Goal: Task Accomplishment & Management: Use online tool/utility

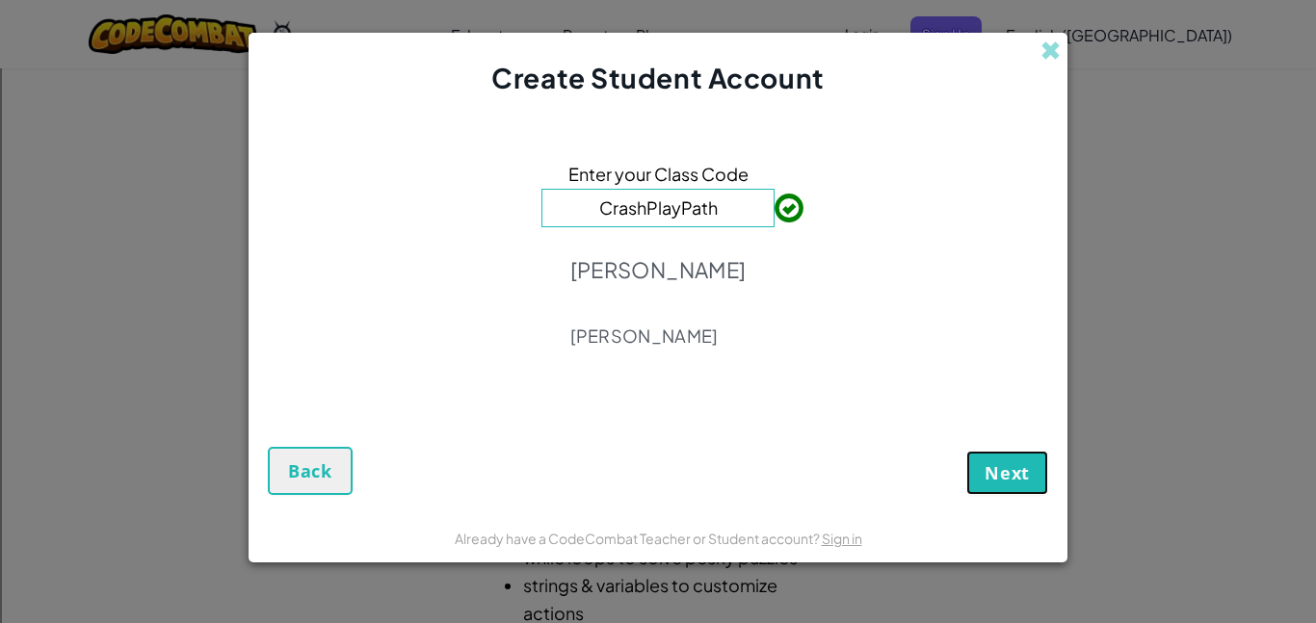
click at [1002, 479] on span "Next" at bounding box center [1007, 473] width 45 height 23
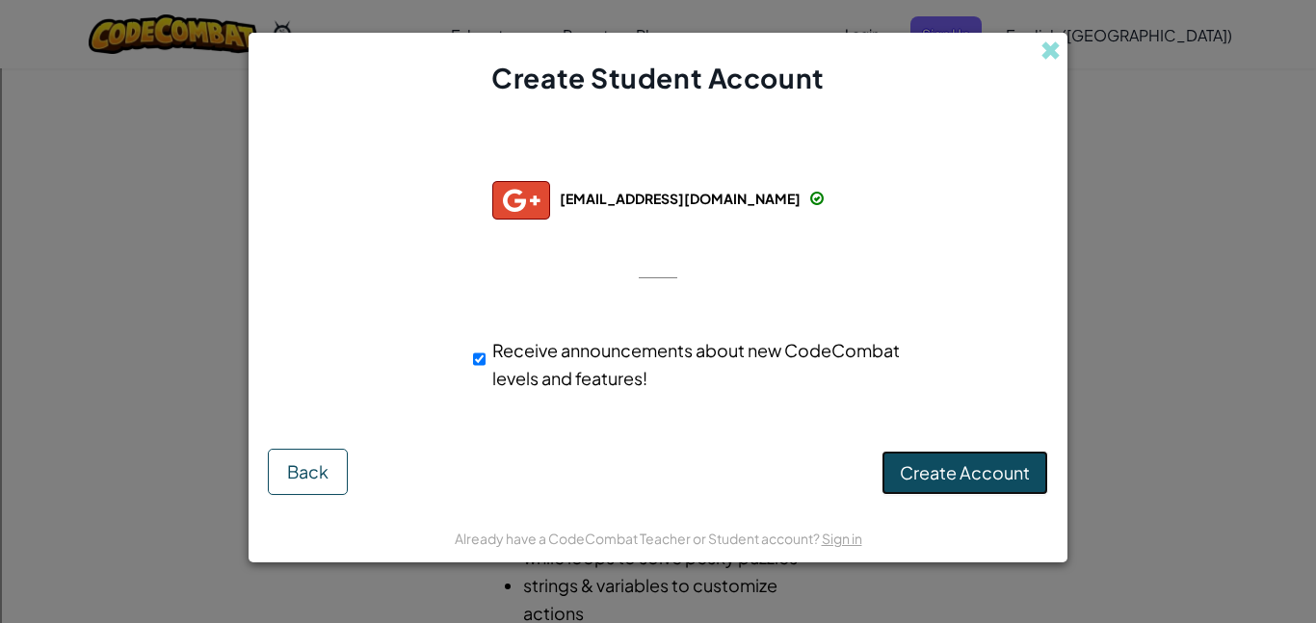
click at [994, 463] on span "Create Account" at bounding box center [965, 473] width 130 height 22
click at [943, 473] on button "Create Account" at bounding box center [965, 473] width 167 height 44
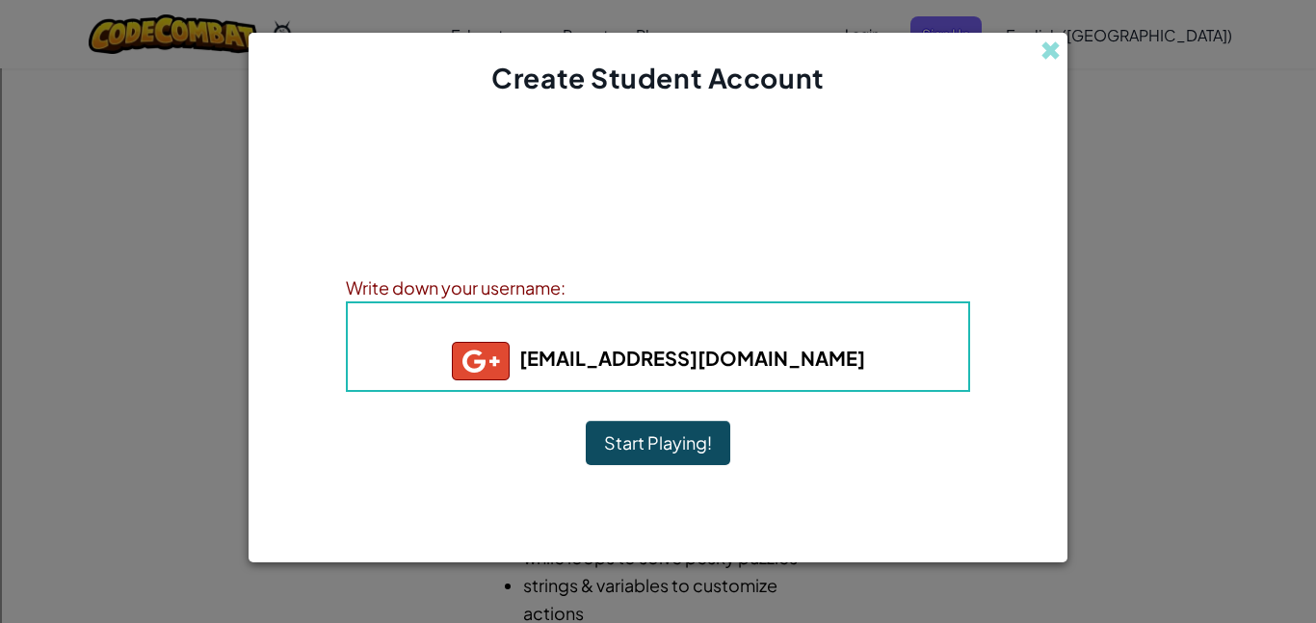
click at [658, 441] on button "Start Playing!" at bounding box center [658, 443] width 145 height 44
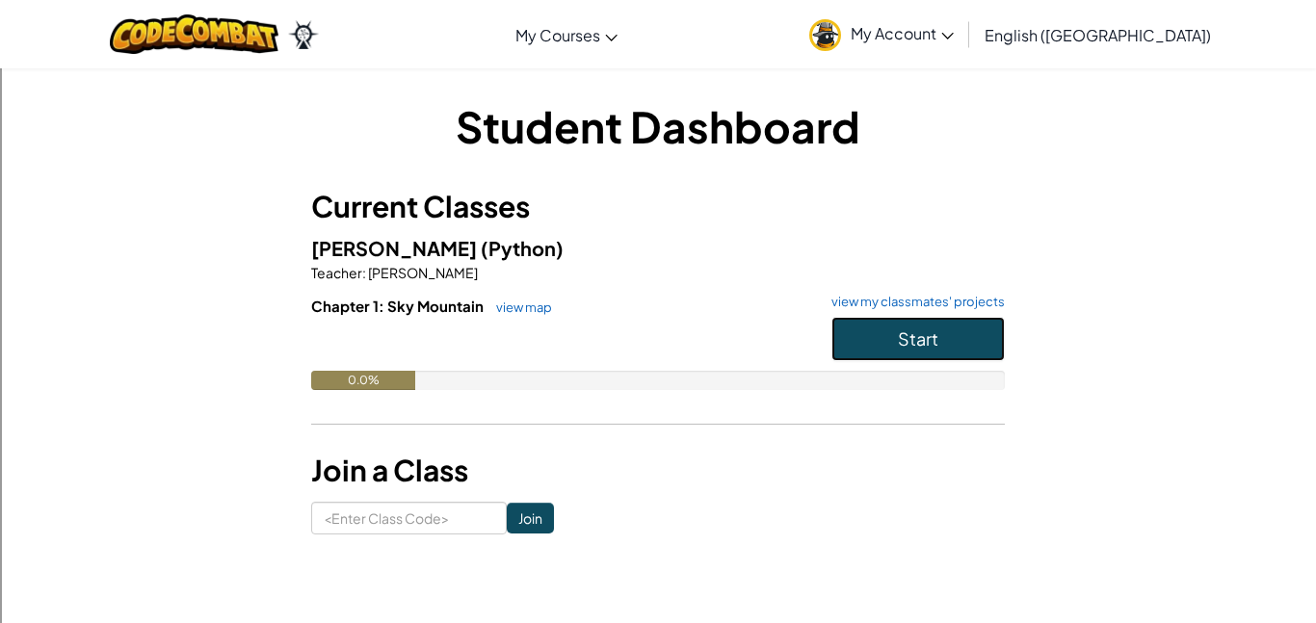
click at [885, 348] on button "Start" at bounding box center [918, 339] width 173 height 44
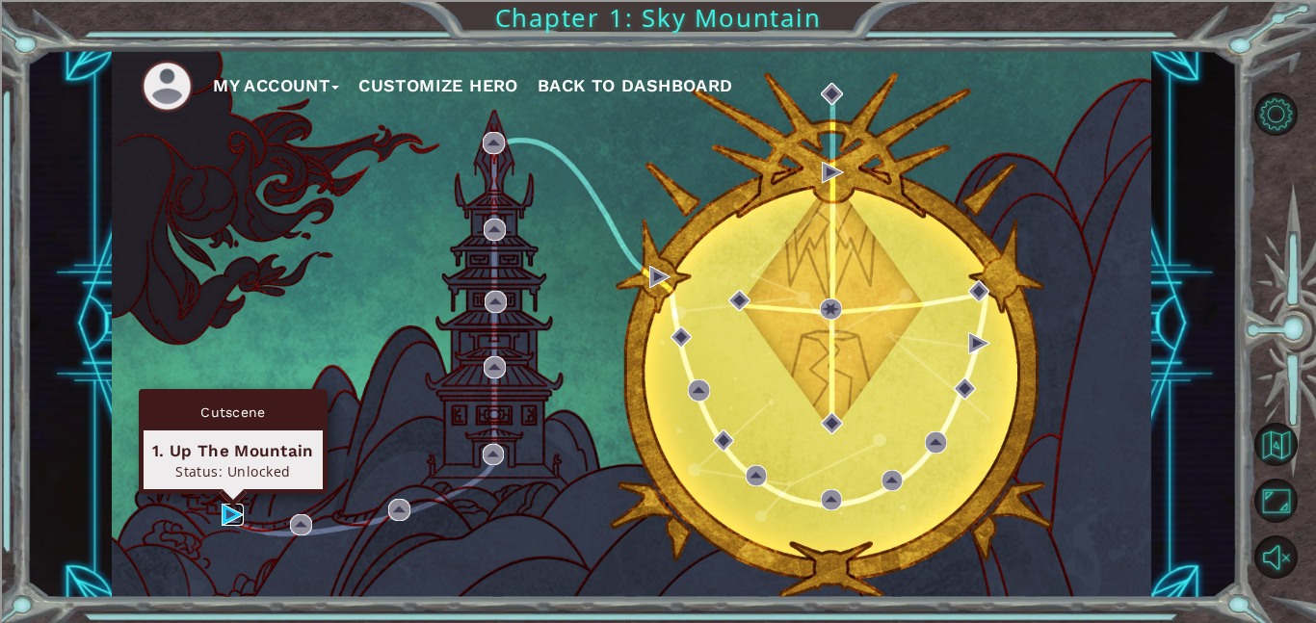
click at [230, 515] on img at bounding box center [233, 515] width 22 height 22
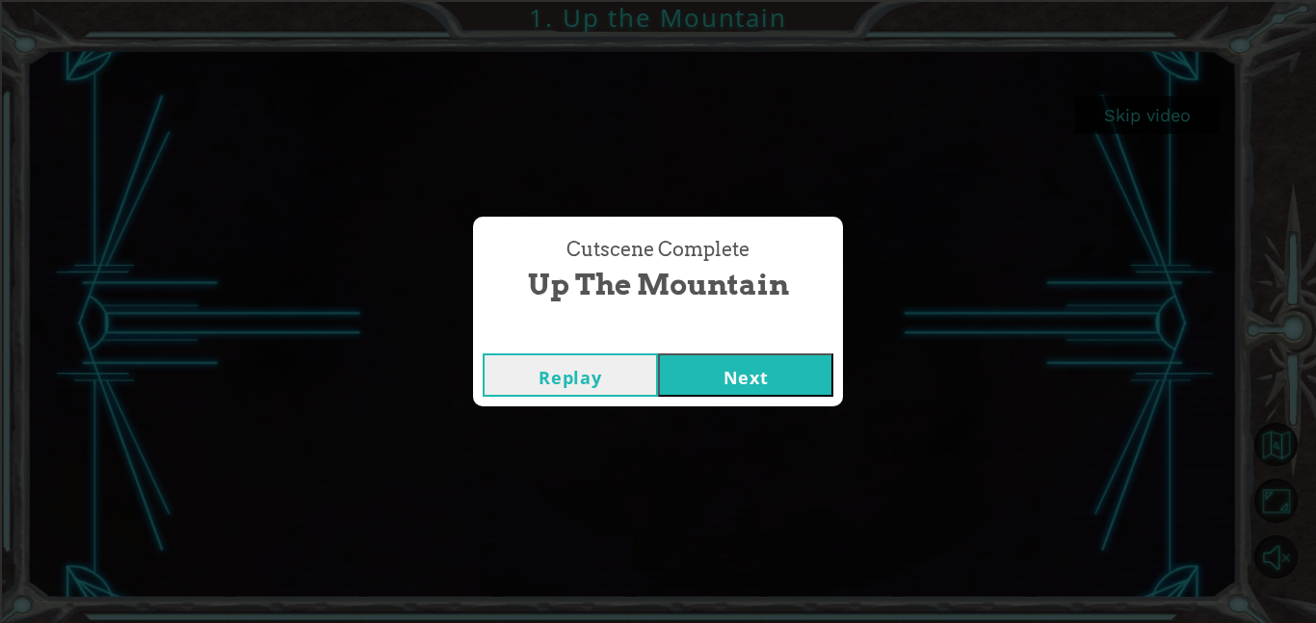
click at [743, 384] on button "Next" at bounding box center [745, 375] width 175 height 43
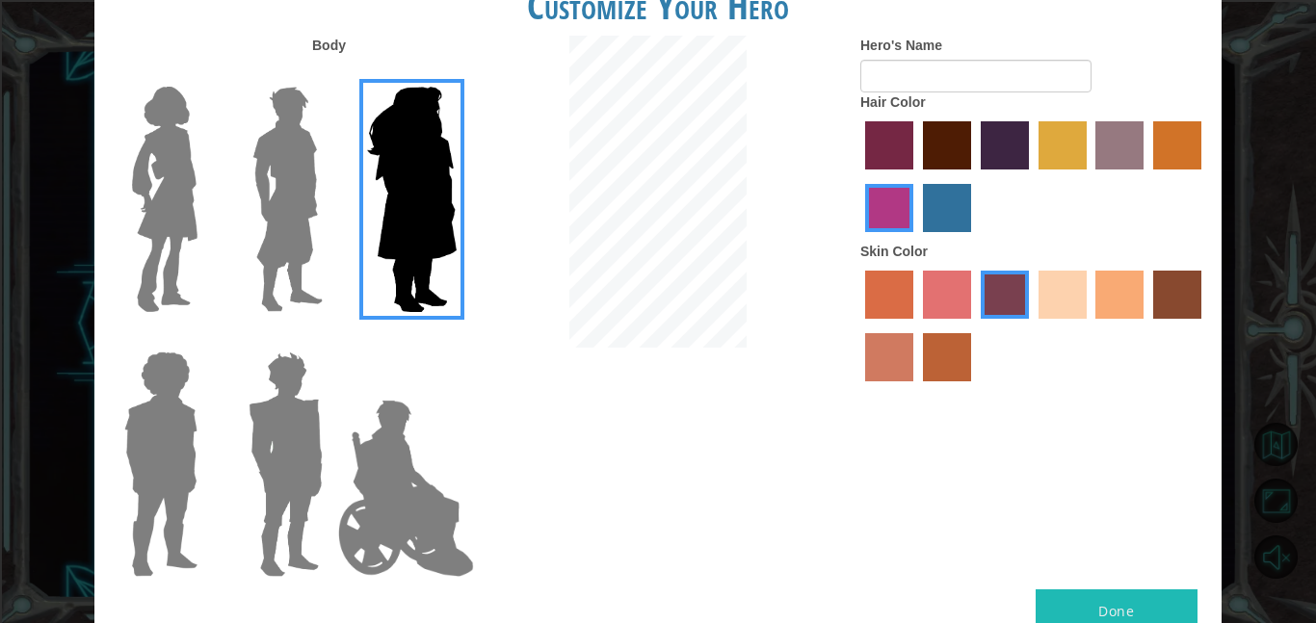
click at [1066, 286] on label "sandy beach skin color" at bounding box center [1063, 295] width 48 height 48
click at [1032, 326] on input "sandy beach skin color" at bounding box center [1032, 326] width 0 height 0
click at [940, 128] on label "maroon hair color" at bounding box center [947, 145] width 48 height 48
click at [916, 176] on input "maroon hair color" at bounding box center [916, 176] width 0 height 0
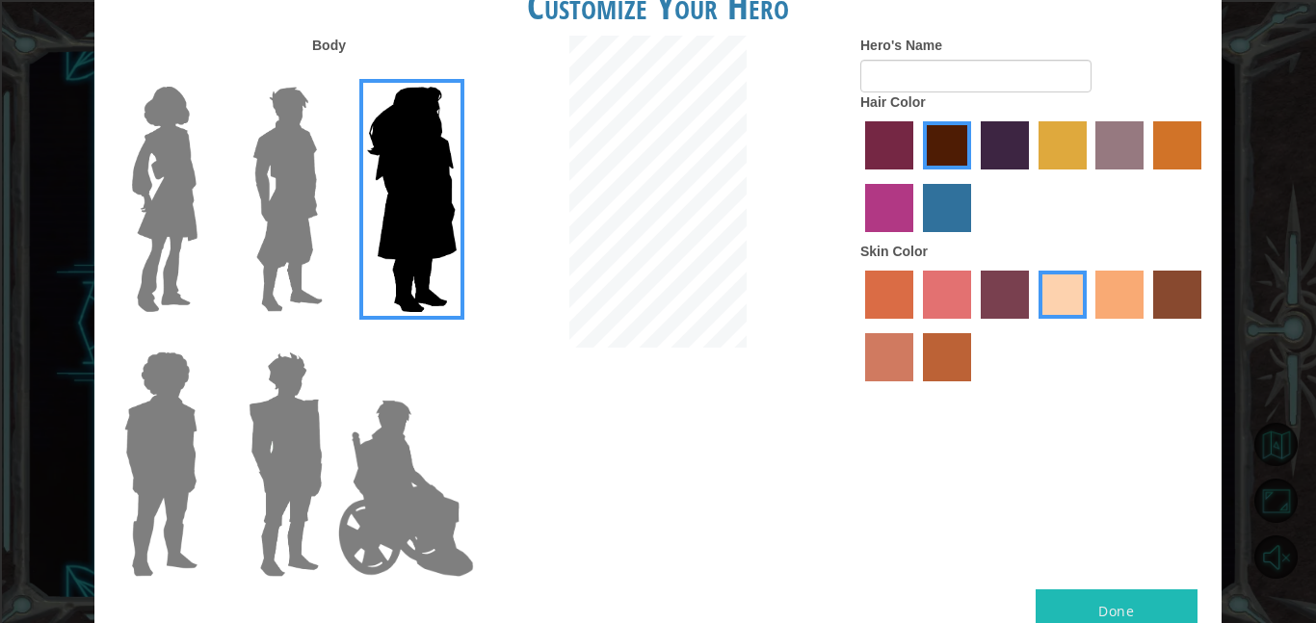
click at [1010, 147] on label "hot purple hair color" at bounding box center [1005, 145] width 48 height 48
click at [974, 176] on input "hot purple hair color" at bounding box center [974, 176] width 0 height 0
click at [1199, 291] on label "karma skin color" at bounding box center [1177, 295] width 48 height 48
click at [1147, 326] on input "karma skin color" at bounding box center [1147, 326] width 0 height 0
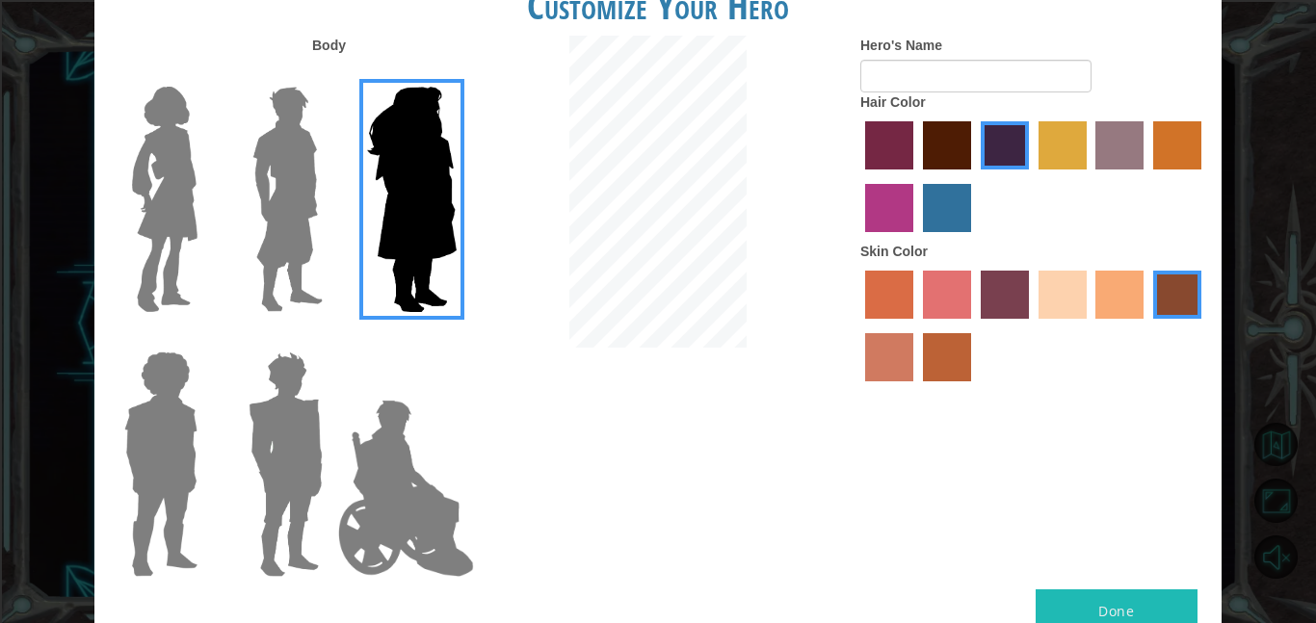
click at [385, 503] on img at bounding box center [406, 488] width 151 height 193
click at [456, 339] on input "Hero Jamie" at bounding box center [456, 339] width 0 height 0
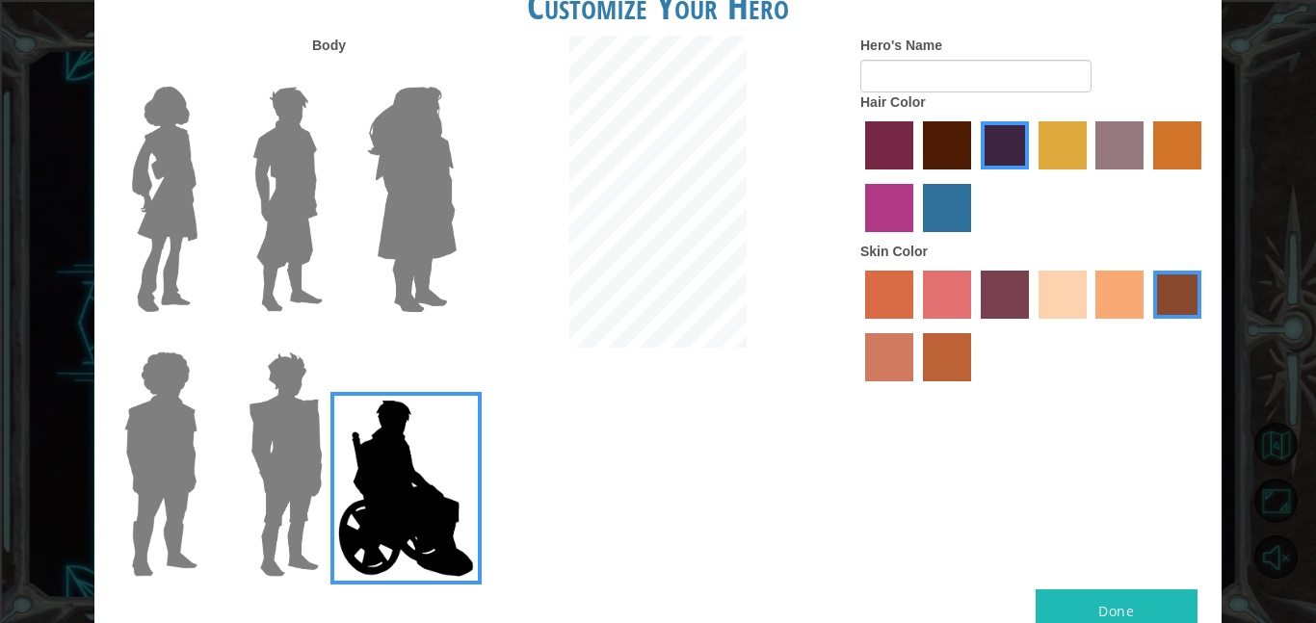
click at [299, 471] on img at bounding box center [286, 464] width 90 height 241
click at [331, 339] on input "Hero Garnet" at bounding box center [331, 339] width 0 height 0
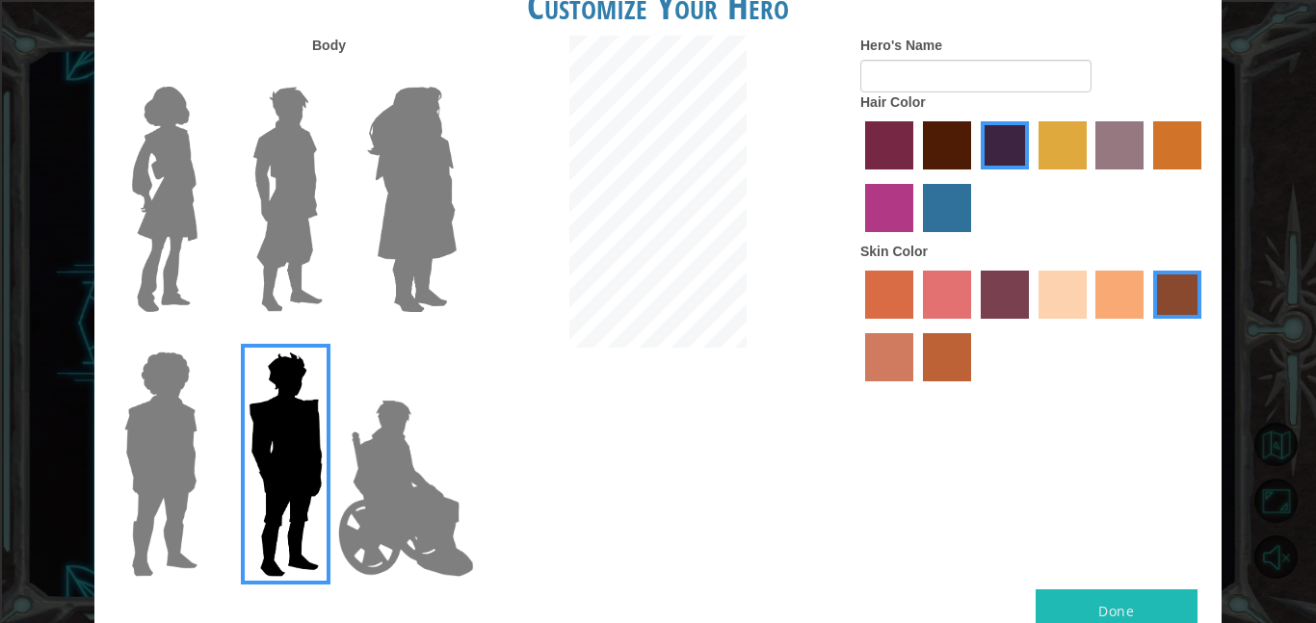
click at [168, 450] on img at bounding box center [161, 464] width 89 height 241
click at [205, 339] on input "Hero Steven" at bounding box center [205, 339] width 0 height 0
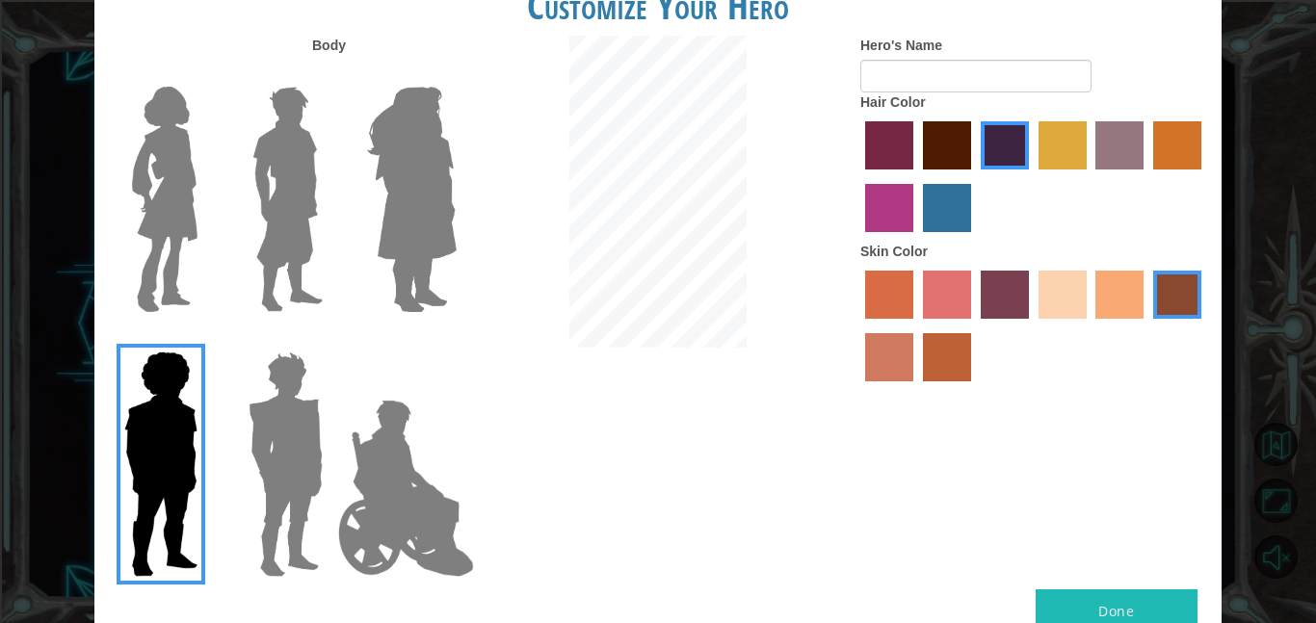
click at [144, 240] on img at bounding box center [164, 199] width 81 height 241
click at [205, 74] on input "Hero Connie" at bounding box center [205, 74] width 0 height 0
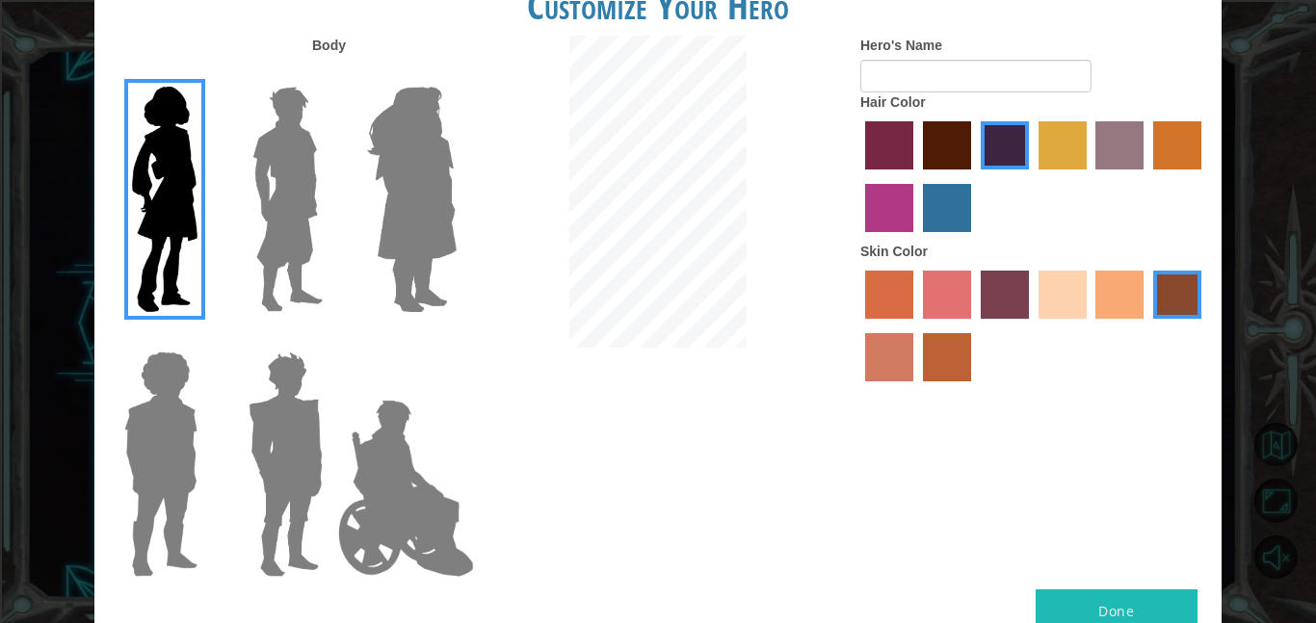
click at [273, 199] on img at bounding box center [288, 199] width 86 height 241
click at [331, 74] on input "Hero Lars" at bounding box center [331, 74] width 0 height 0
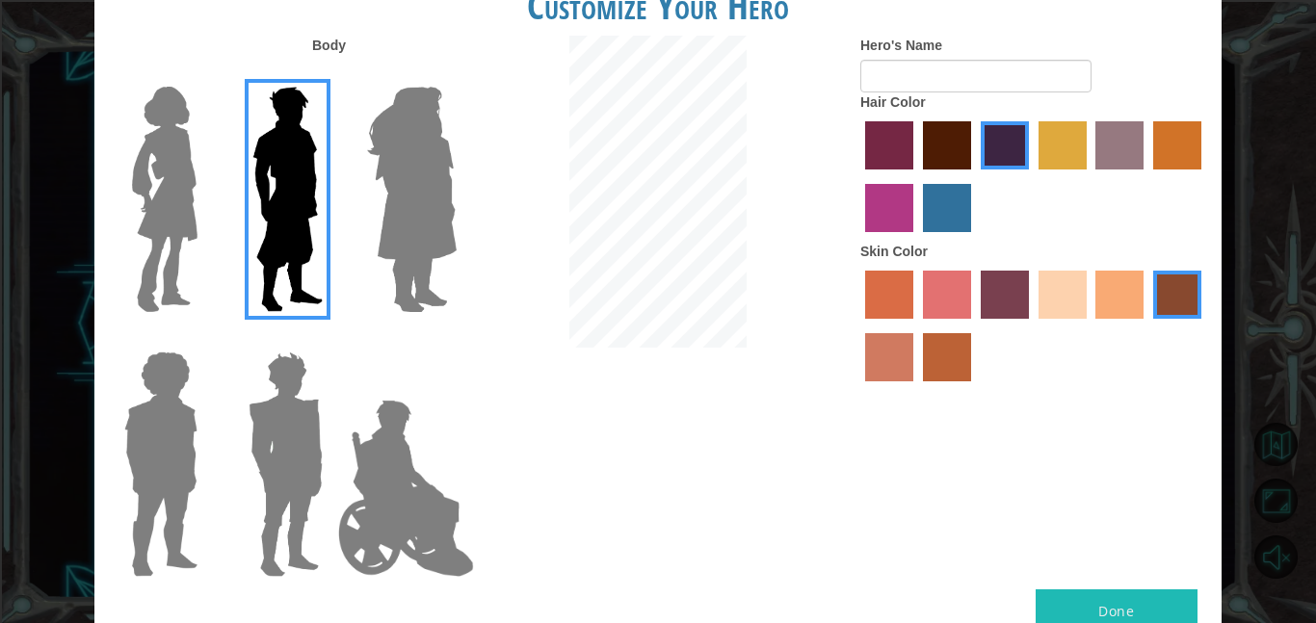
click at [437, 120] on img at bounding box center [411, 199] width 105 height 241
click at [456, 74] on input "Hero Amethyst" at bounding box center [456, 74] width 0 height 0
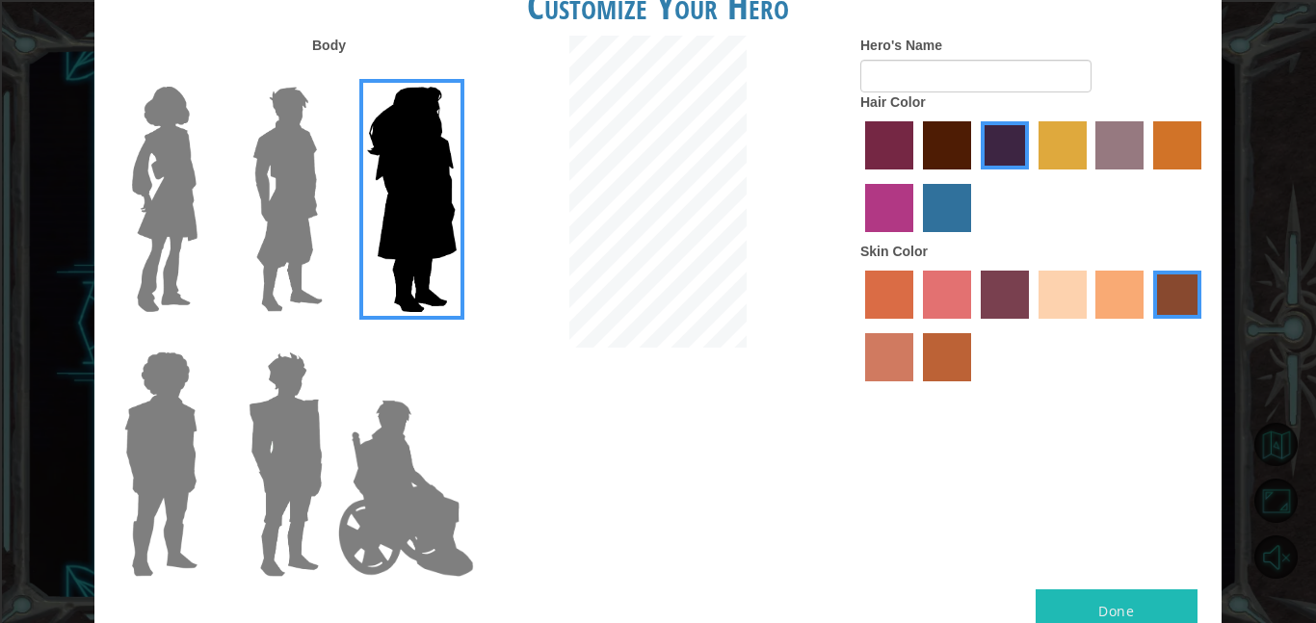
click at [148, 171] on img at bounding box center [164, 199] width 81 height 241
click at [205, 74] on input "Hero Connie" at bounding box center [205, 74] width 0 height 0
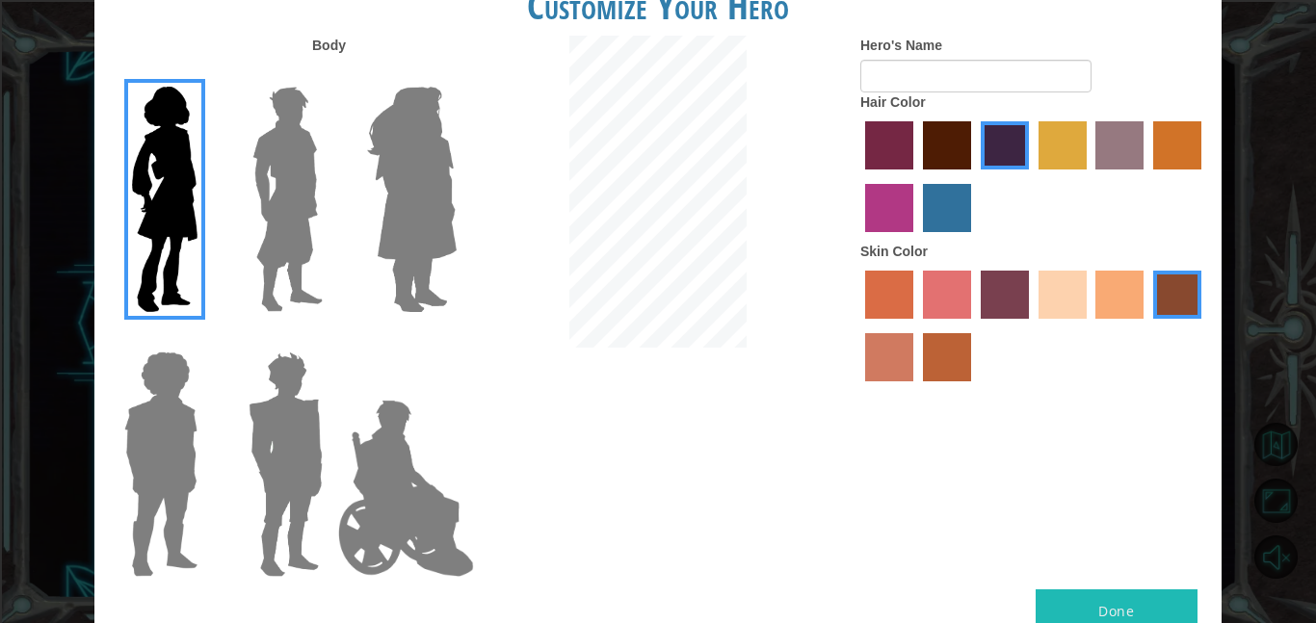
click at [325, 540] on img at bounding box center [286, 464] width 90 height 241
click at [331, 339] on input "Hero Garnet" at bounding box center [331, 339] width 0 height 0
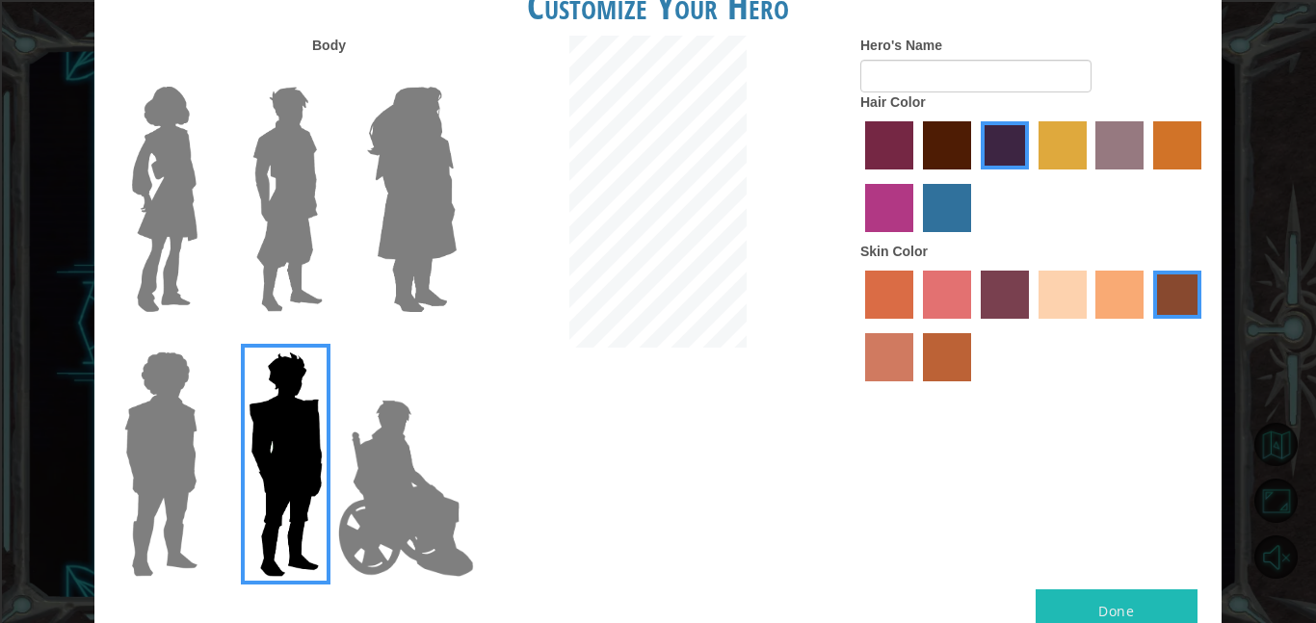
click at [402, 506] on img at bounding box center [406, 488] width 151 height 193
click at [456, 339] on input "Hero Jamie" at bounding box center [456, 339] width 0 height 0
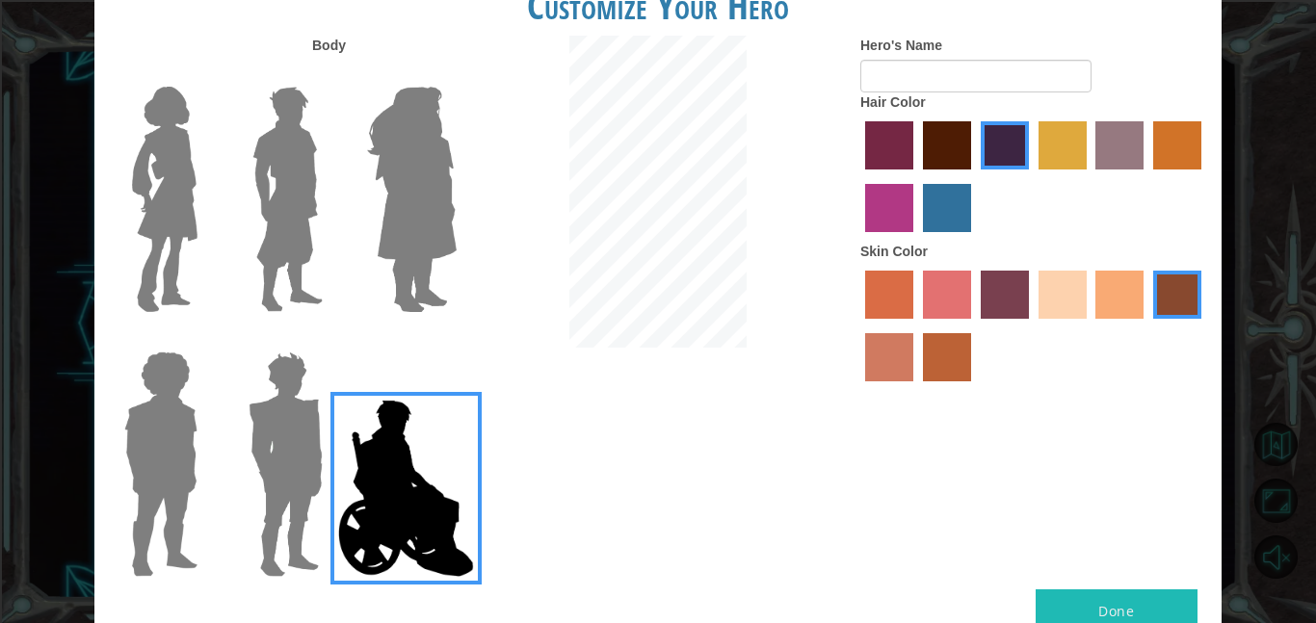
click at [159, 498] on img at bounding box center [161, 464] width 89 height 241
click at [205, 339] on input "Hero Steven" at bounding box center [205, 339] width 0 height 0
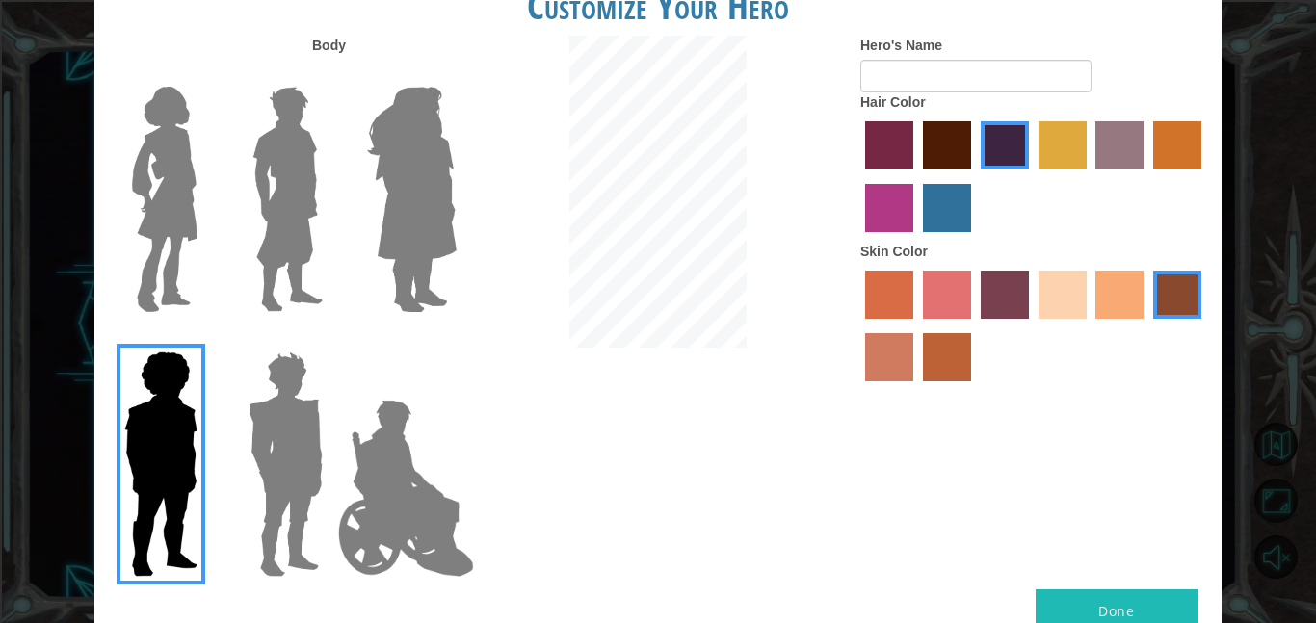
click at [272, 200] on img at bounding box center [288, 199] width 86 height 241
click at [331, 74] on input "Hero Lars" at bounding box center [331, 74] width 0 height 0
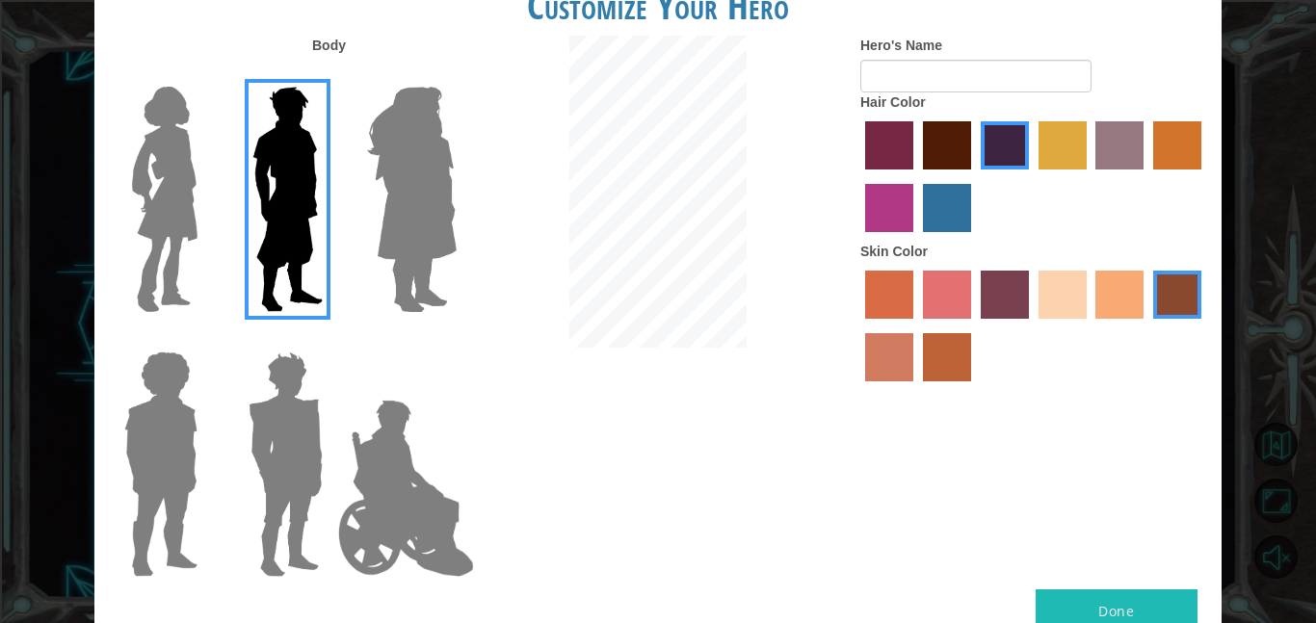
click at [136, 231] on img at bounding box center [164, 199] width 81 height 241
click at [205, 74] on input "Hero Connie" at bounding box center [205, 74] width 0 height 0
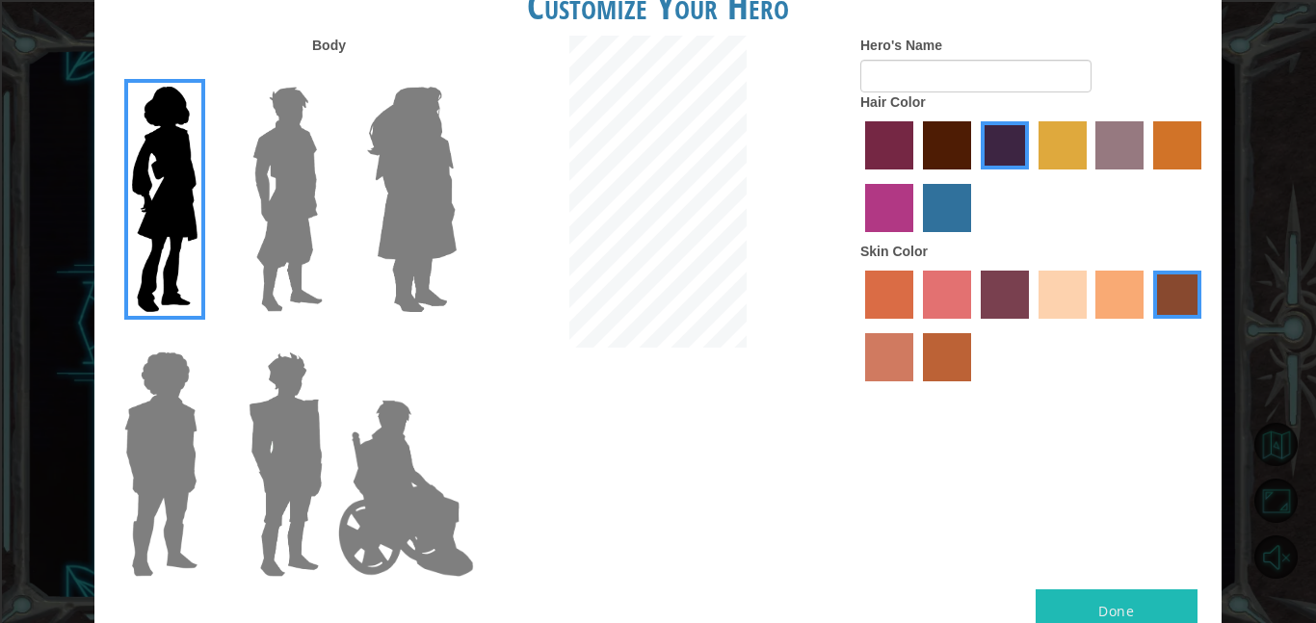
click at [381, 136] on img at bounding box center [411, 199] width 105 height 241
click at [456, 74] on input "Hero Amethyst" at bounding box center [456, 74] width 0 height 0
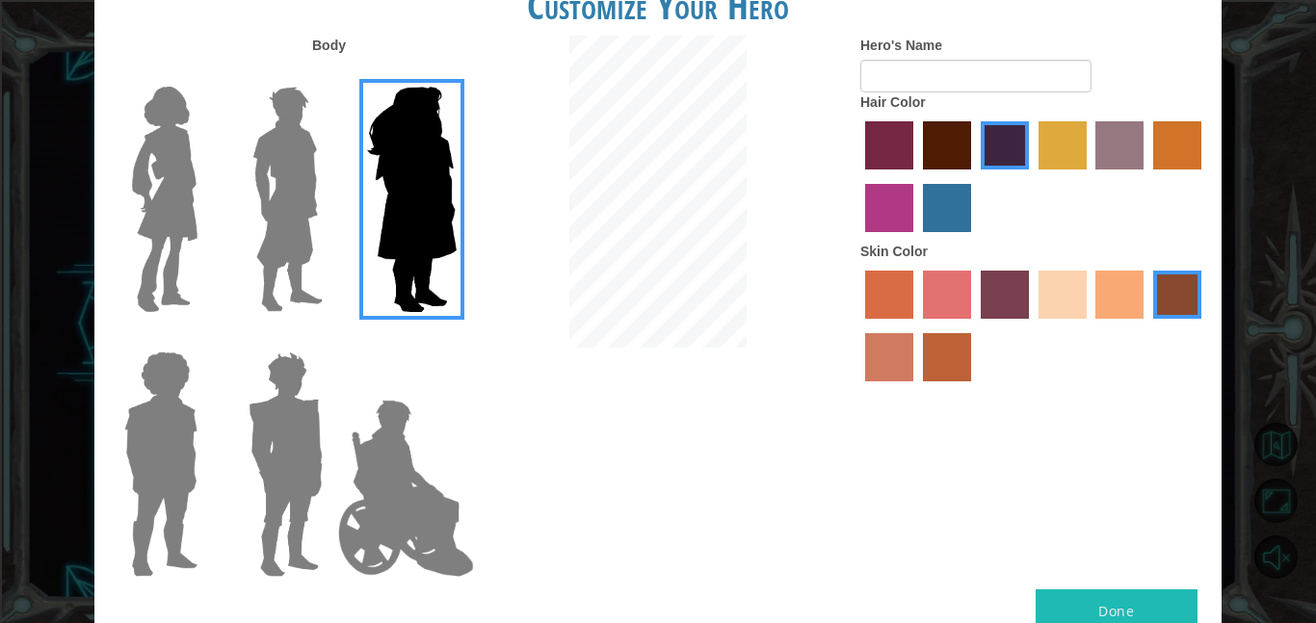
click at [1045, 157] on label "tulip tree hair color" at bounding box center [1063, 145] width 48 height 48
click at [1032, 176] on input "tulip tree hair color" at bounding box center [1032, 176] width 0 height 0
click at [1187, 129] on label "gold drop hair color" at bounding box center [1177, 145] width 48 height 48
click at [1147, 176] on input "gold drop hair color" at bounding box center [1147, 176] width 0 height 0
click at [1018, 126] on label "hot purple hair color" at bounding box center [1005, 145] width 48 height 48
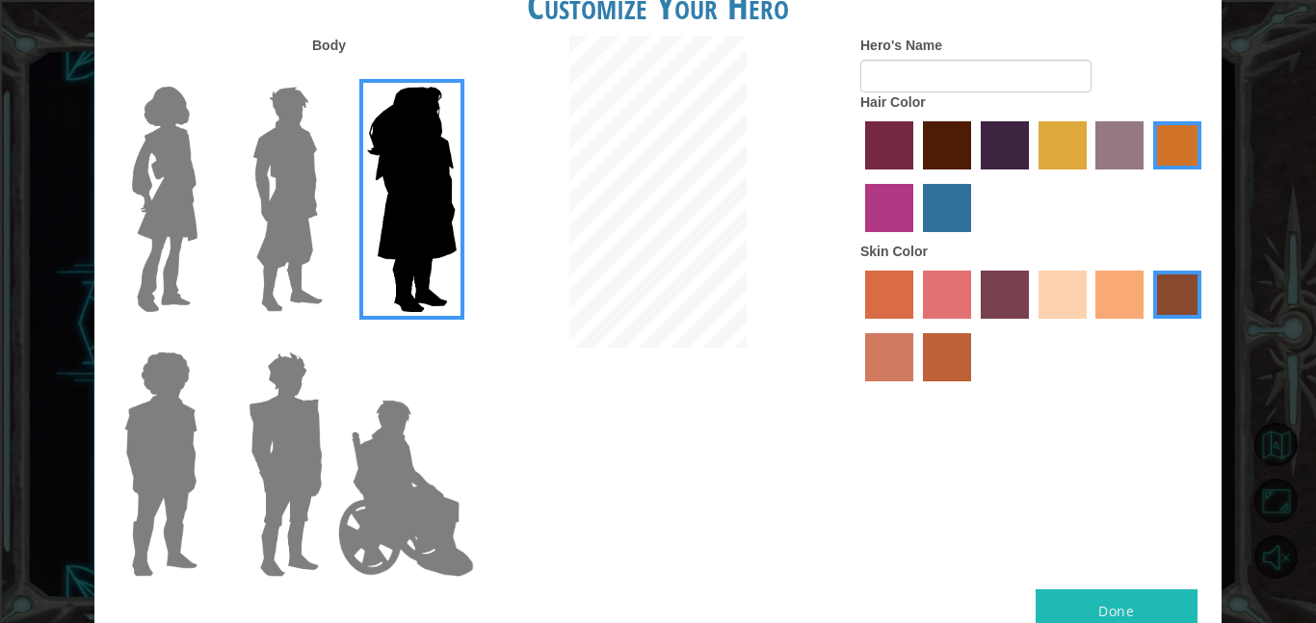
click at [974, 176] on input "hot purple hair color" at bounding box center [974, 176] width 0 height 0
click at [1066, 314] on label "sandy beach skin color" at bounding box center [1063, 295] width 48 height 48
click at [1032, 326] on input "sandy beach skin color" at bounding box center [1032, 326] width 0 height 0
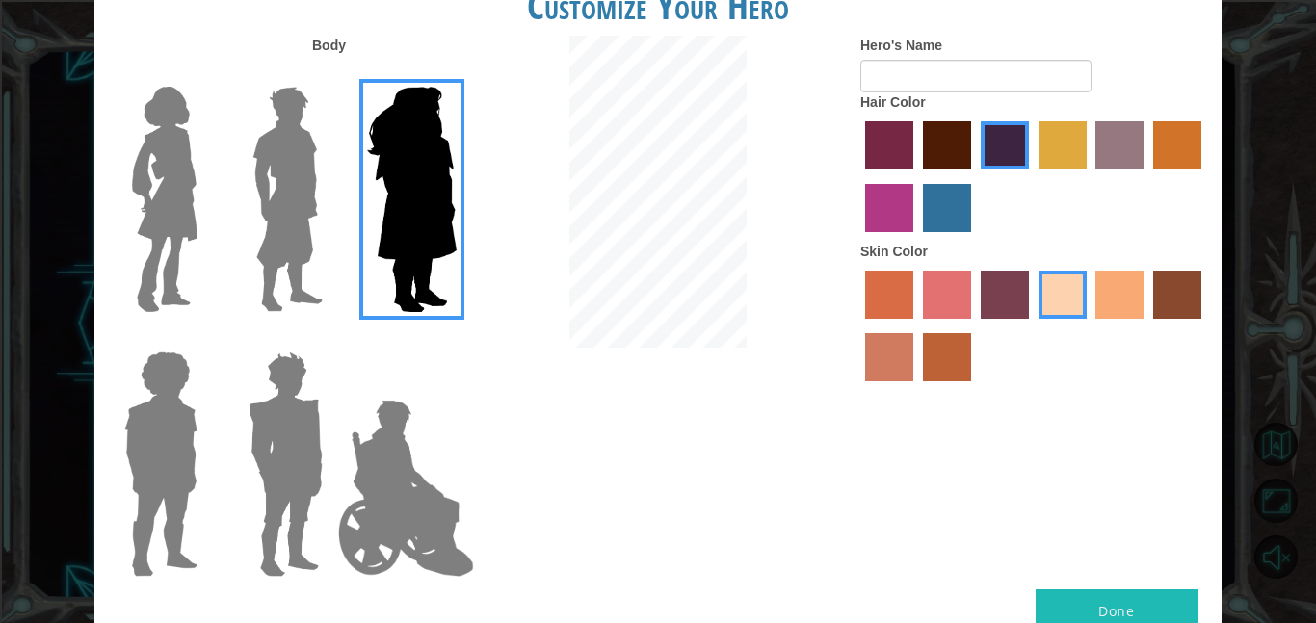
click at [182, 172] on img at bounding box center [164, 199] width 81 height 241
click at [205, 74] on input "Hero Connie" at bounding box center [205, 74] width 0 height 0
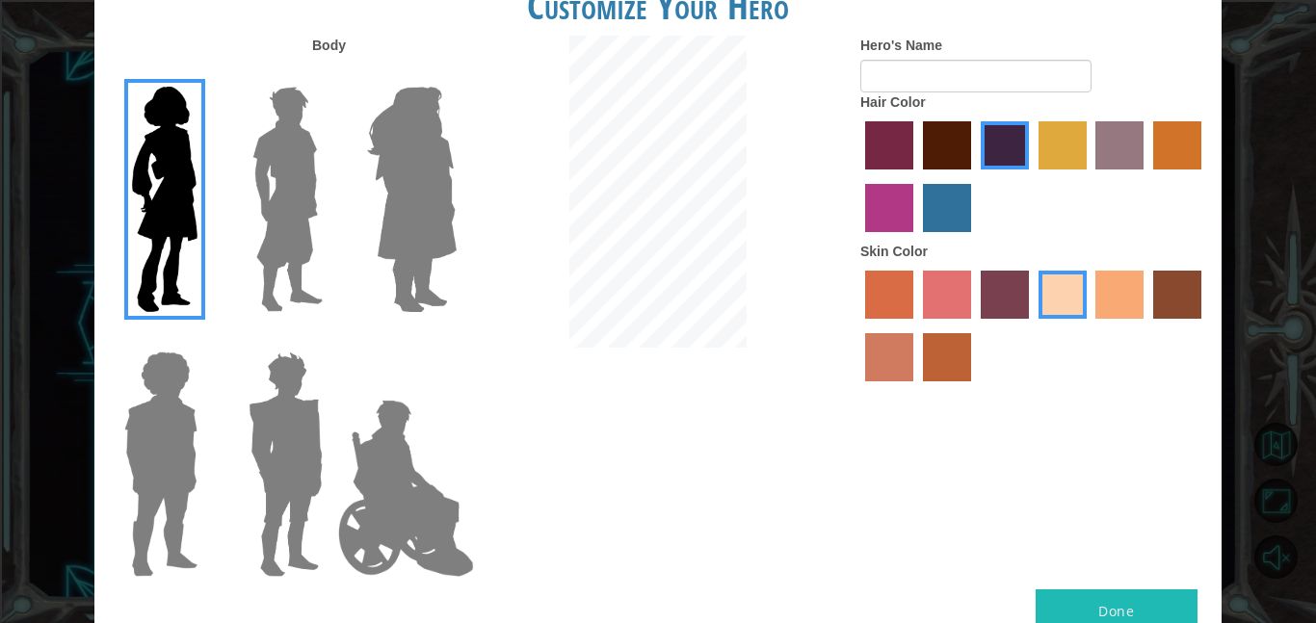
click at [1128, 280] on label "tacao skin color" at bounding box center [1120, 295] width 48 height 48
click at [1090, 326] on input "tacao skin color" at bounding box center [1090, 326] width 0 height 0
click at [426, 159] on img at bounding box center [411, 199] width 105 height 241
click at [456, 74] on input "Hero Amethyst" at bounding box center [456, 74] width 0 height 0
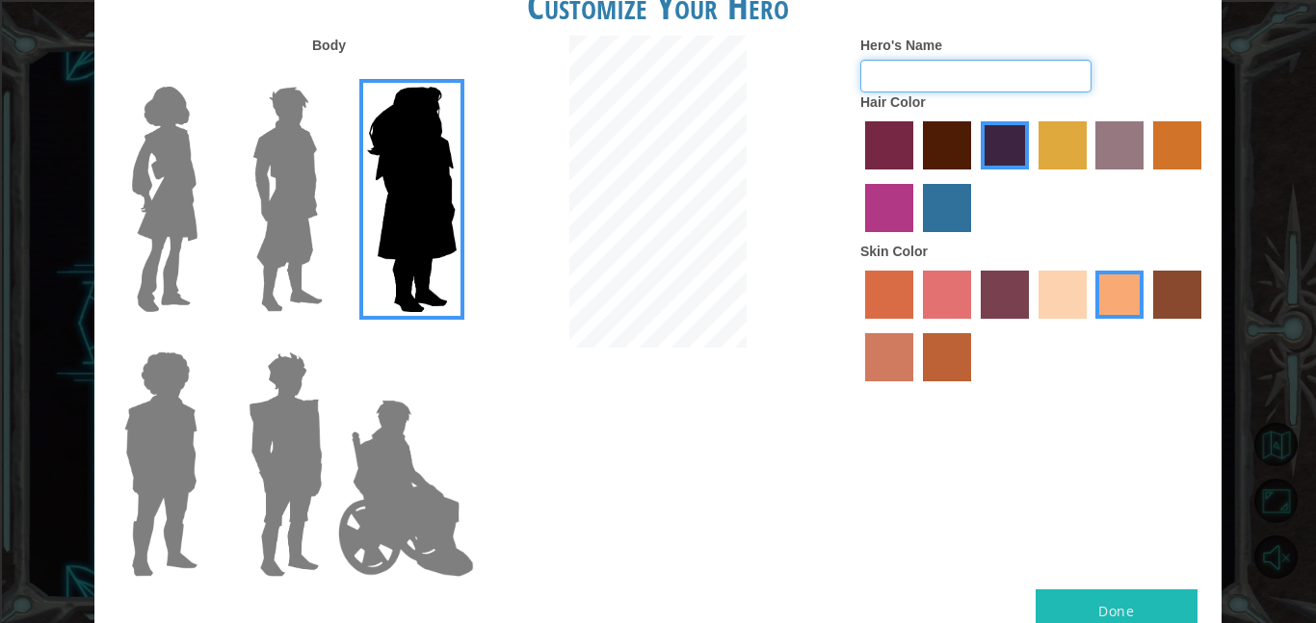
click at [878, 66] on input "Hero's Name" at bounding box center [976, 76] width 231 height 33
type input "[PERSON_NAME]"
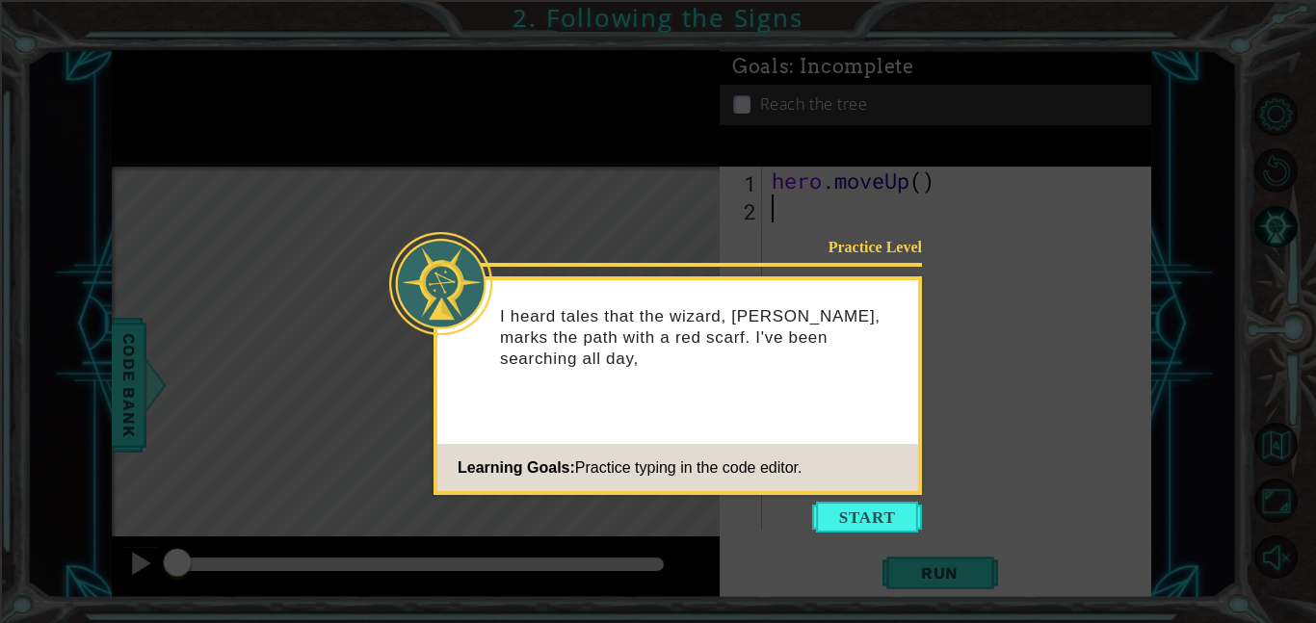
click at [907, 540] on icon at bounding box center [658, 311] width 1316 height 623
click at [888, 503] on button "Start" at bounding box center [867, 517] width 110 height 31
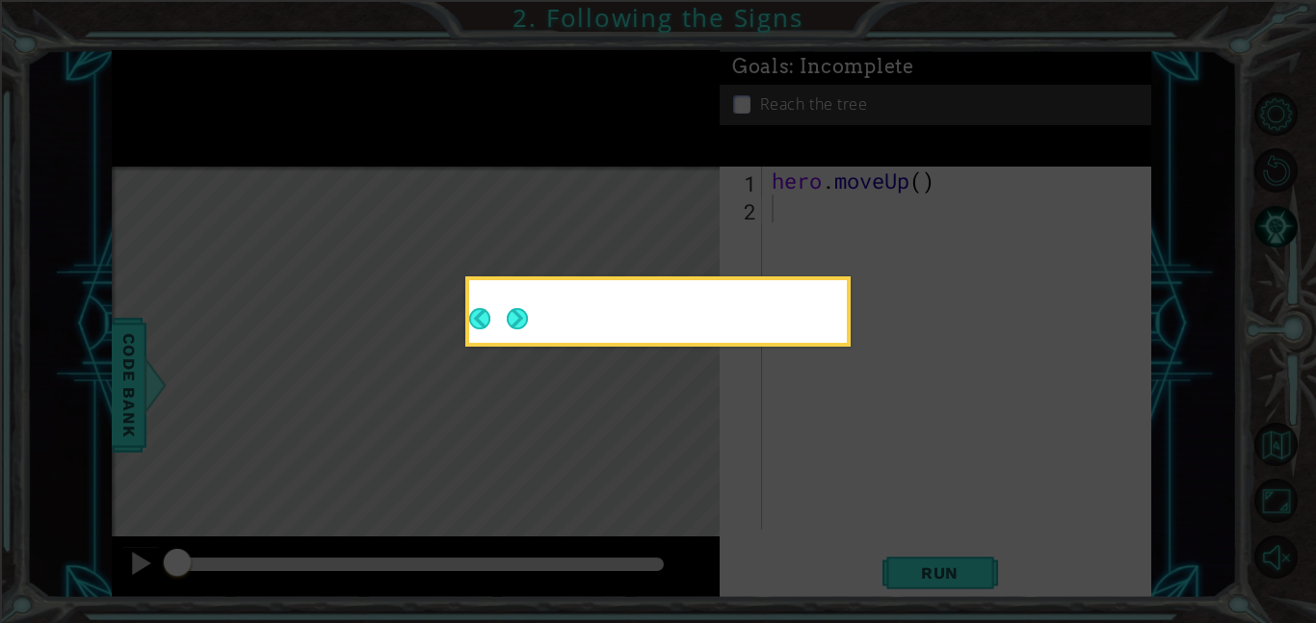
click at [888, 507] on icon at bounding box center [658, 311] width 1316 height 623
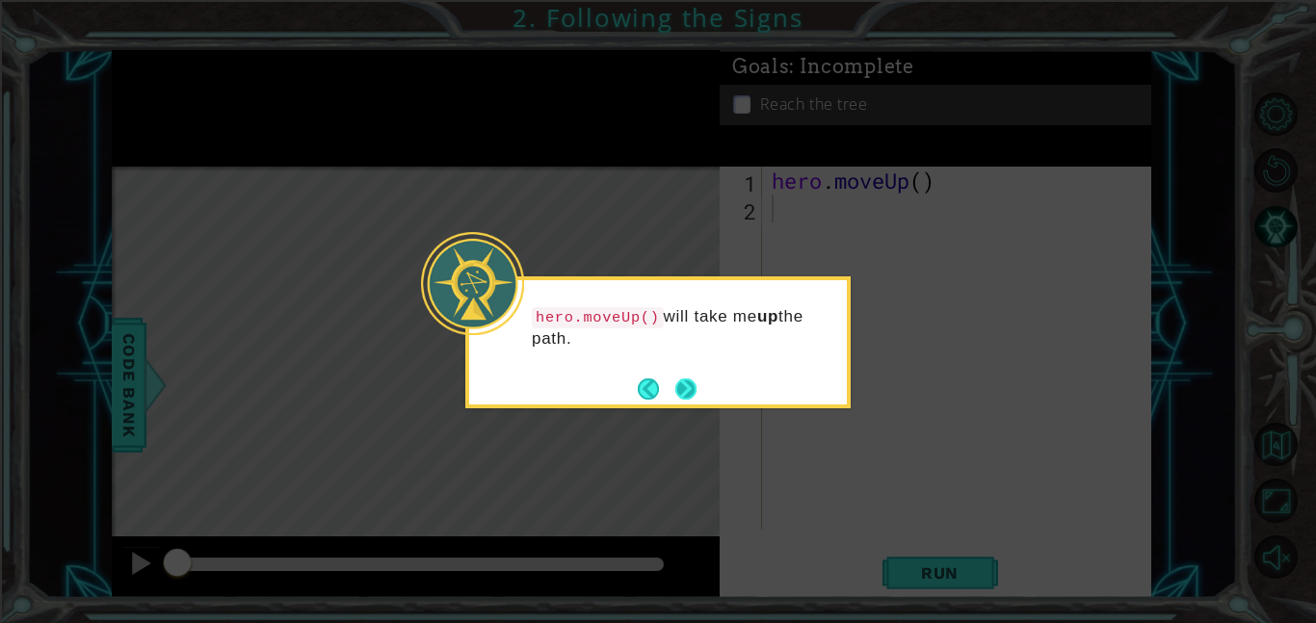
click at [678, 383] on button "Next" at bounding box center [686, 389] width 21 height 21
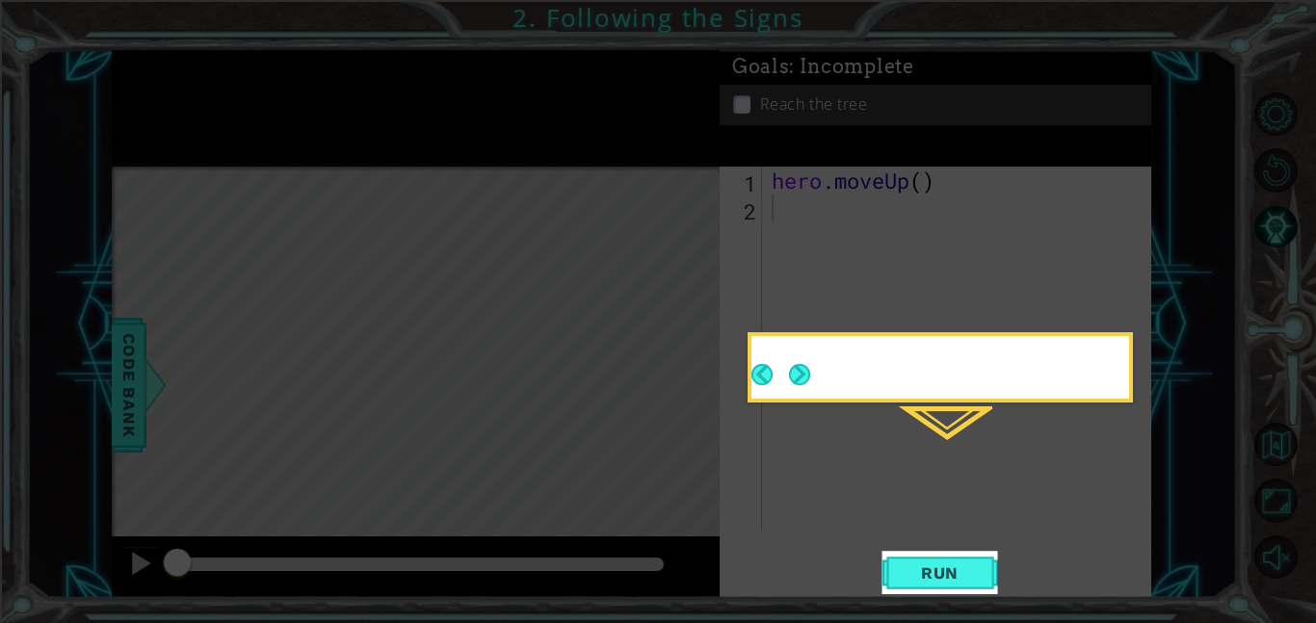
click at [692, 387] on div "Level Map" at bounding box center [557, 451] width 890 height 568
click at [677, 358] on div "Level Map" at bounding box center [557, 451] width 890 height 568
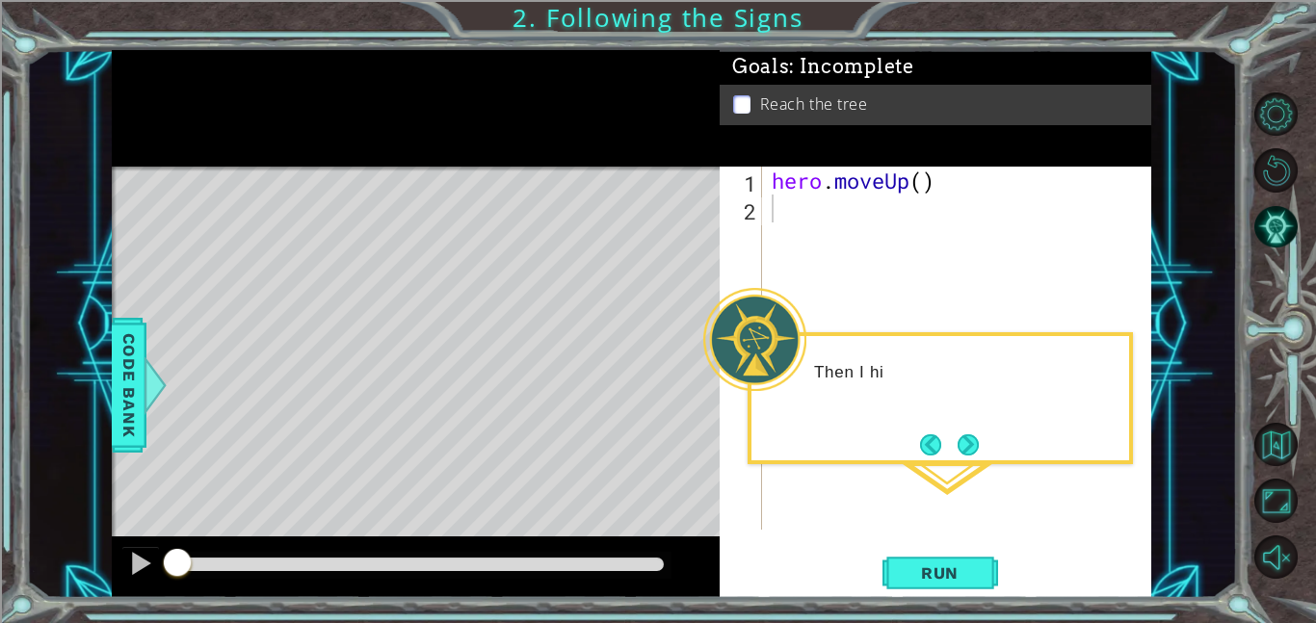
click at [799, 337] on div at bounding box center [754, 339] width 103 height 103
click at [788, 346] on div at bounding box center [754, 339] width 103 height 103
click at [768, 314] on div "hero . moveUp ( )" at bounding box center [958, 348] width 380 height 363
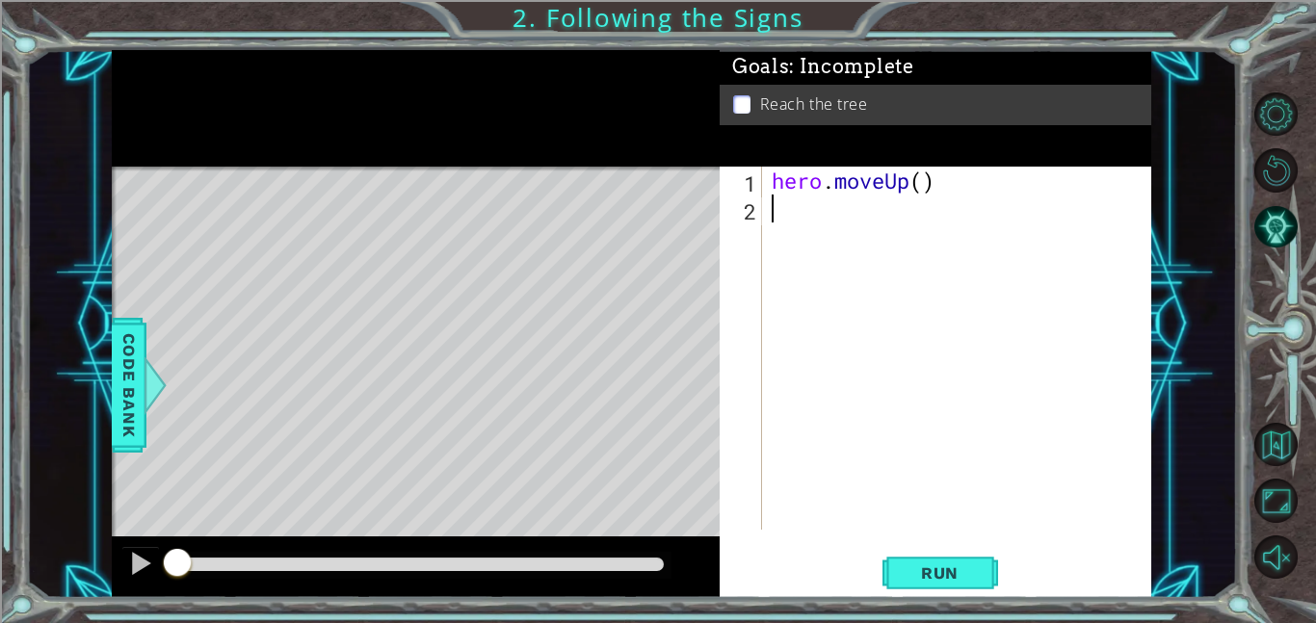
click at [779, 325] on div "hero . moveUp ( )" at bounding box center [962, 376] width 389 height 419
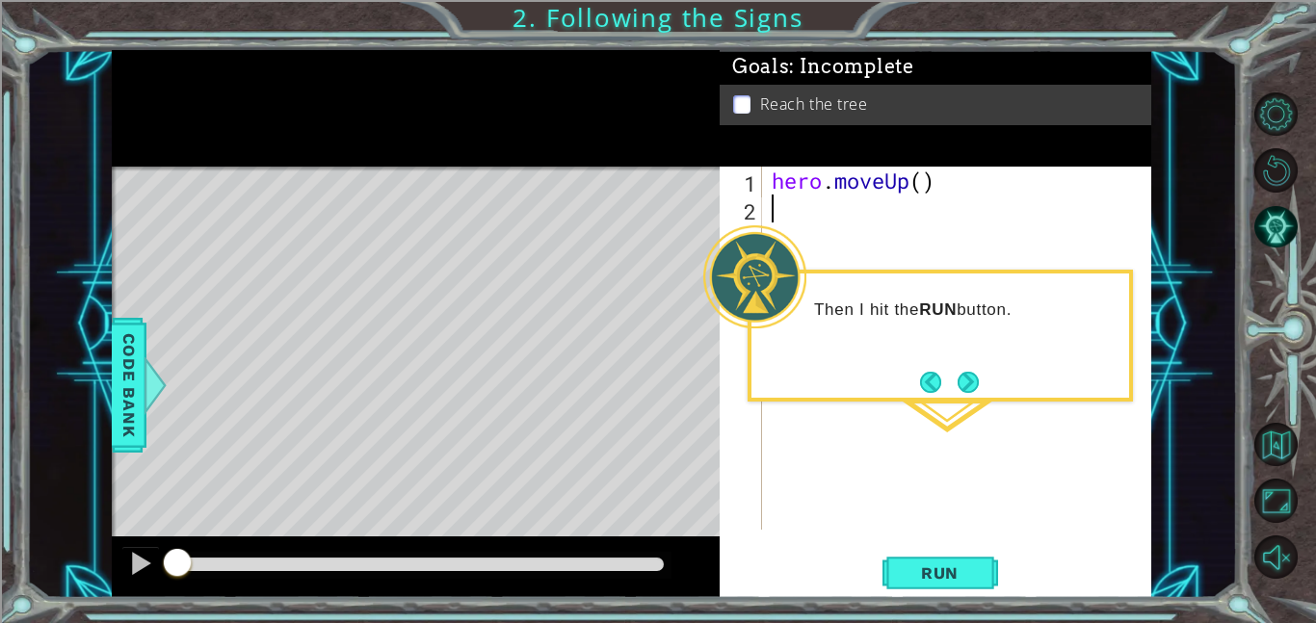
type textarea "hero.moveUp()"
click at [968, 391] on button "Next" at bounding box center [968, 382] width 21 height 21
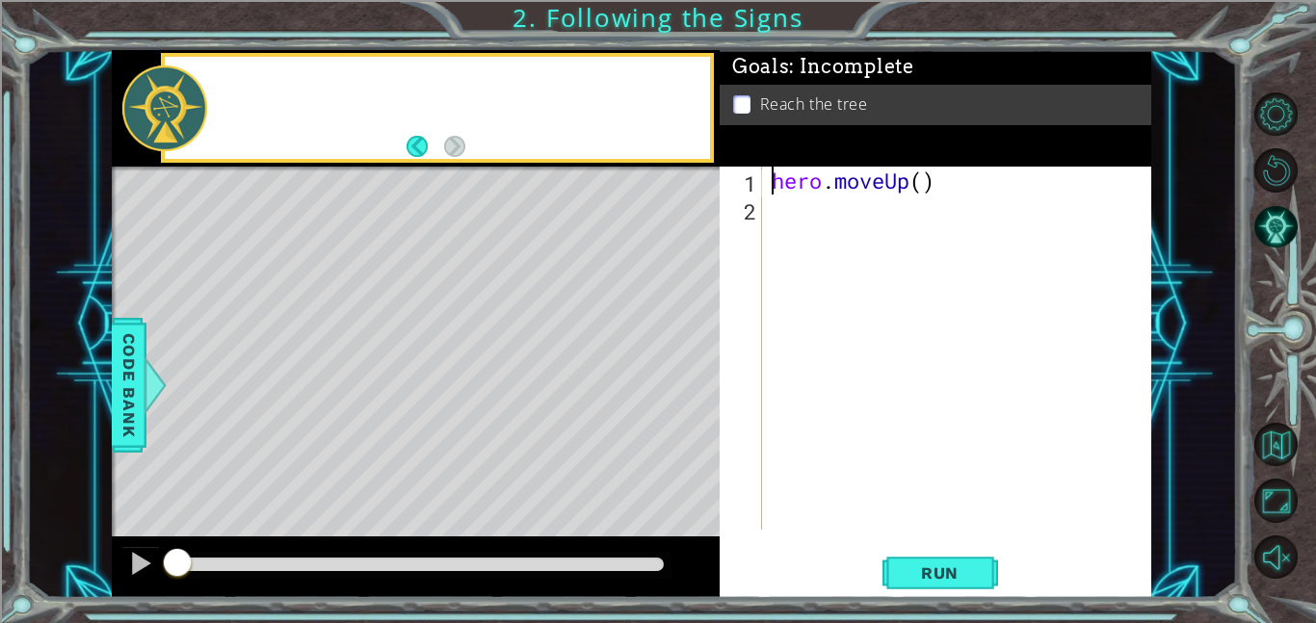
click at [987, 407] on div "hero . moveUp ( )" at bounding box center [962, 376] width 389 height 419
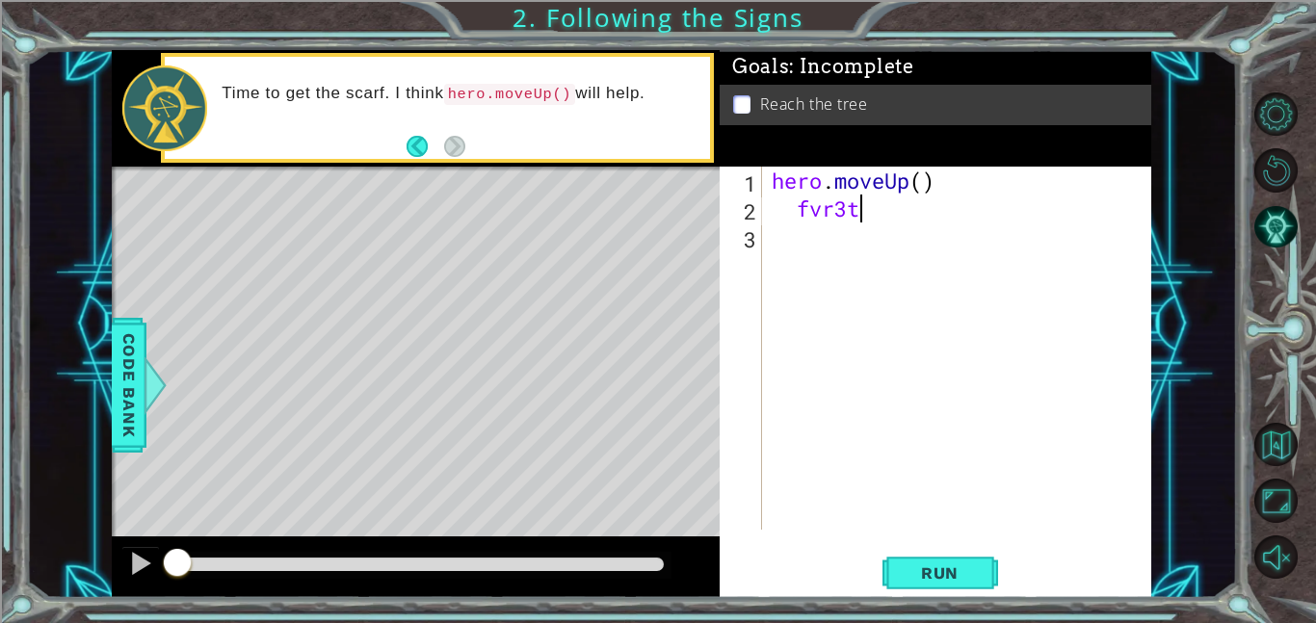
scroll to position [0, 4]
click at [966, 552] on button "Run" at bounding box center [941, 572] width 116 height 43
click at [948, 574] on span "Run" at bounding box center [940, 573] width 76 height 19
click at [951, 591] on button "Run" at bounding box center [941, 572] width 116 height 43
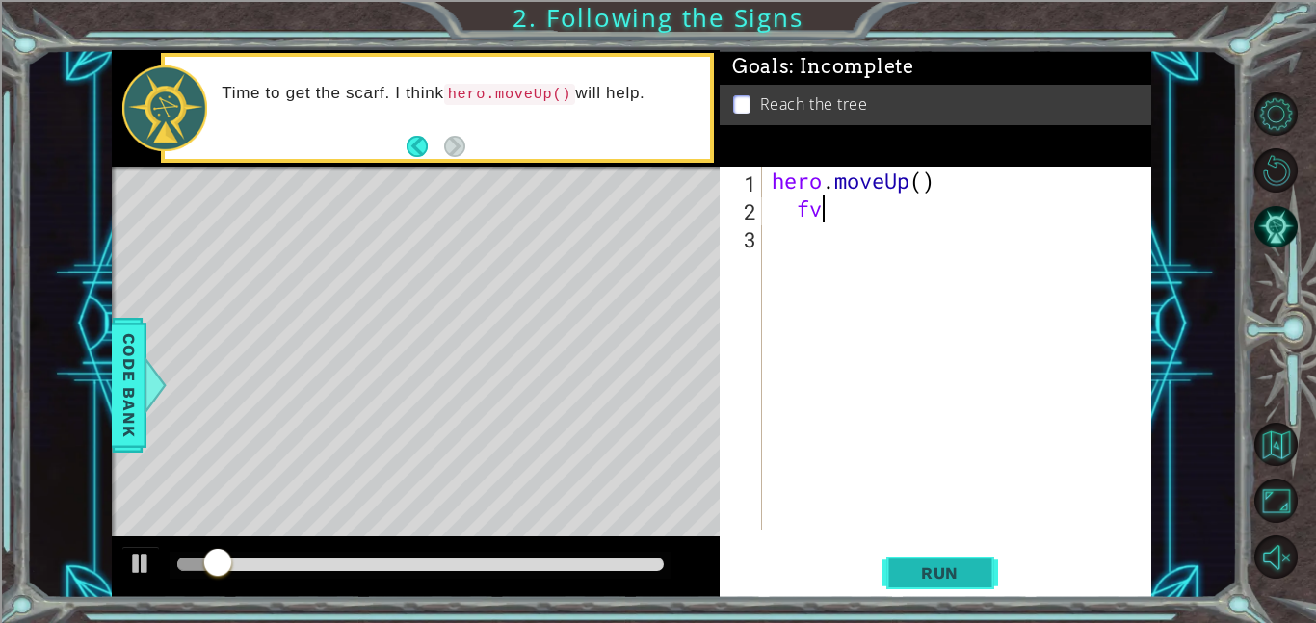
type textarea "f"
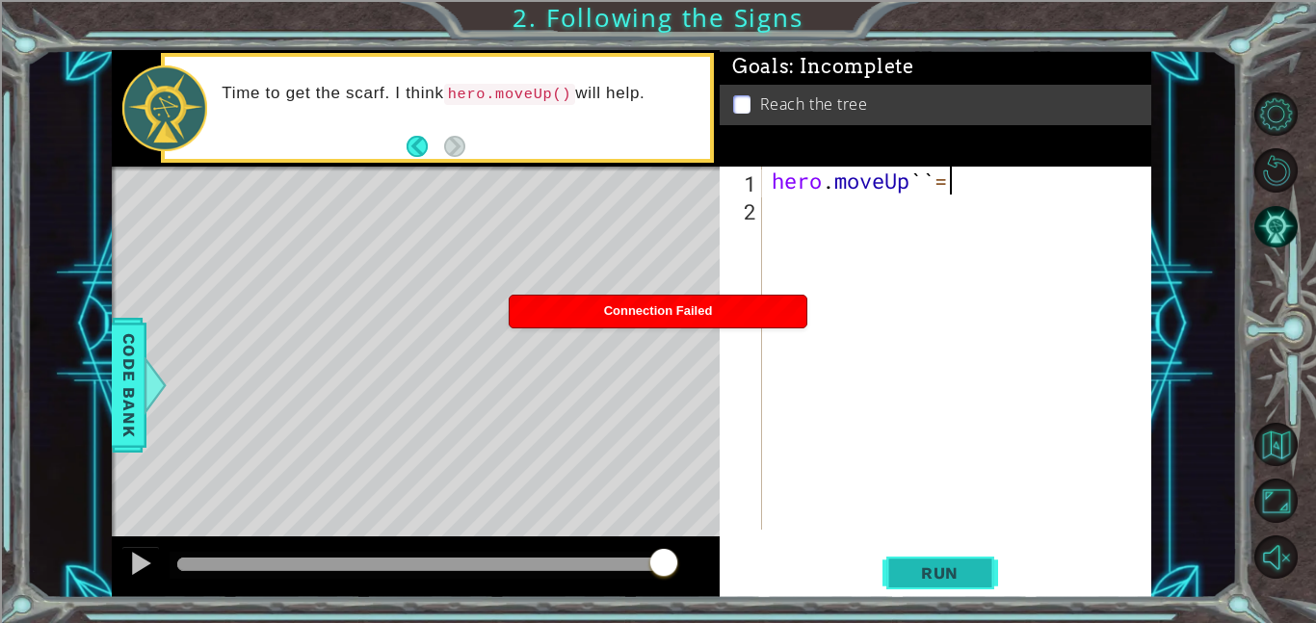
scroll to position [0, 7]
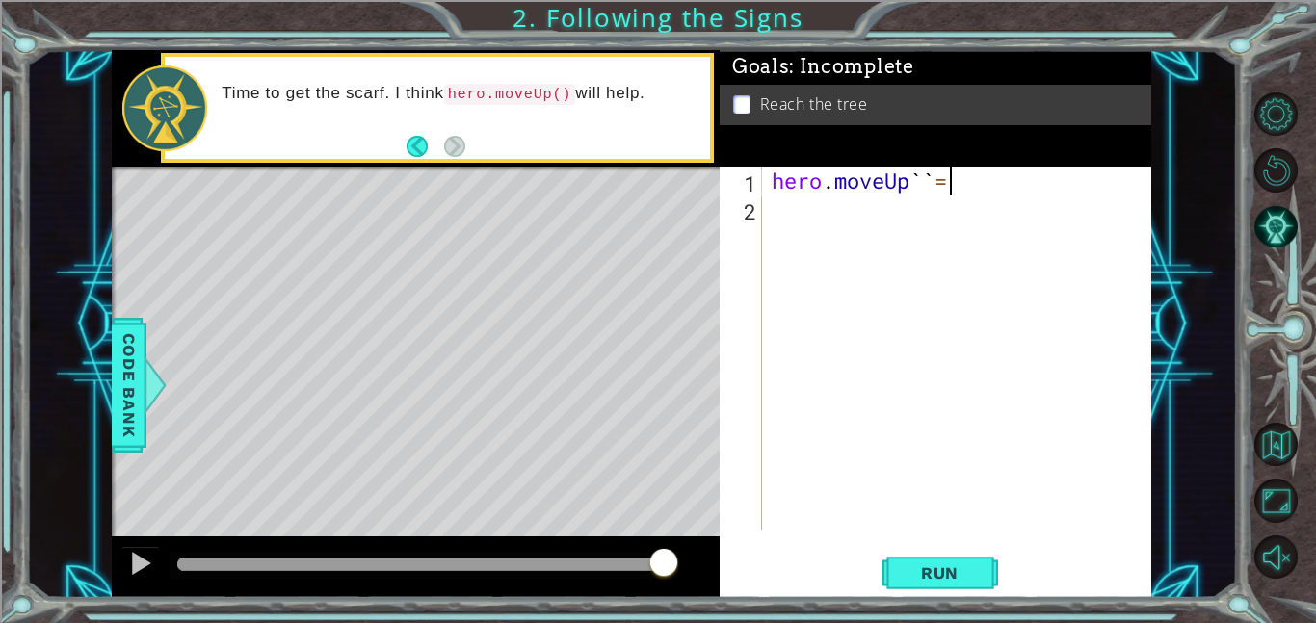
type textarea "hero.moveUp``="
click at [439, 255] on div "Level Map" at bounding box center [557, 451] width 890 height 568
click at [429, 276] on div "Level Map" at bounding box center [557, 451] width 890 height 568
click at [437, 284] on div "Level Map" at bounding box center [557, 451] width 890 height 568
click at [947, 590] on button "Run" at bounding box center [941, 572] width 116 height 43
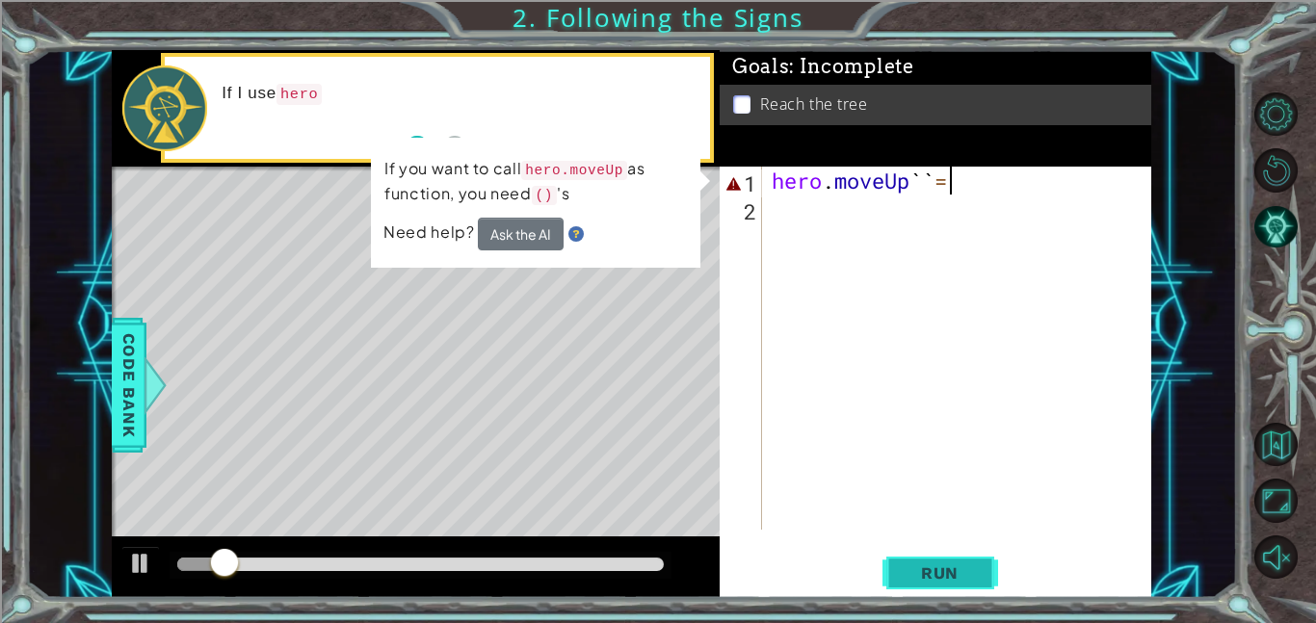
click at [929, 578] on span "Run" at bounding box center [940, 573] width 76 height 19
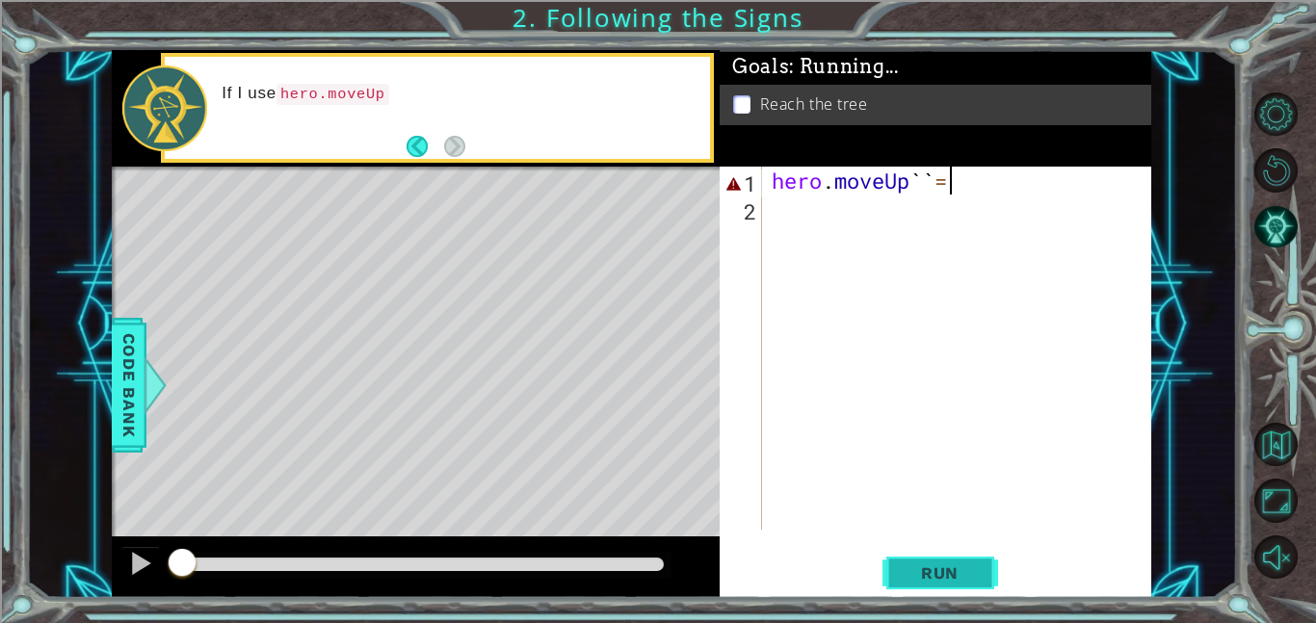
click at [937, 583] on button "Run" at bounding box center [941, 572] width 116 height 43
click at [939, 584] on button "Run" at bounding box center [941, 572] width 116 height 43
click at [936, 586] on button "Run" at bounding box center [941, 572] width 116 height 43
click at [938, 589] on button "Run" at bounding box center [941, 572] width 116 height 43
click at [937, 590] on button "Run" at bounding box center [941, 572] width 116 height 43
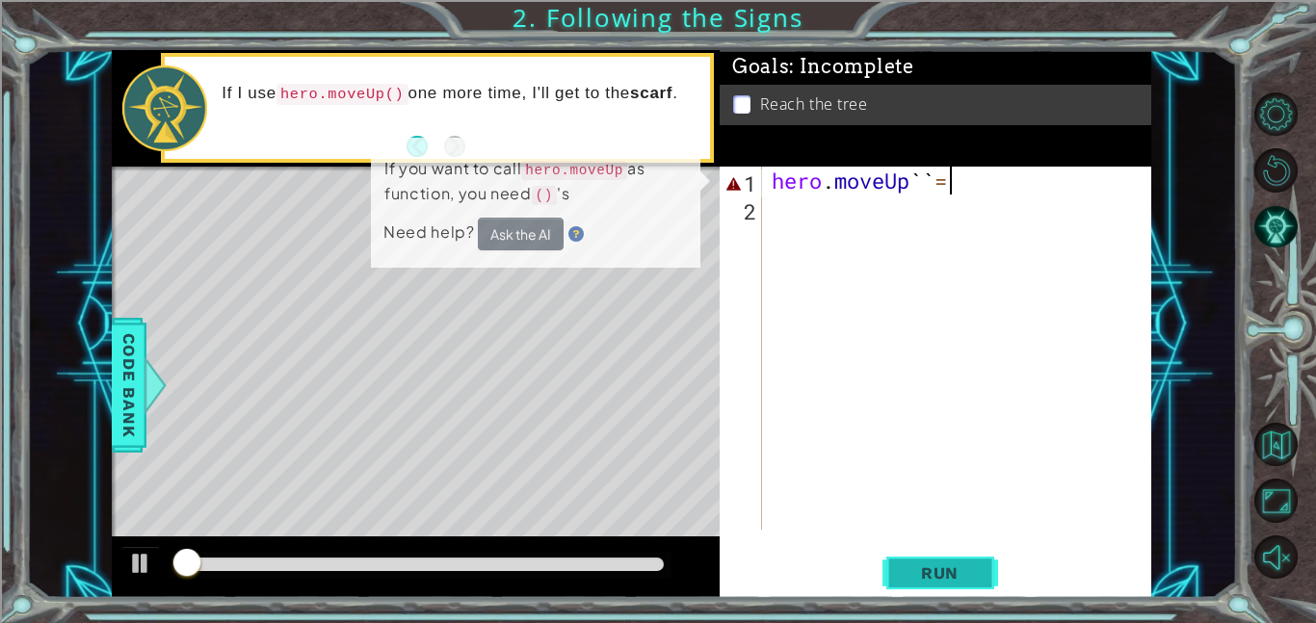
click at [921, 585] on button "Run" at bounding box center [941, 572] width 116 height 43
click at [931, 579] on span "Run" at bounding box center [940, 573] width 76 height 19
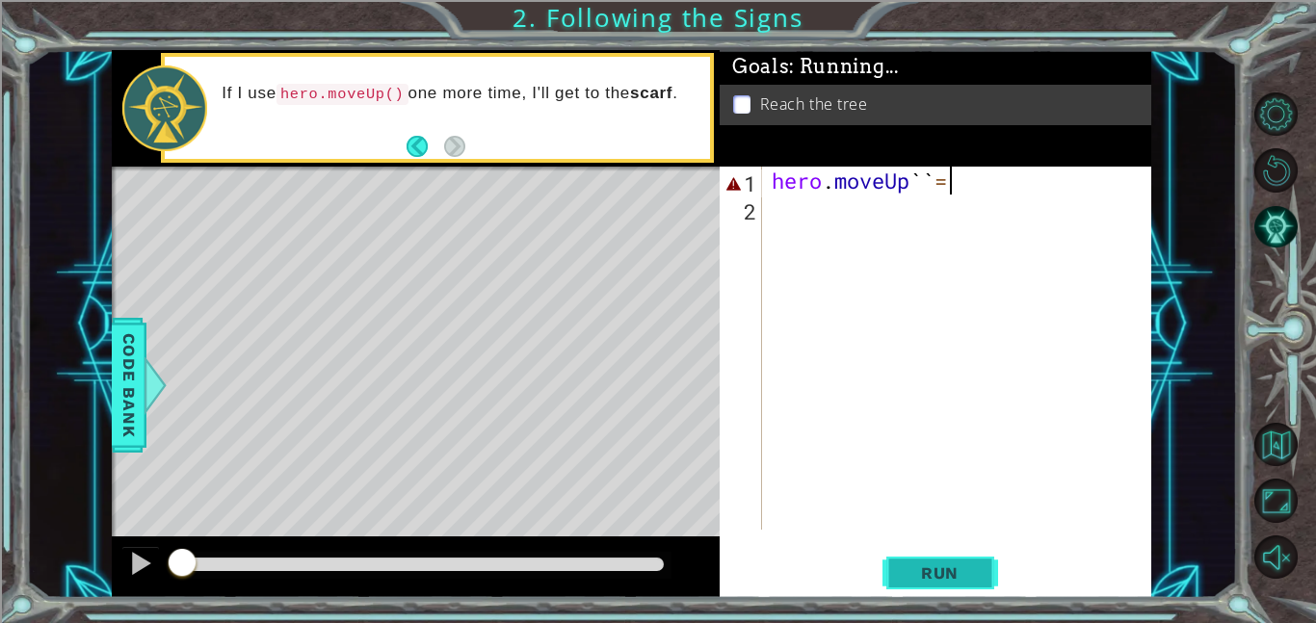
click at [931, 583] on button "Run" at bounding box center [941, 572] width 116 height 43
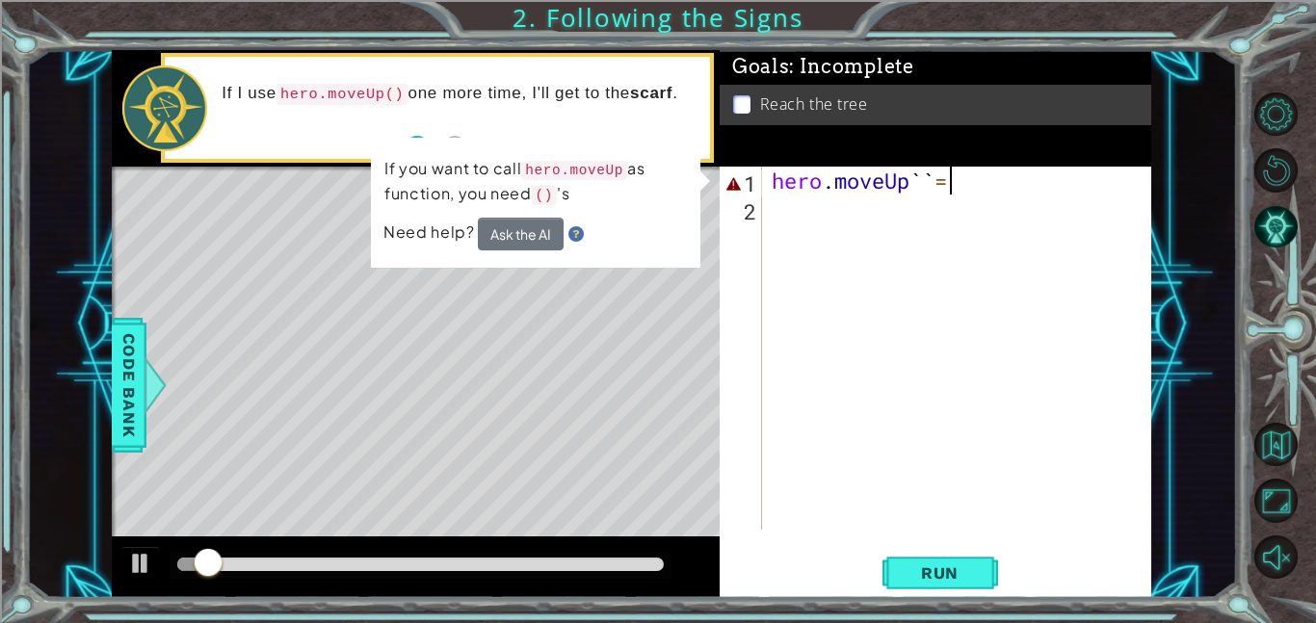
click at [796, 222] on div "hero . moveUp `` =" at bounding box center [962, 376] width 389 height 419
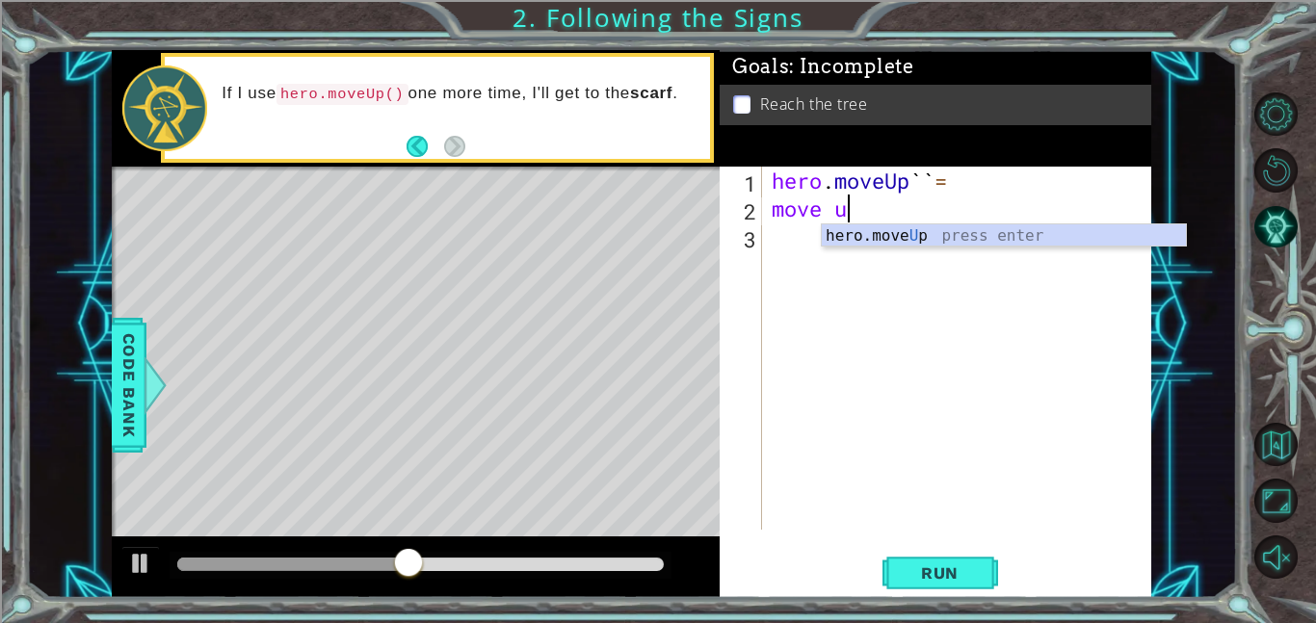
type textarea "move up"
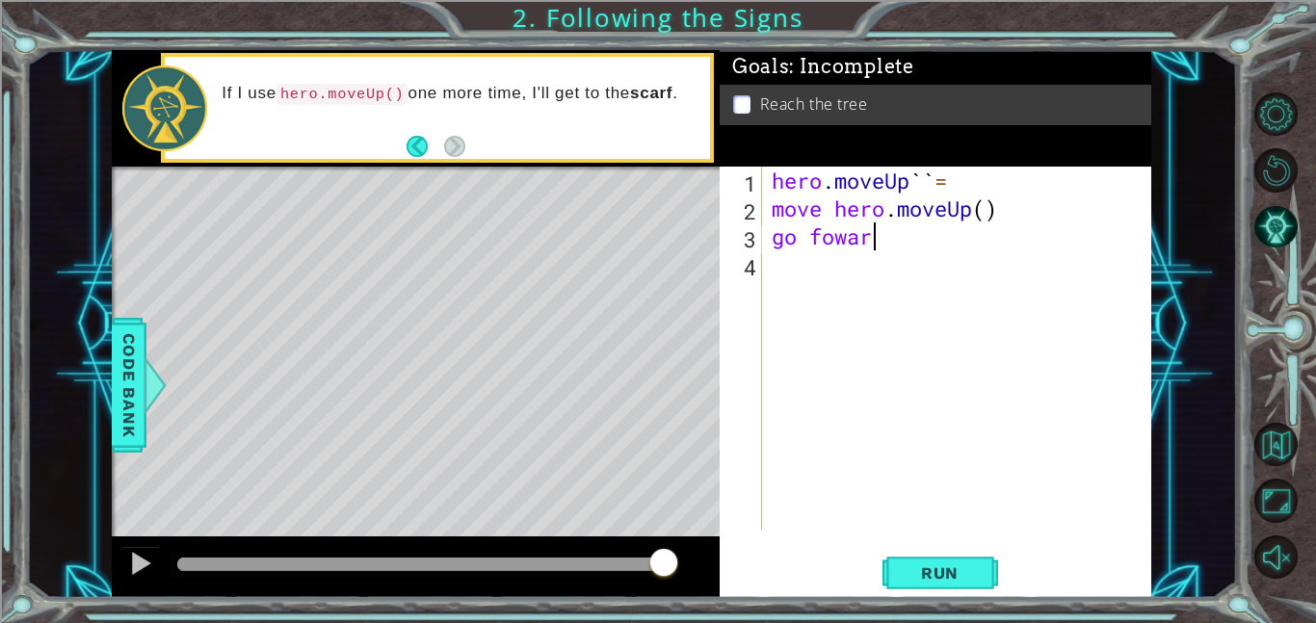
type textarea "go foward"
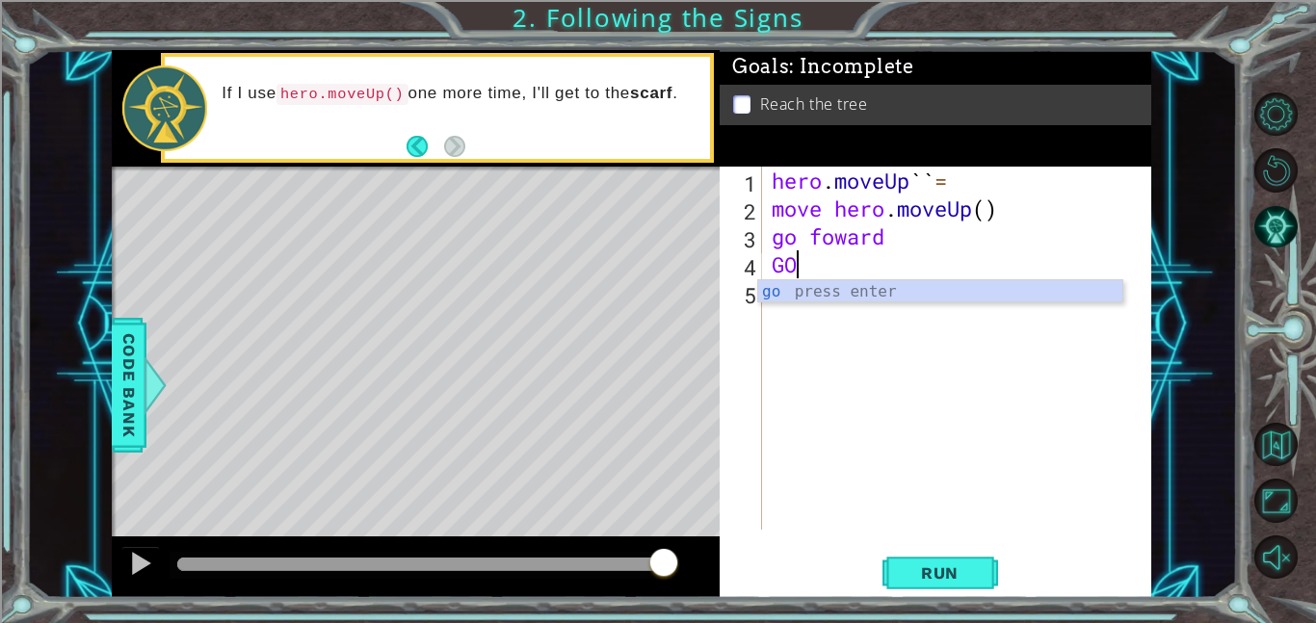
type textarea "G"
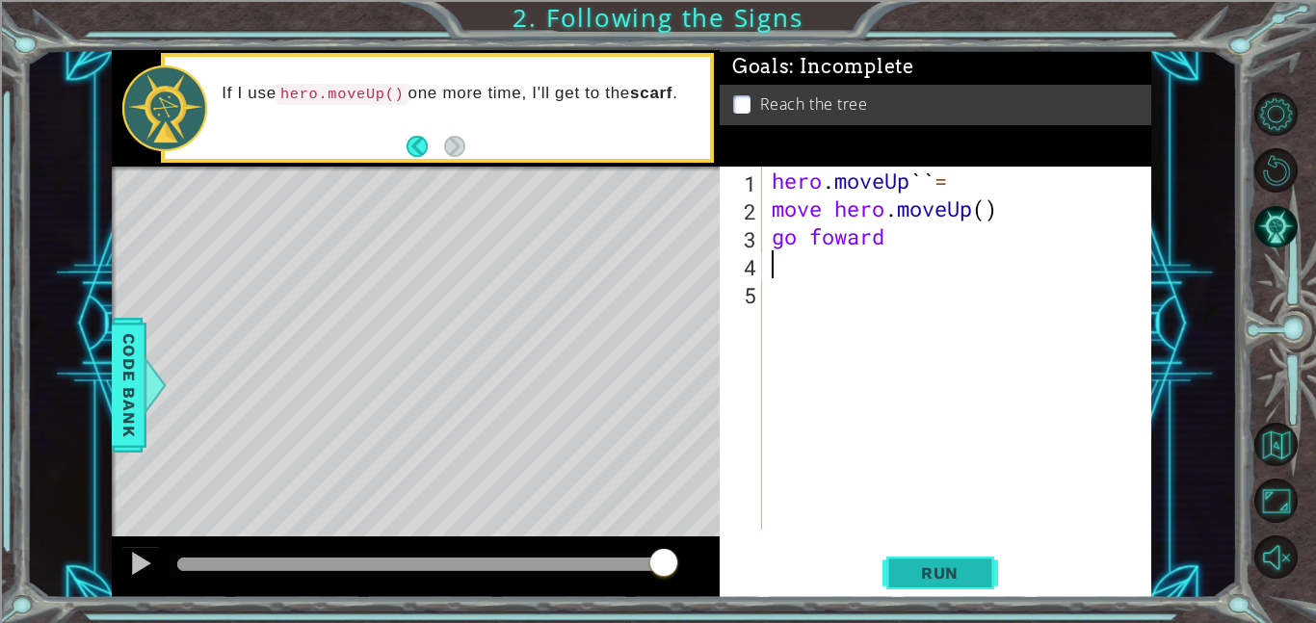
click at [942, 580] on span "Run" at bounding box center [940, 573] width 76 height 19
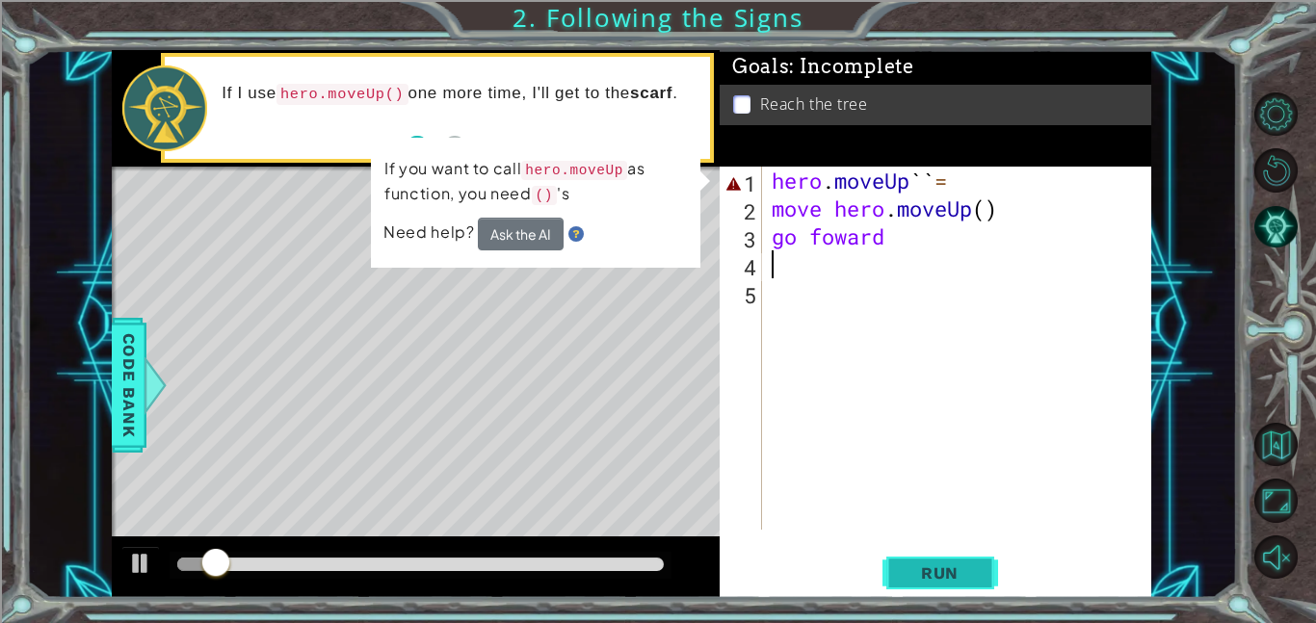
click at [953, 567] on span "Run" at bounding box center [940, 573] width 76 height 19
click at [954, 575] on span "Run" at bounding box center [940, 573] width 76 height 19
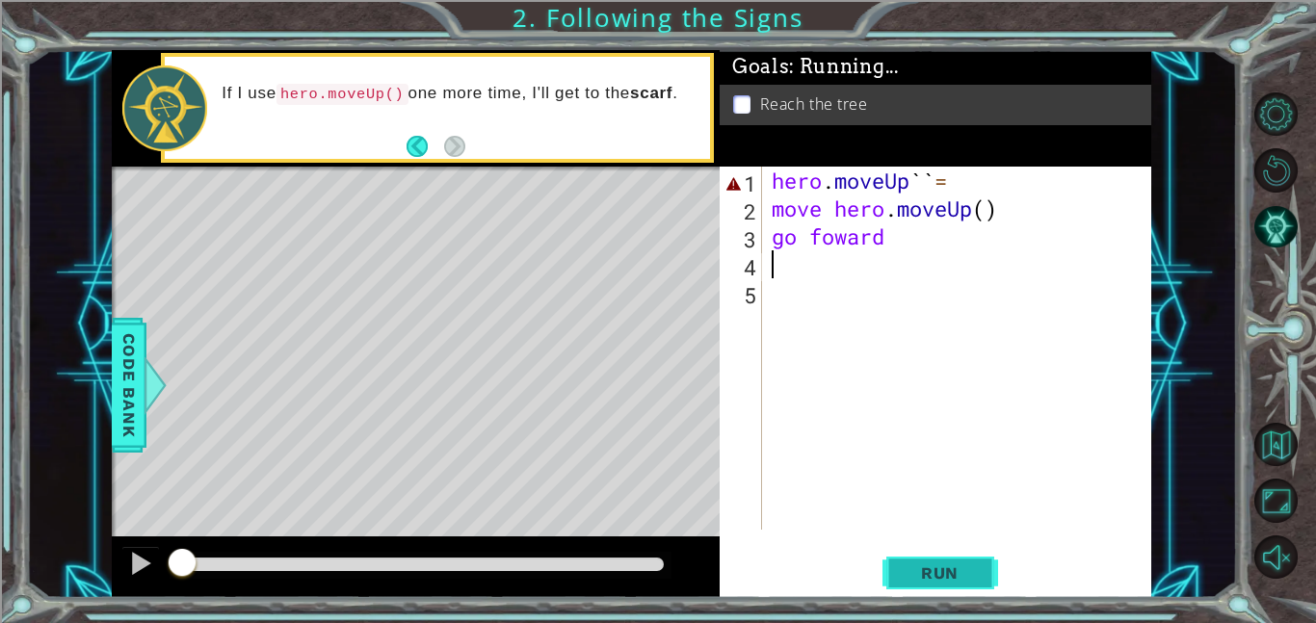
click at [953, 576] on span "Run" at bounding box center [940, 573] width 76 height 19
click at [947, 573] on span "Run" at bounding box center [940, 573] width 76 height 19
click at [945, 575] on span "Run" at bounding box center [940, 573] width 76 height 19
click at [943, 581] on span "Run" at bounding box center [940, 573] width 76 height 19
click at [947, 582] on span "Run" at bounding box center [940, 573] width 76 height 19
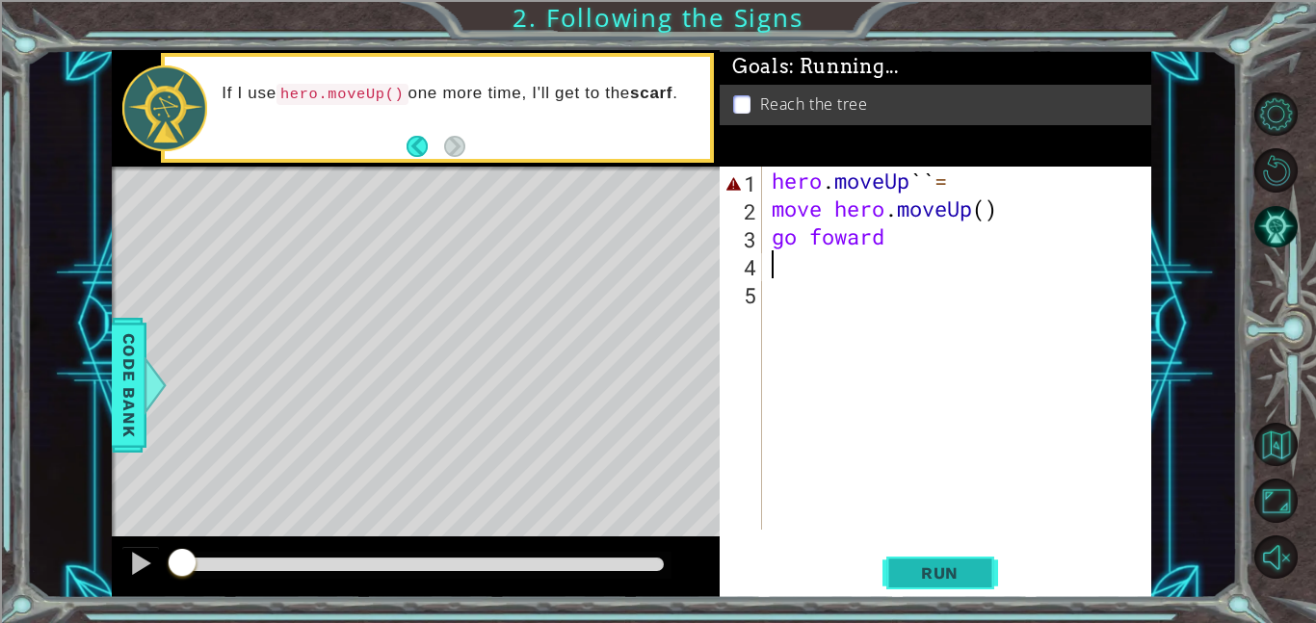
click at [939, 578] on span "Run" at bounding box center [940, 573] width 76 height 19
click at [942, 579] on span "Run" at bounding box center [940, 573] width 76 height 19
click at [929, 585] on button "Run" at bounding box center [941, 572] width 116 height 43
click at [935, 586] on button "Run" at bounding box center [941, 572] width 116 height 43
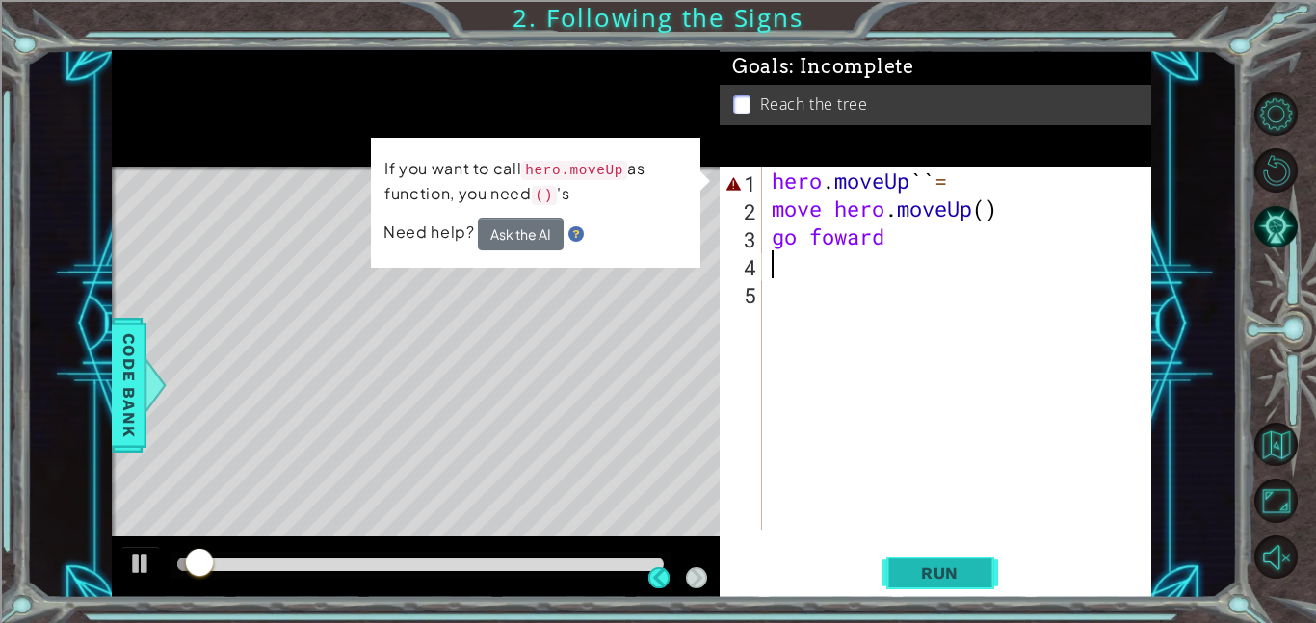
click at [936, 584] on button "Run" at bounding box center [941, 572] width 116 height 43
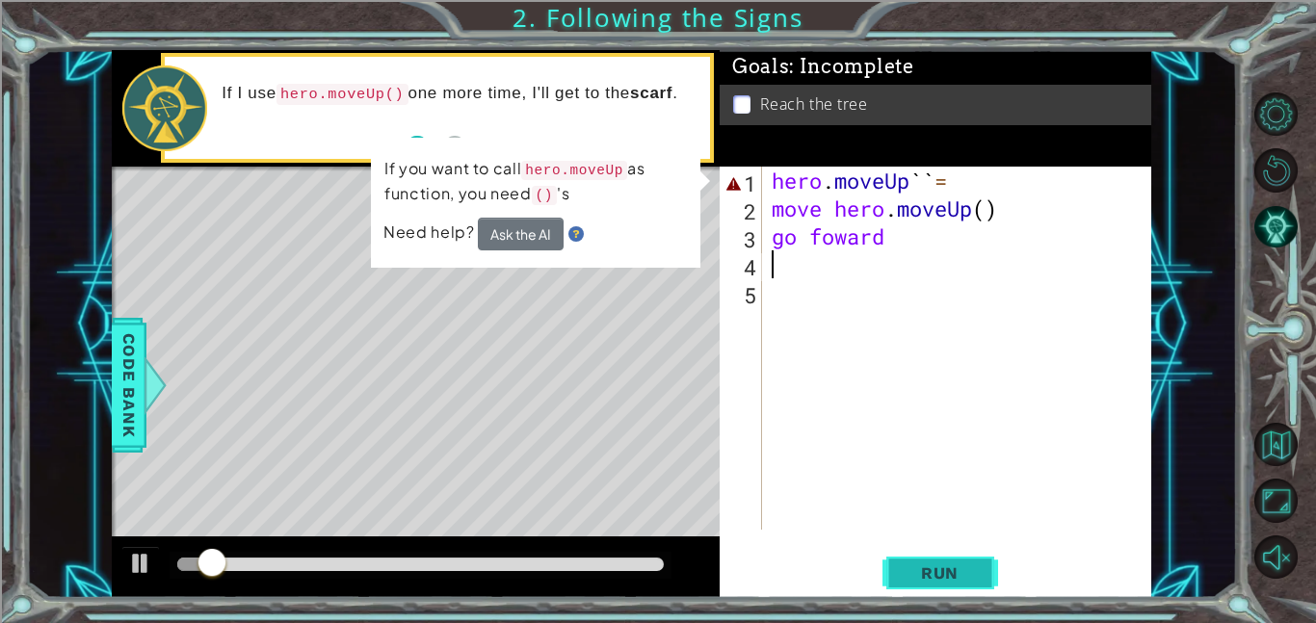
click at [936, 582] on span "Run" at bounding box center [940, 573] width 76 height 19
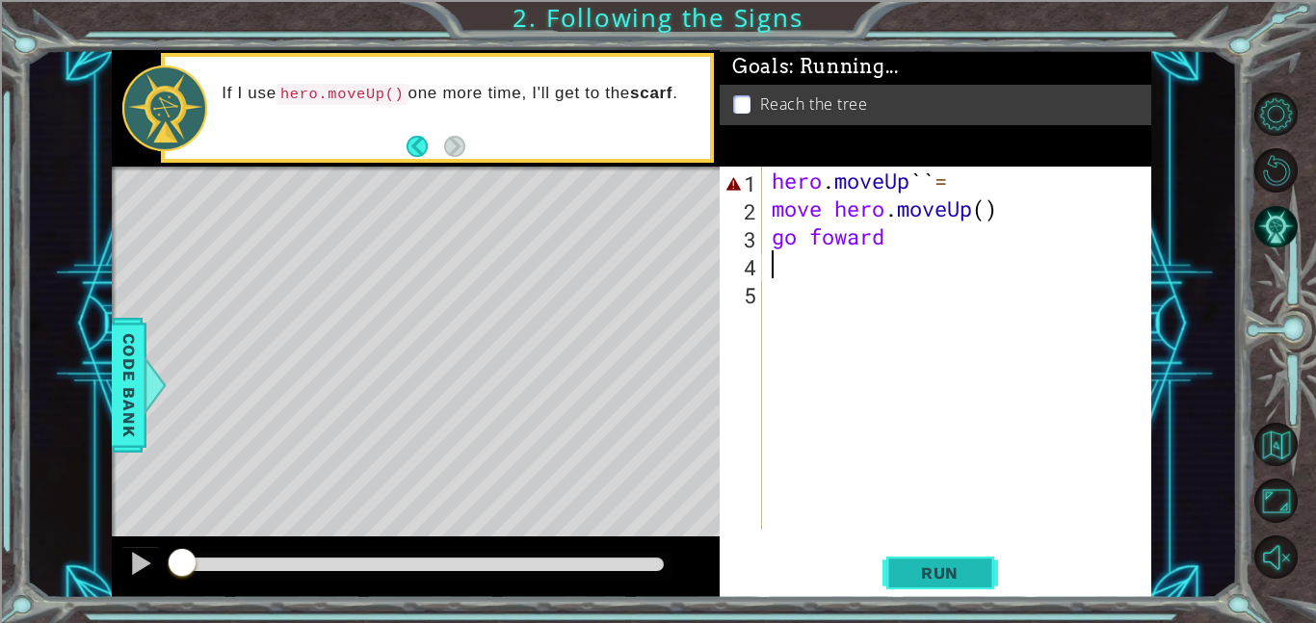
click at [937, 584] on button "Run" at bounding box center [941, 572] width 116 height 43
click at [938, 581] on span "Run" at bounding box center [940, 573] width 76 height 19
click at [943, 577] on span "Run" at bounding box center [940, 573] width 76 height 19
click at [946, 570] on span "Run" at bounding box center [940, 573] width 76 height 19
click at [941, 576] on span "Run" at bounding box center [940, 573] width 76 height 19
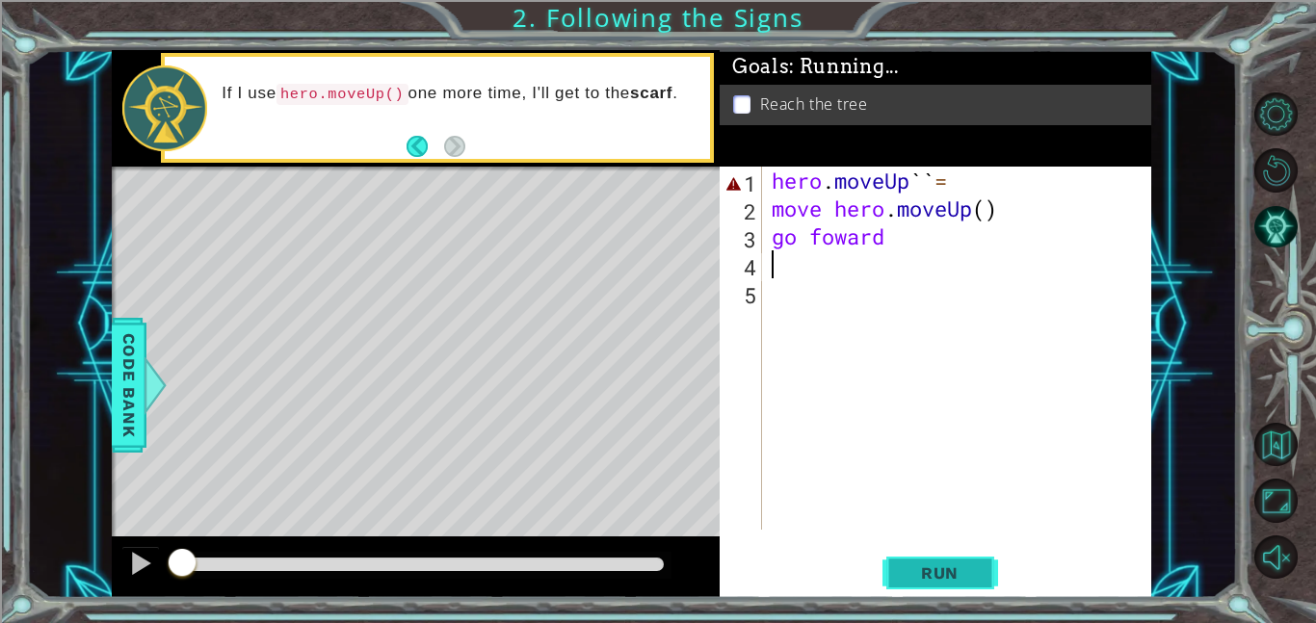
click at [941, 573] on span "Run" at bounding box center [940, 573] width 76 height 19
click at [941, 570] on span "Run" at bounding box center [940, 573] width 76 height 19
click at [942, 570] on span "Run" at bounding box center [940, 573] width 76 height 19
click at [944, 570] on span "Run" at bounding box center [940, 573] width 76 height 19
click at [941, 579] on span "Run" at bounding box center [940, 573] width 76 height 19
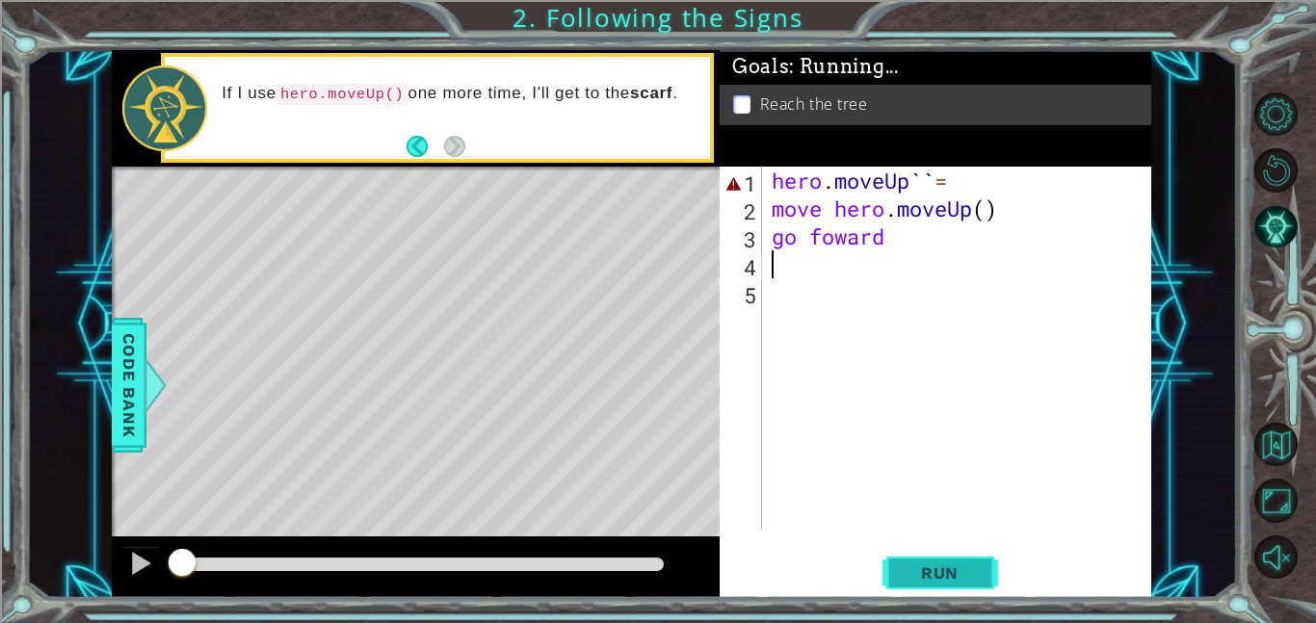
click at [946, 585] on button "Run" at bounding box center [941, 572] width 116 height 43
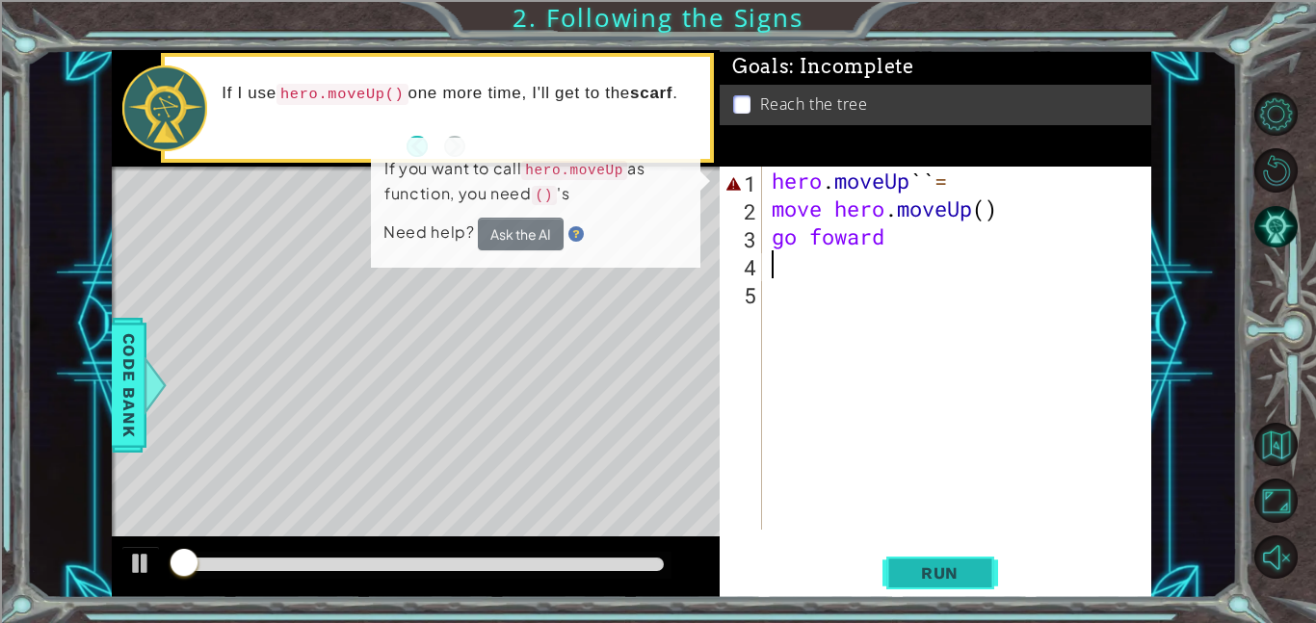
click at [926, 582] on span "Run" at bounding box center [940, 573] width 76 height 19
click at [928, 576] on span "Run" at bounding box center [940, 573] width 76 height 19
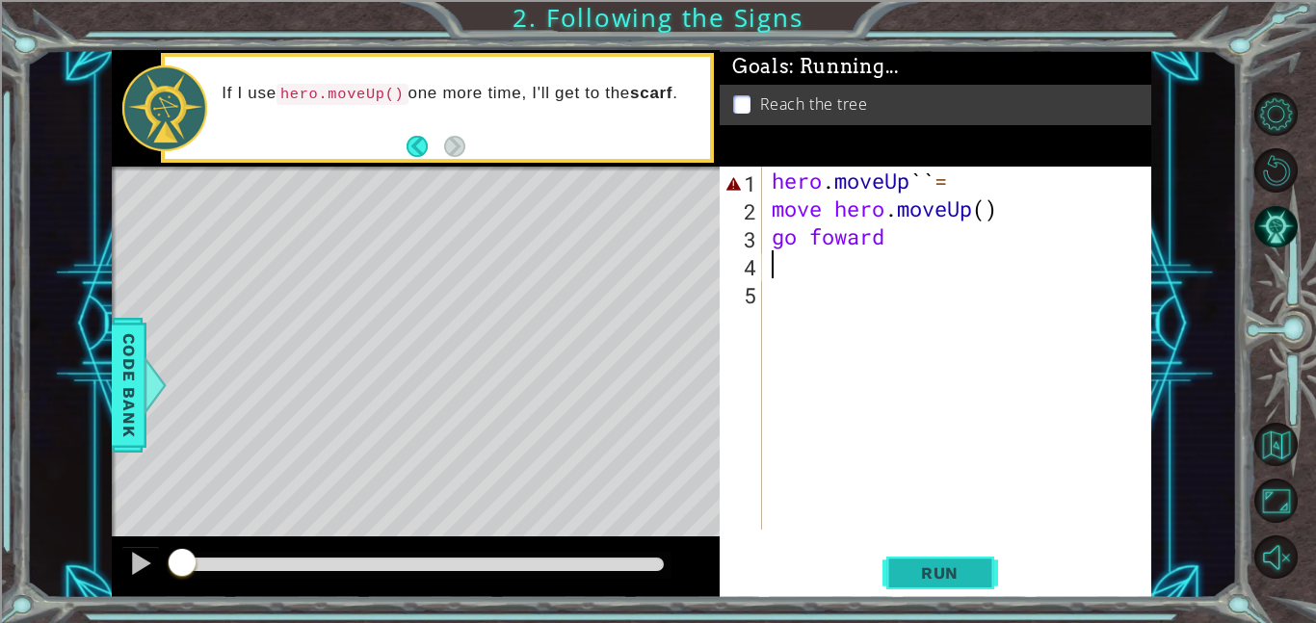
click at [915, 568] on span "Run" at bounding box center [940, 573] width 76 height 19
click at [929, 572] on span "Run" at bounding box center [940, 573] width 76 height 19
click at [942, 583] on button "Run" at bounding box center [941, 572] width 116 height 43
click at [943, 576] on span "Run" at bounding box center [940, 573] width 76 height 19
type textarea "g"
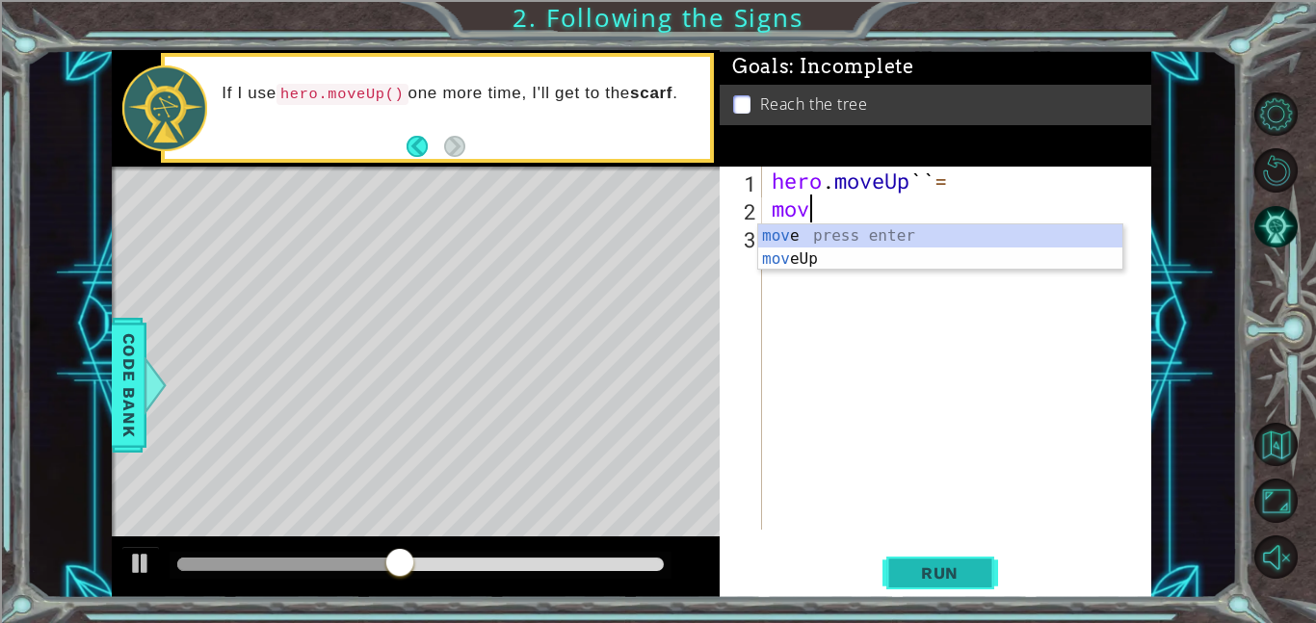
type textarea "m"
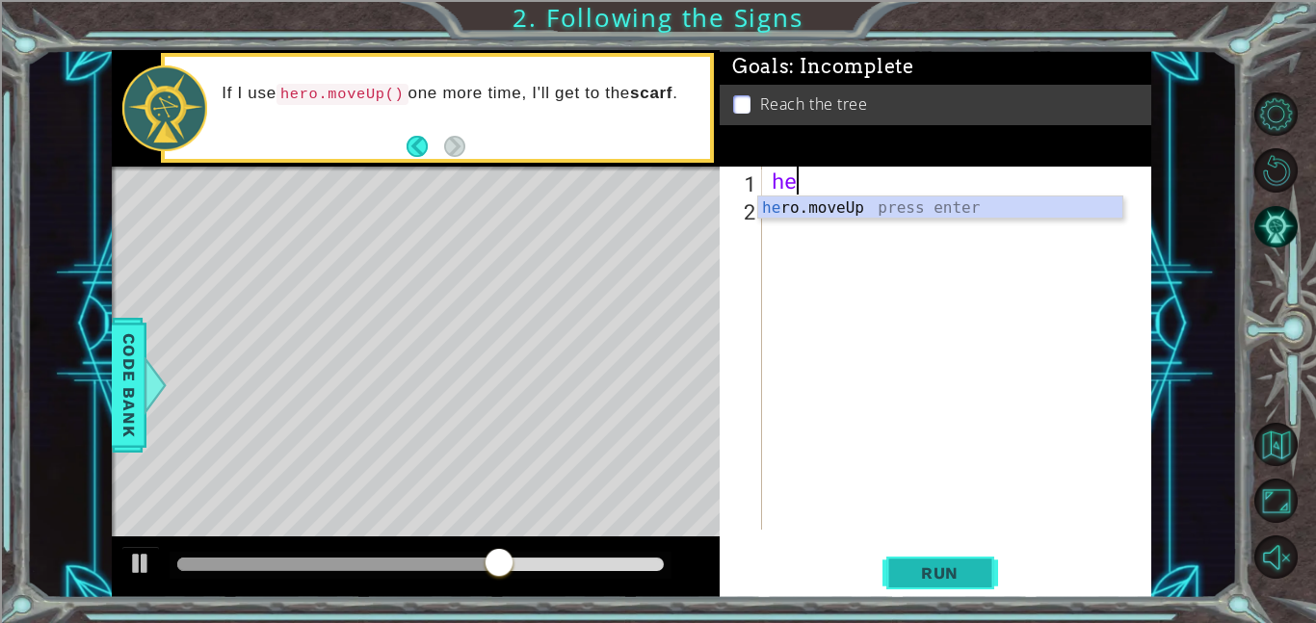
type textarea "h"
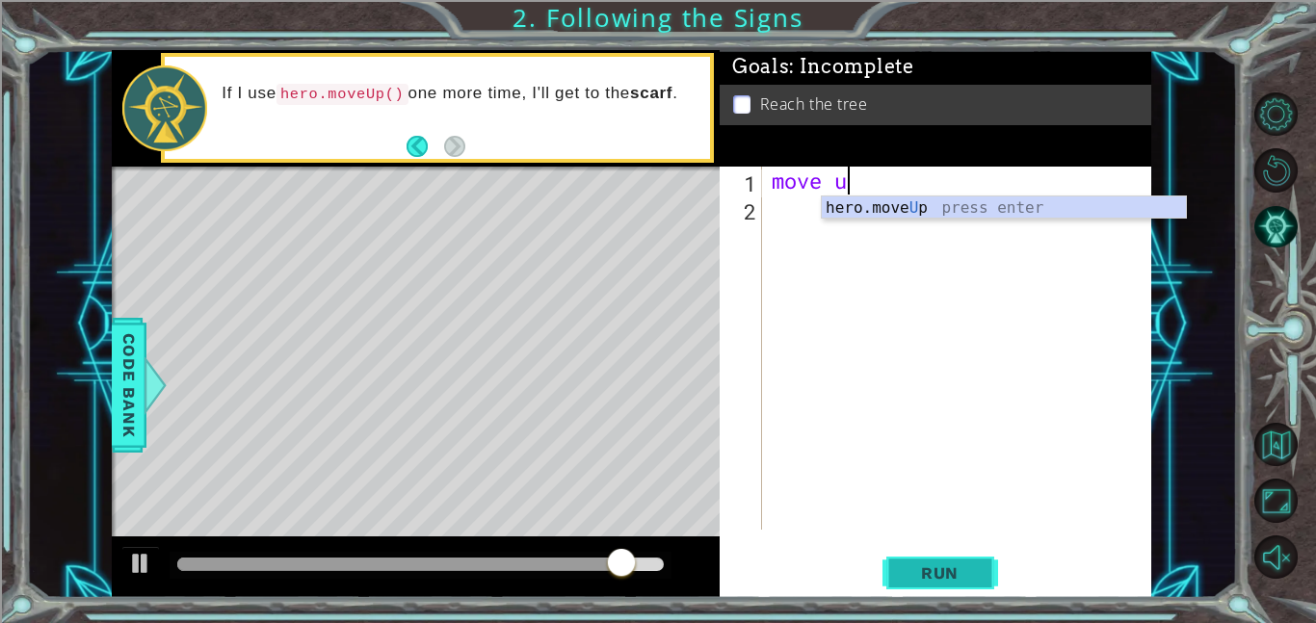
type textarea "move up"
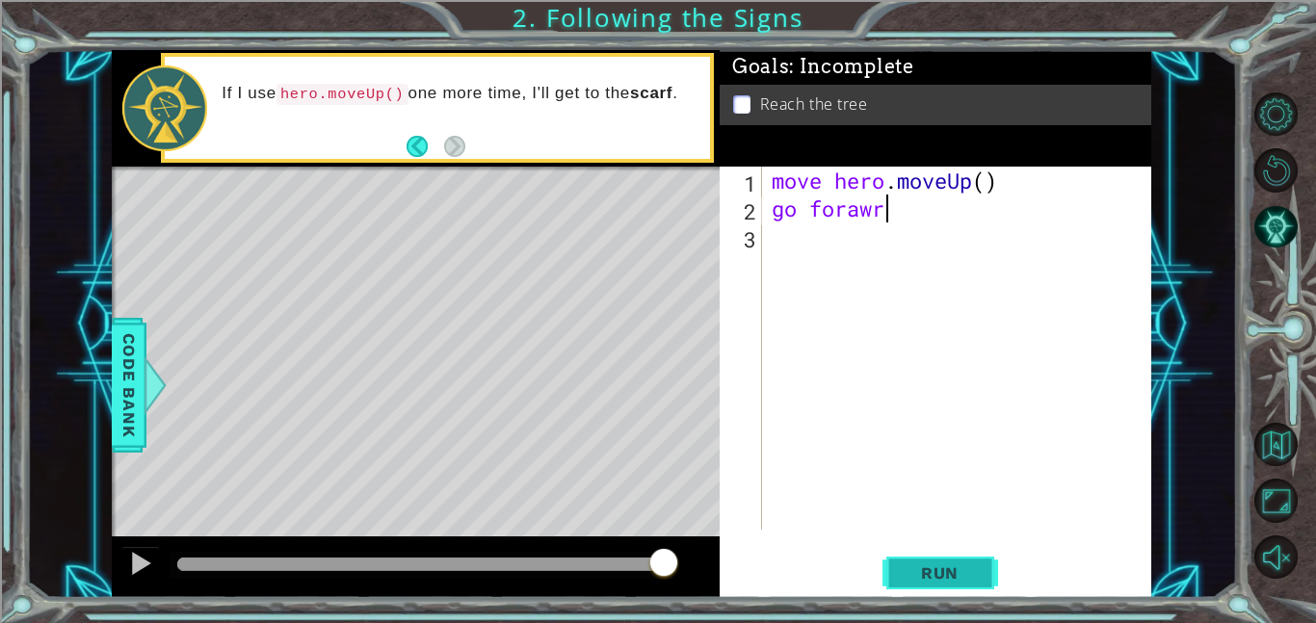
type textarea "go forawrd"
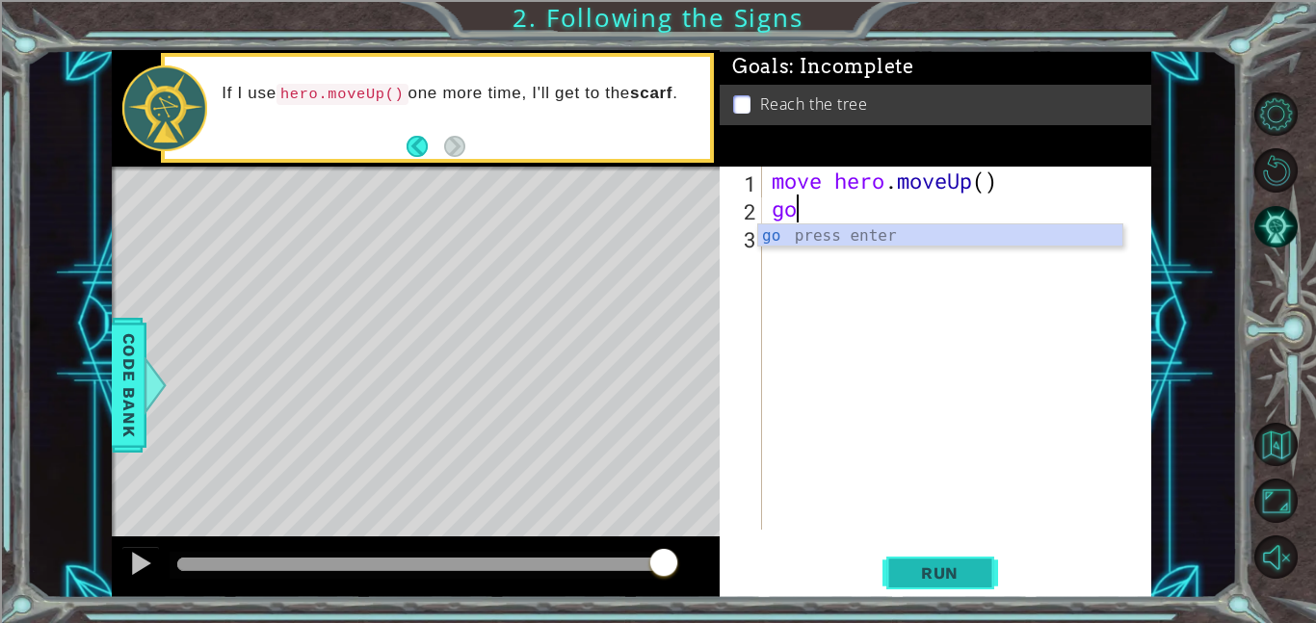
type textarea "g"
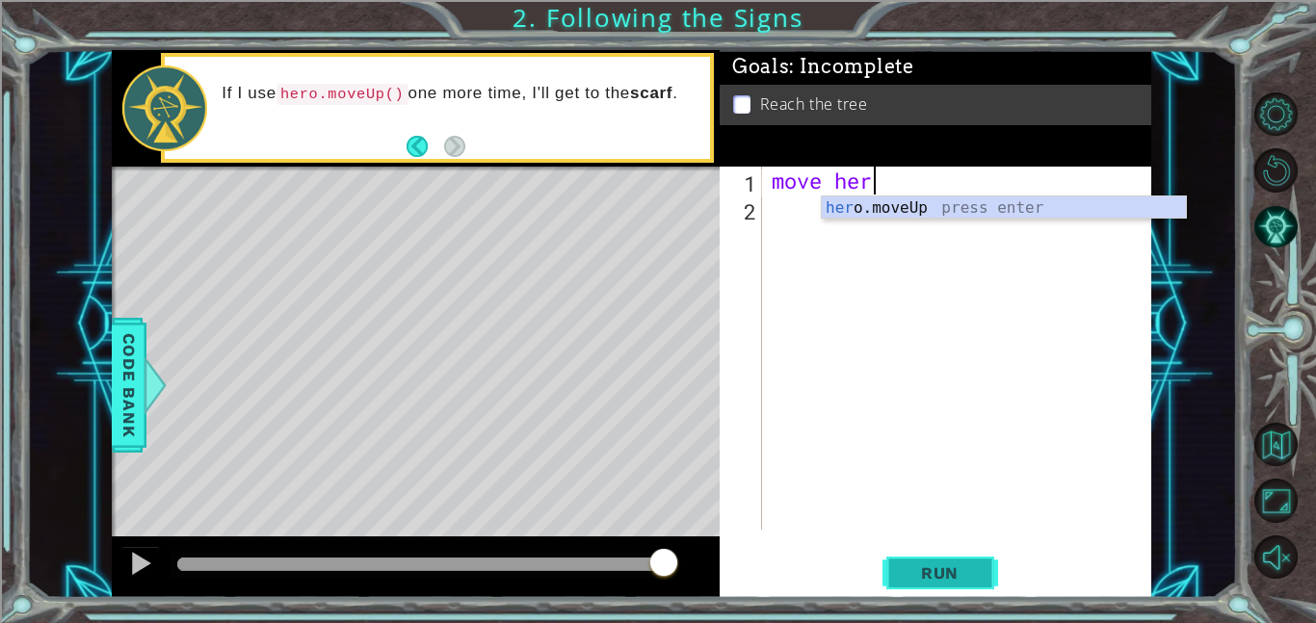
scroll to position [0, 1]
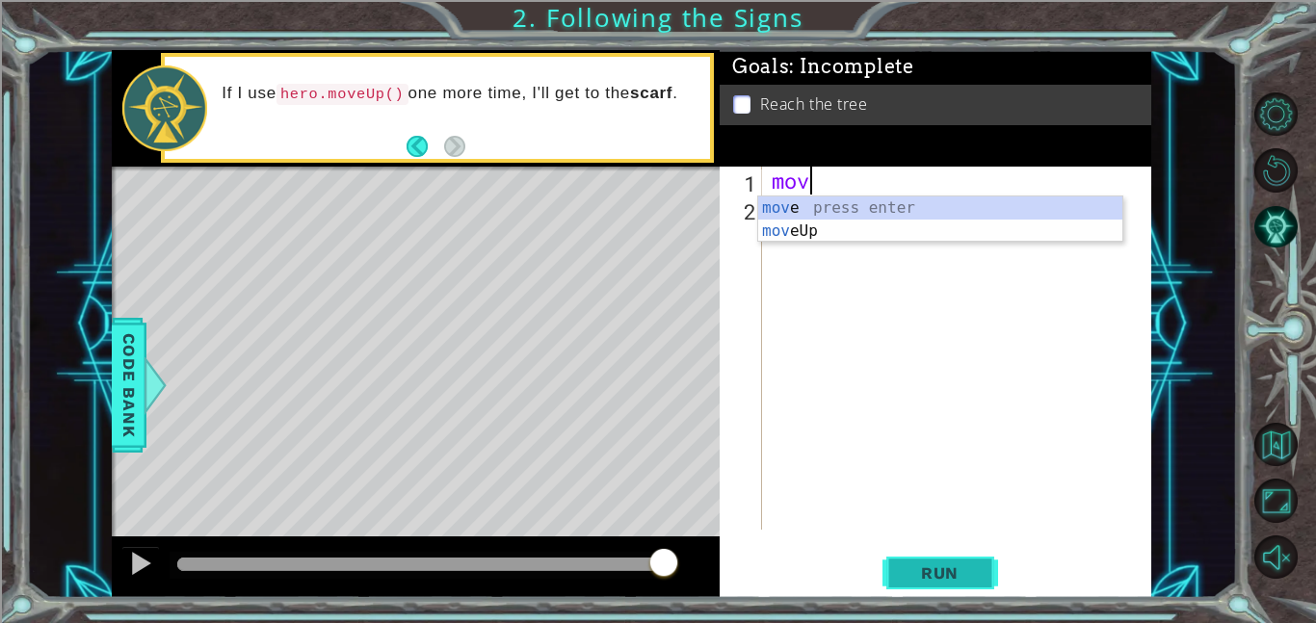
type textarea "m"
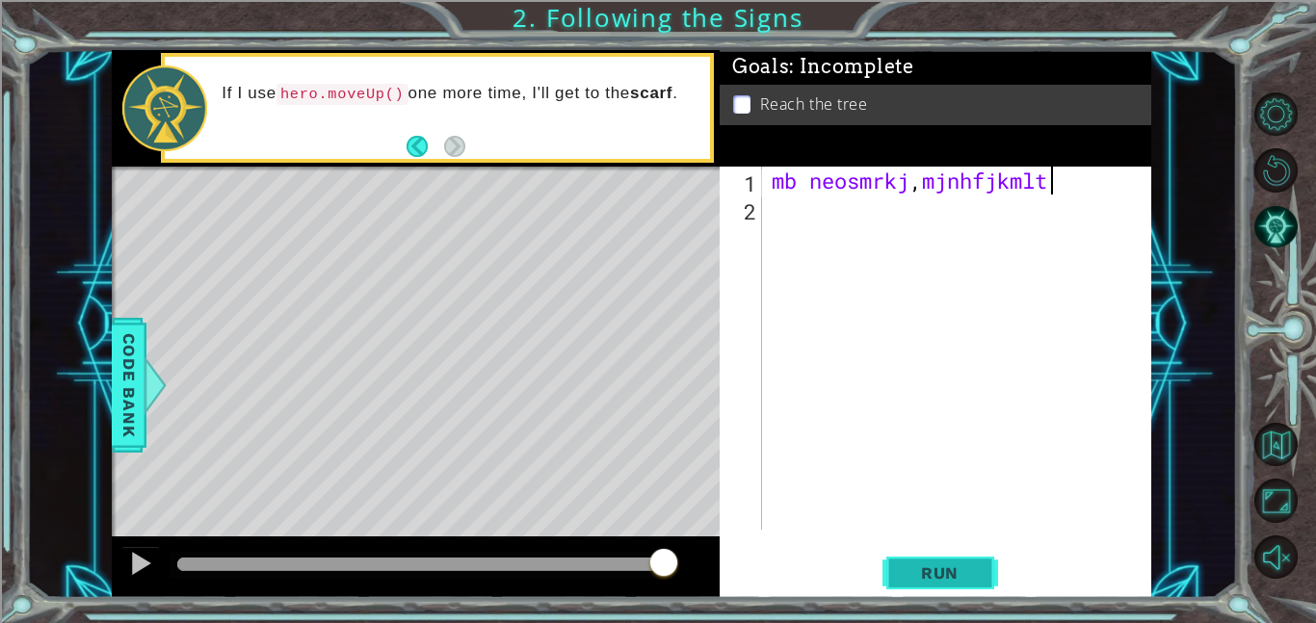
type textarea "mb neosmrkj,mjnhfjkmlthjyg"
click at [1024, 211] on div "m ; ijgvwdbwtdt3efd 3 vex wx b" at bounding box center [962, 390] width 389 height 447
type textarea "m"
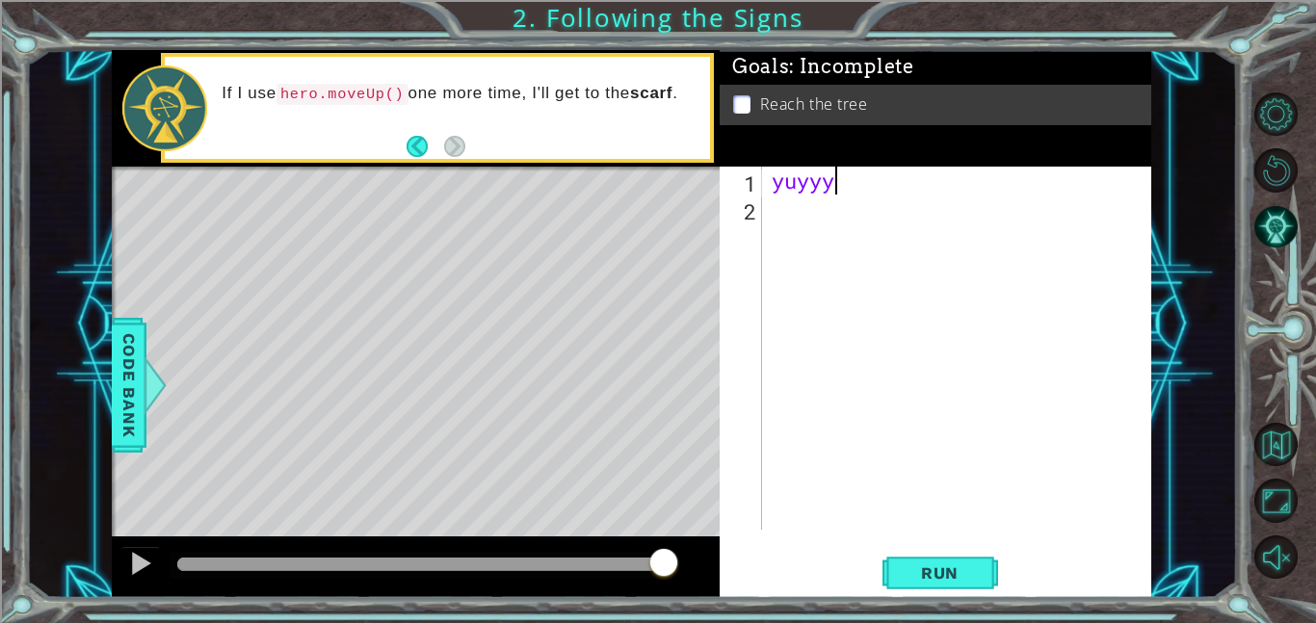
scroll to position [0, 0]
type textarea "y"
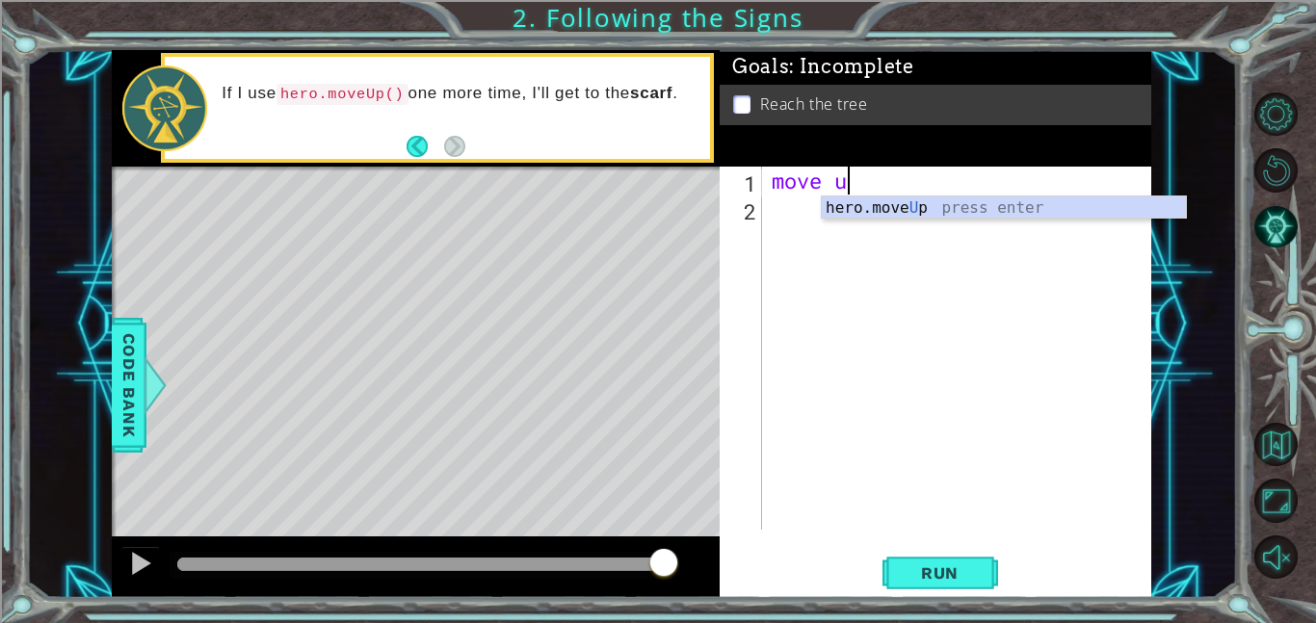
type textarea "move up"
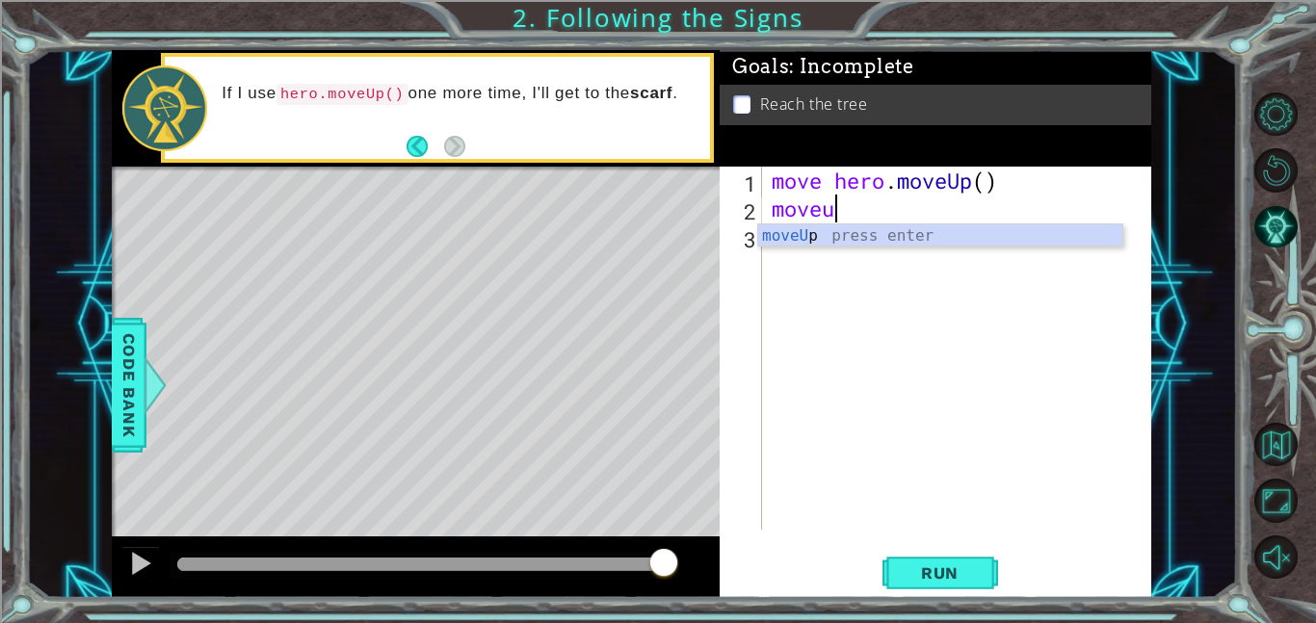
scroll to position [0, 1]
type textarea "move up"
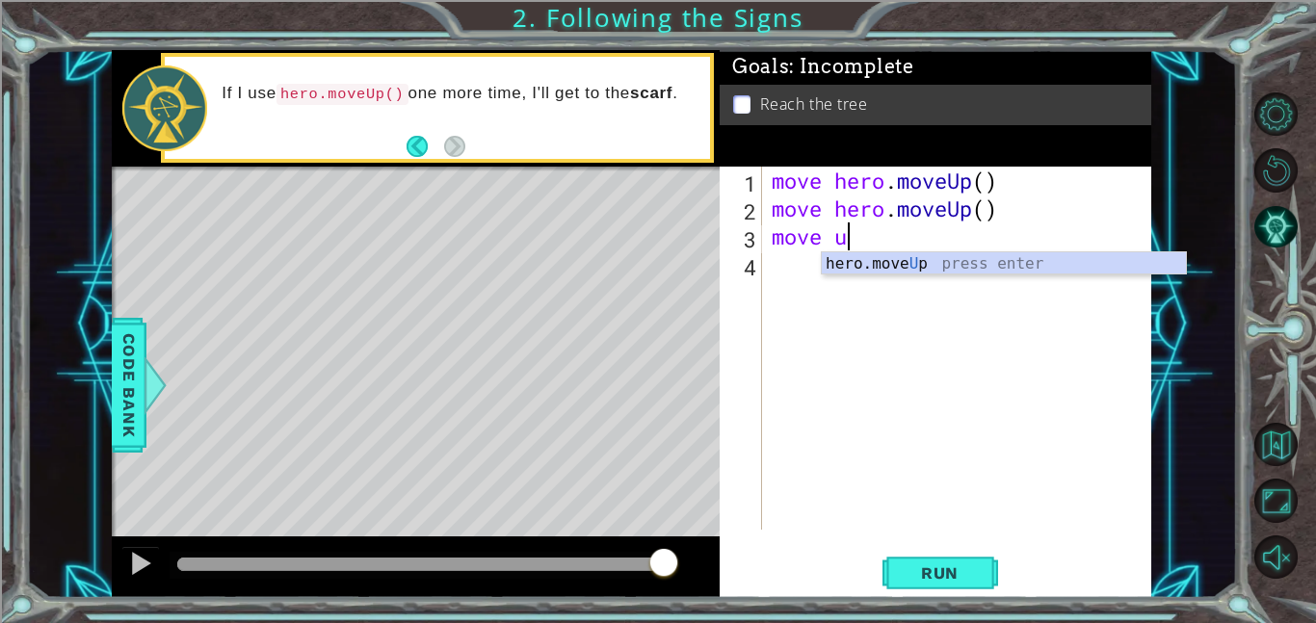
scroll to position [0, 3]
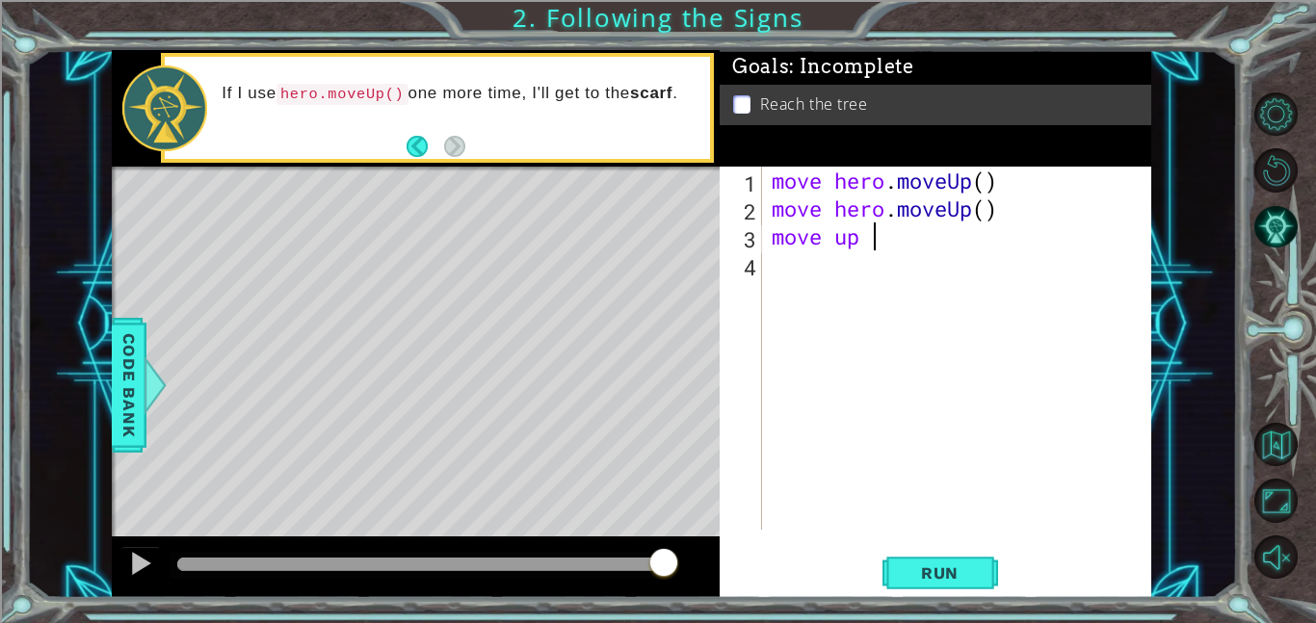
type textarea "move up"
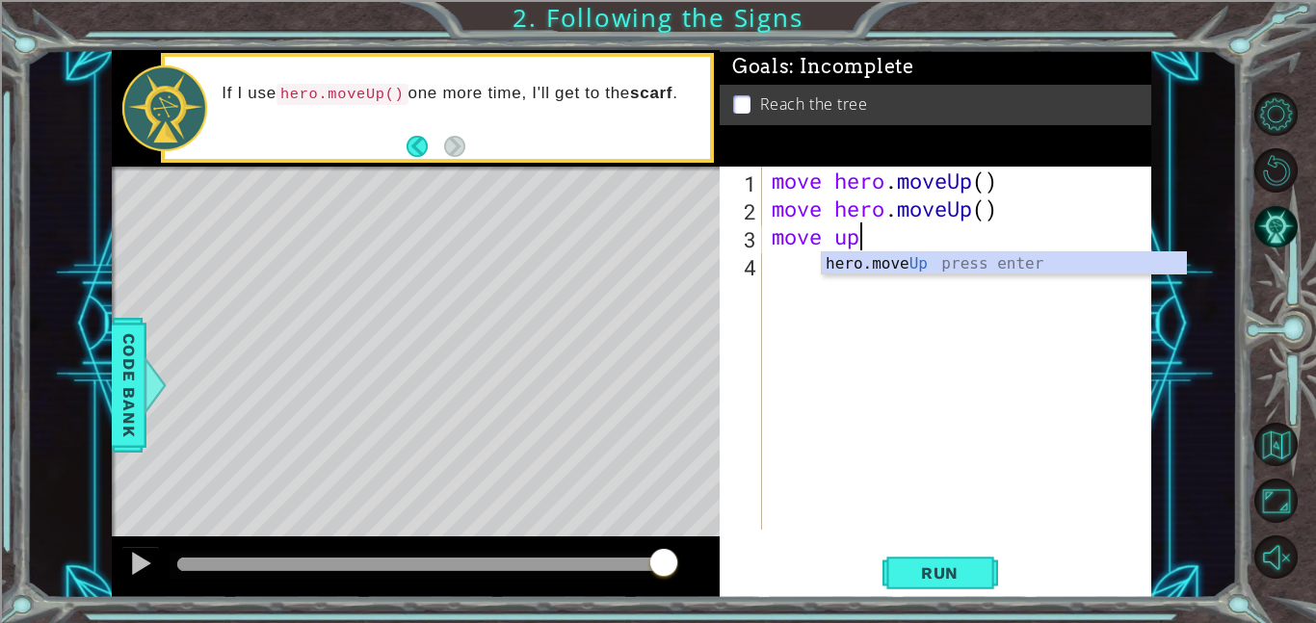
scroll to position [0, 0]
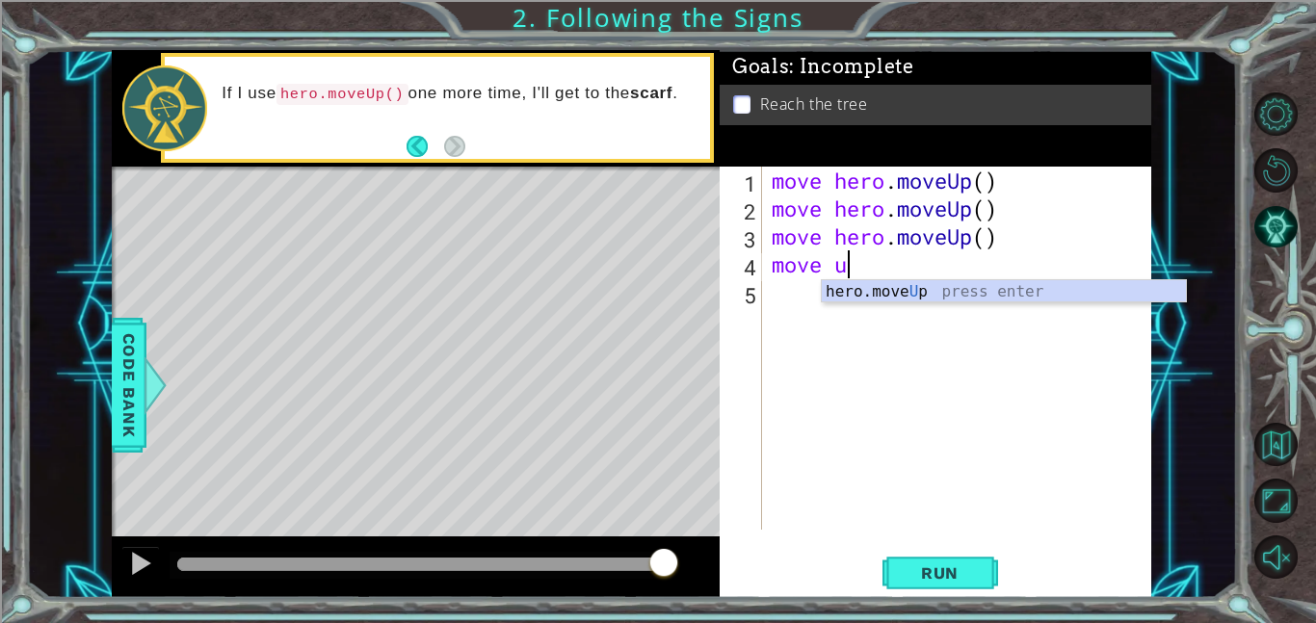
type textarea "move up"
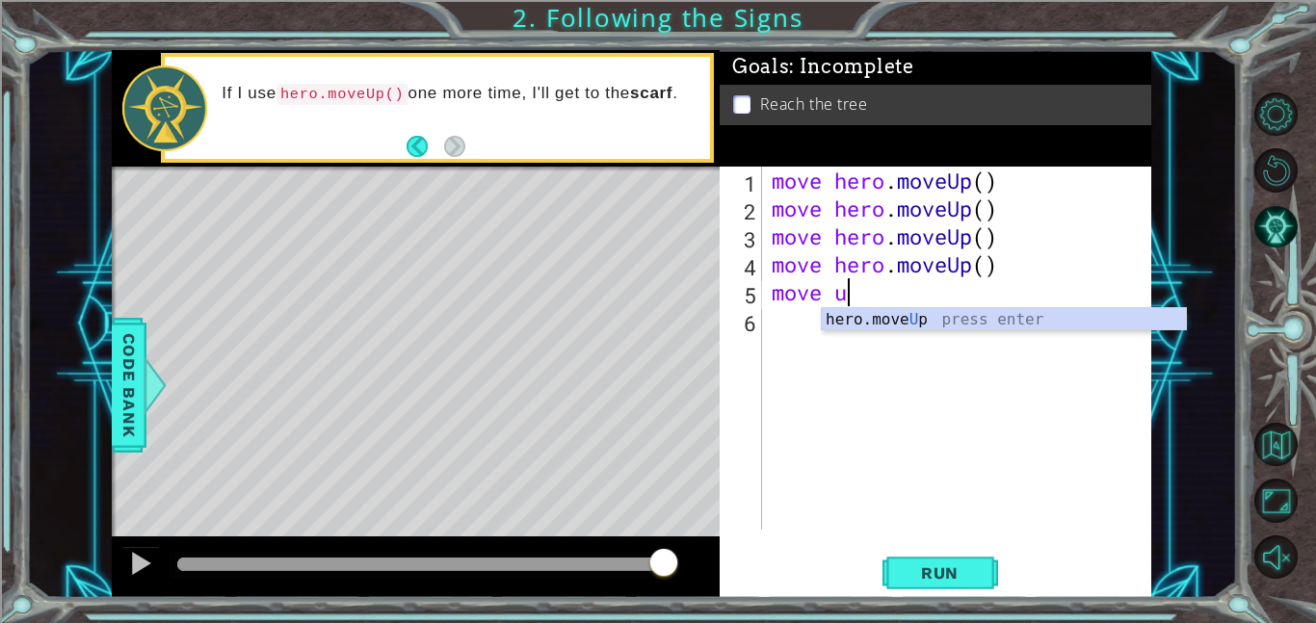
type textarea "move up"
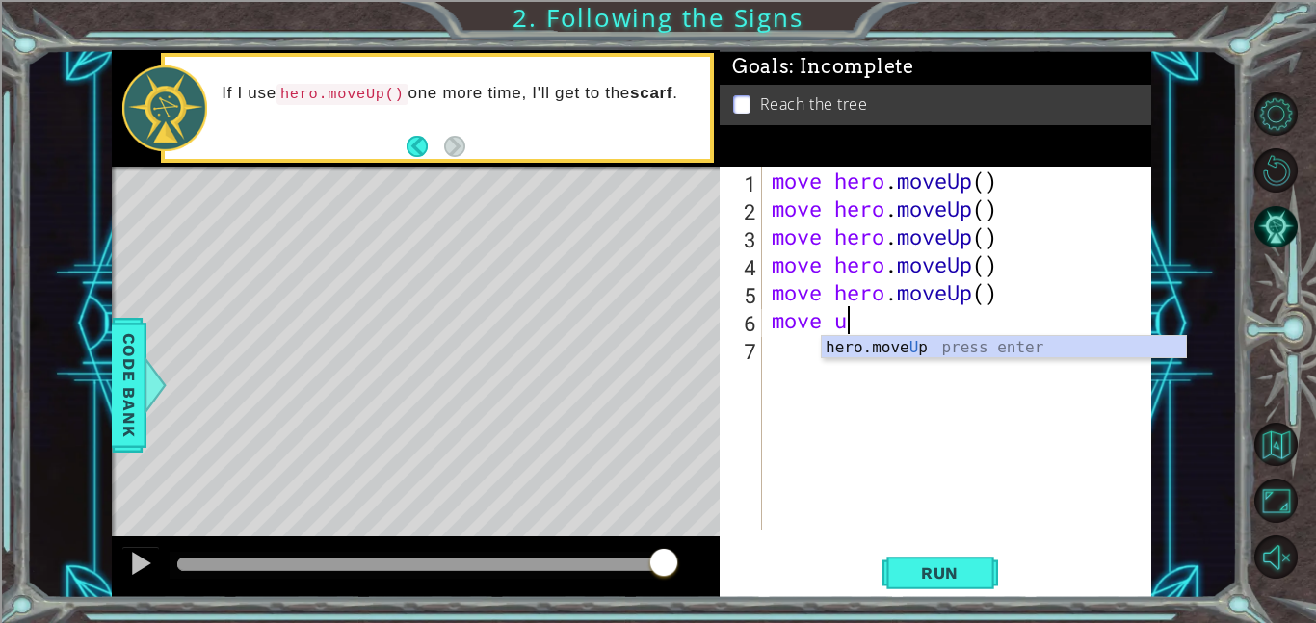
type textarea "move up"
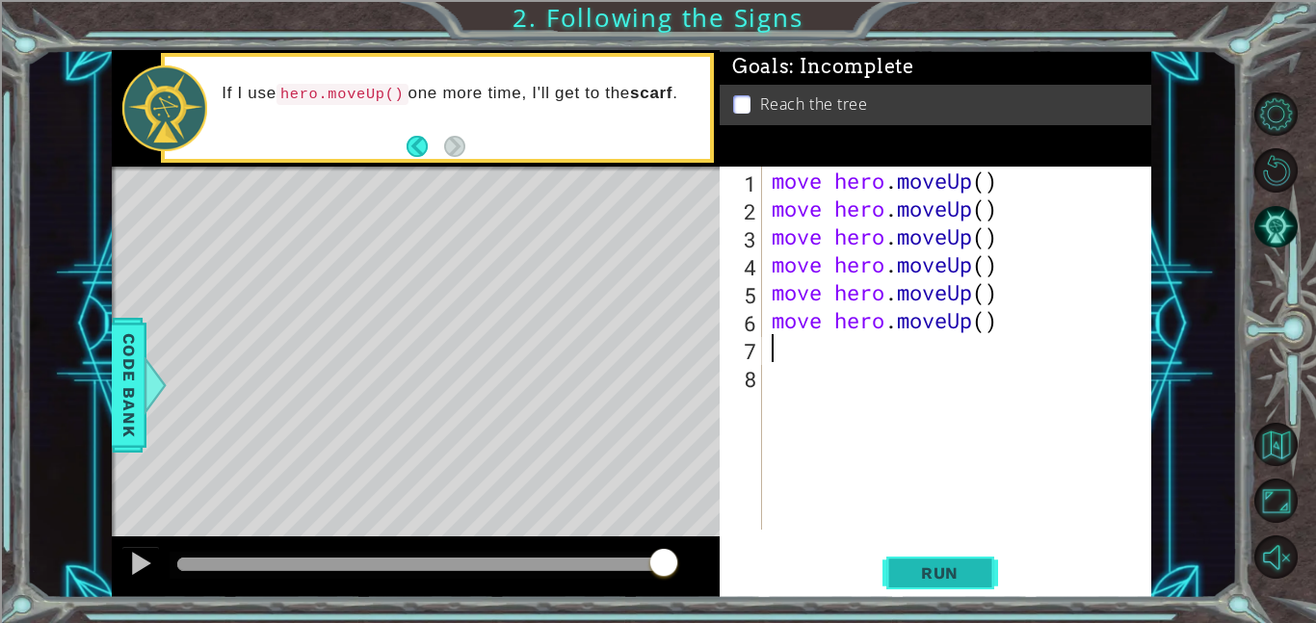
click at [964, 579] on span "Run" at bounding box center [940, 573] width 76 height 19
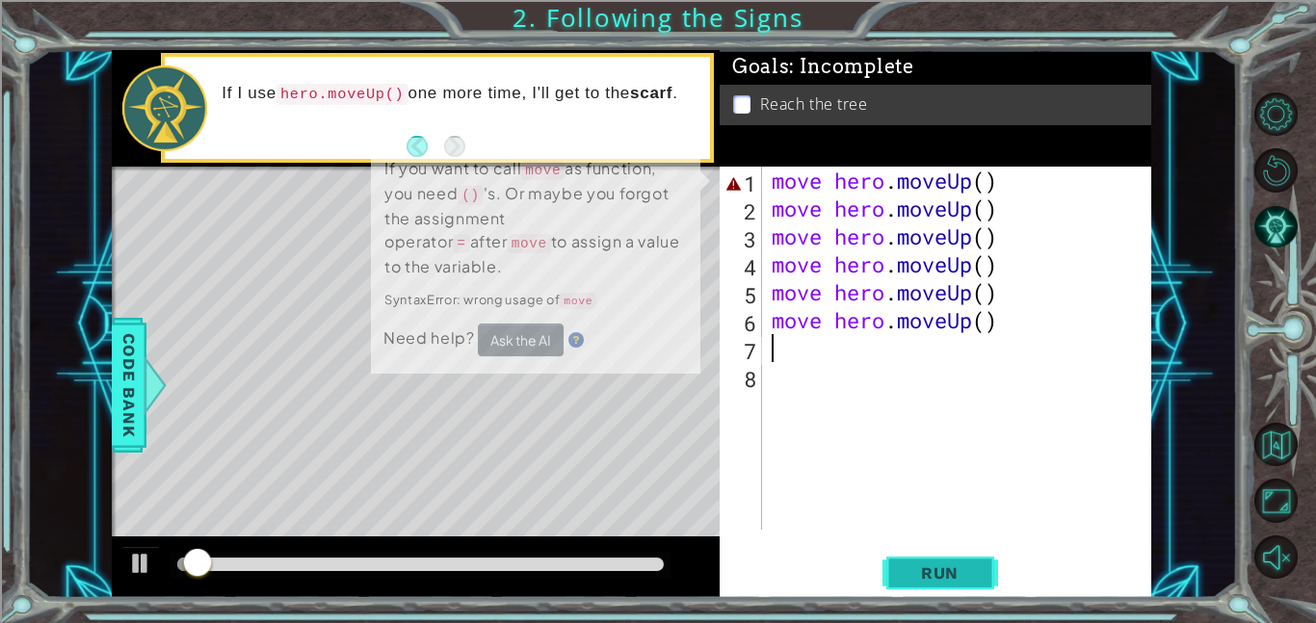
click at [937, 577] on span "Run" at bounding box center [940, 573] width 76 height 19
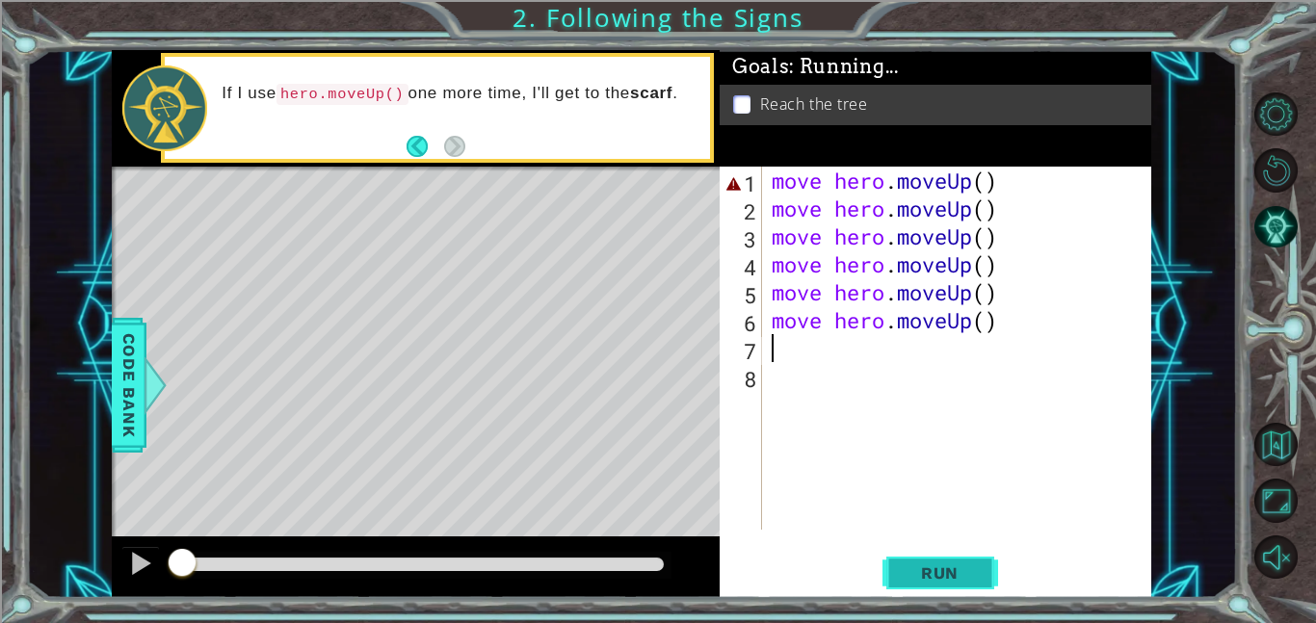
click at [935, 584] on button "Run" at bounding box center [941, 572] width 116 height 43
click at [936, 583] on button "Run" at bounding box center [941, 572] width 116 height 43
click at [938, 584] on button "Run" at bounding box center [941, 572] width 116 height 43
click at [948, 570] on span "Run" at bounding box center [940, 573] width 76 height 19
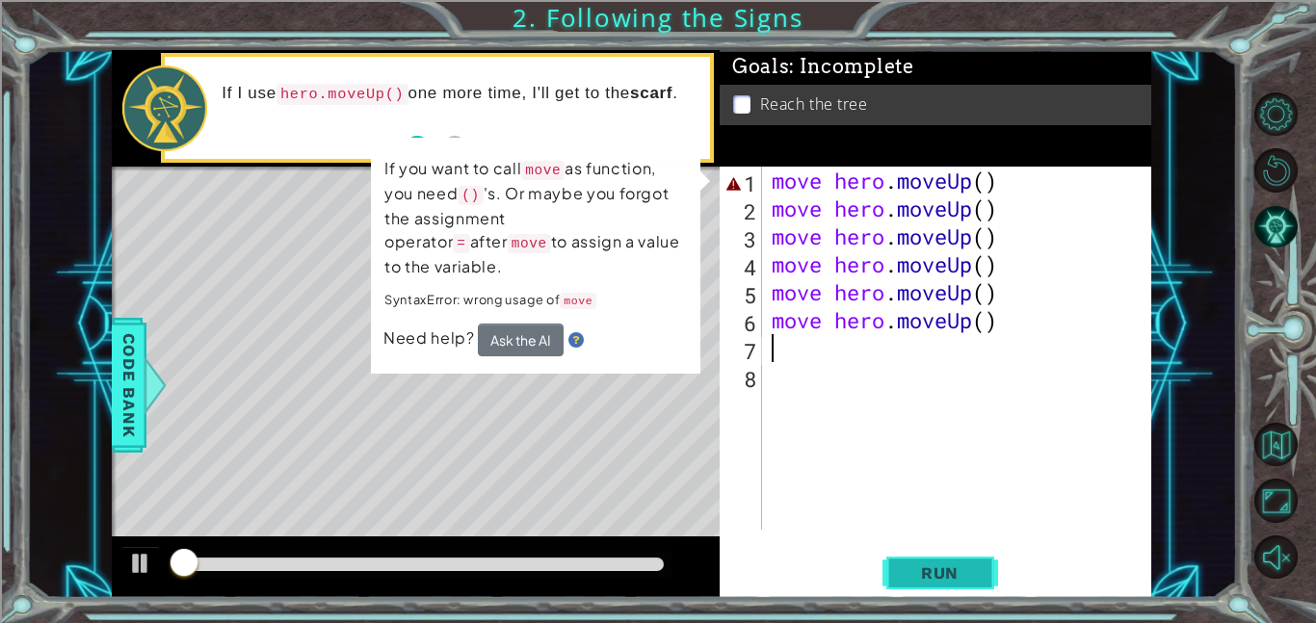
click at [954, 580] on span "Run" at bounding box center [940, 573] width 76 height 19
click at [956, 579] on span "Run" at bounding box center [940, 573] width 76 height 19
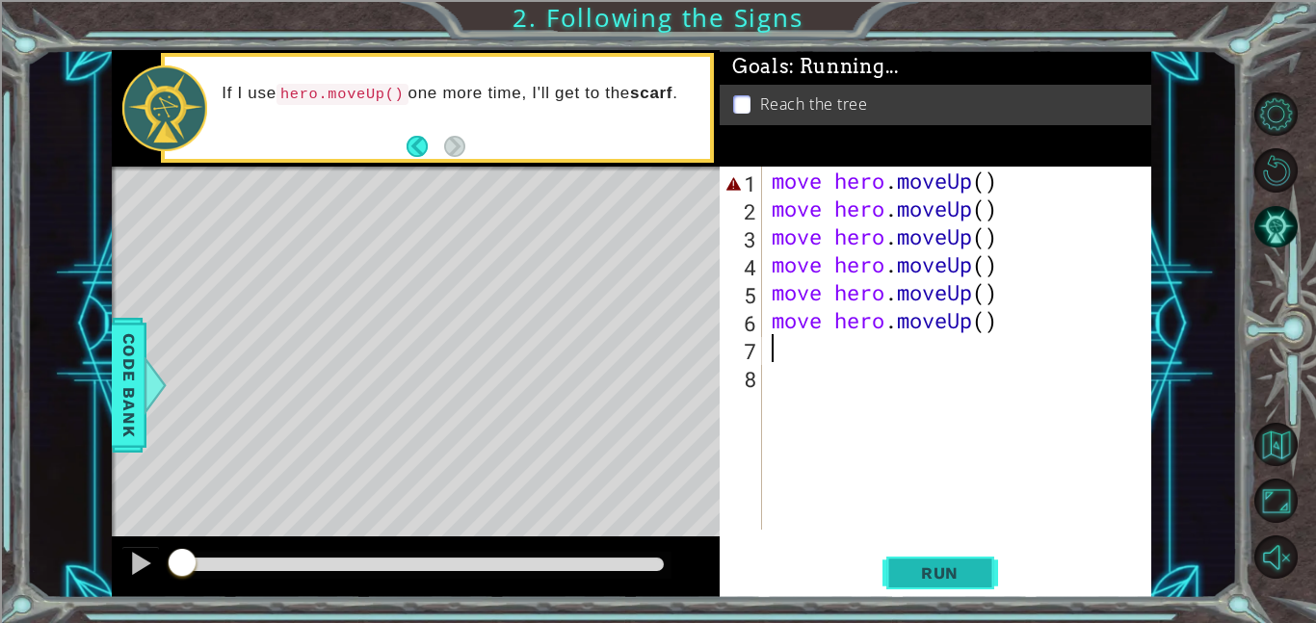
click at [946, 585] on button "Run" at bounding box center [941, 572] width 116 height 43
click at [949, 577] on span "Run" at bounding box center [940, 573] width 76 height 19
click at [948, 583] on button "Run" at bounding box center [941, 572] width 116 height 43
click at [941, 587] on button "Run" at bounding box center [941, 572] width 116 height 43
click at [930, 580] on span "Run" at bounding box center [940, 573] width 76 height 19
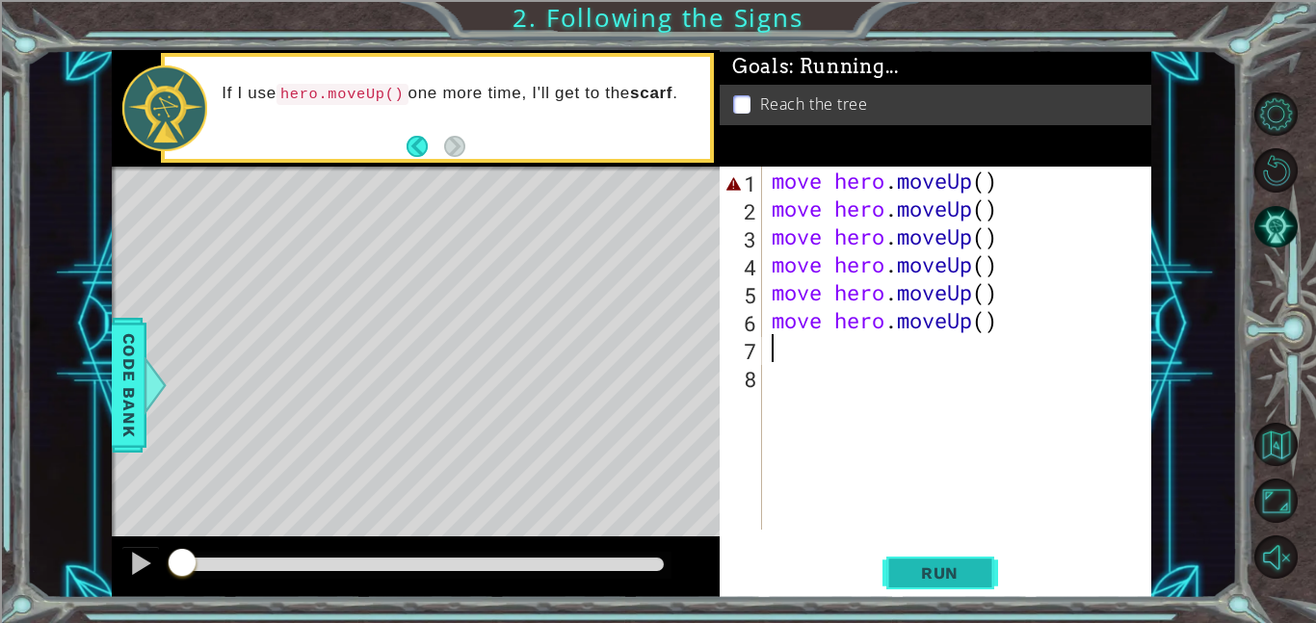
click at [932, 581] on span "Run" at bounding box center [940, 573] width 76 height 19
click at [934, 581] on span "Run" at bounding box center [940, 573] width 76 height 19
click at [937, 584] on button "Run" at bounding box center [941, 572] width 116 height 43
click at [945, 583] on button "Run" at bounding box center [941, 572] width 116 height 43
click at [950, 585] on button "Run" at bounding box center [941, 572] width 116 height 43
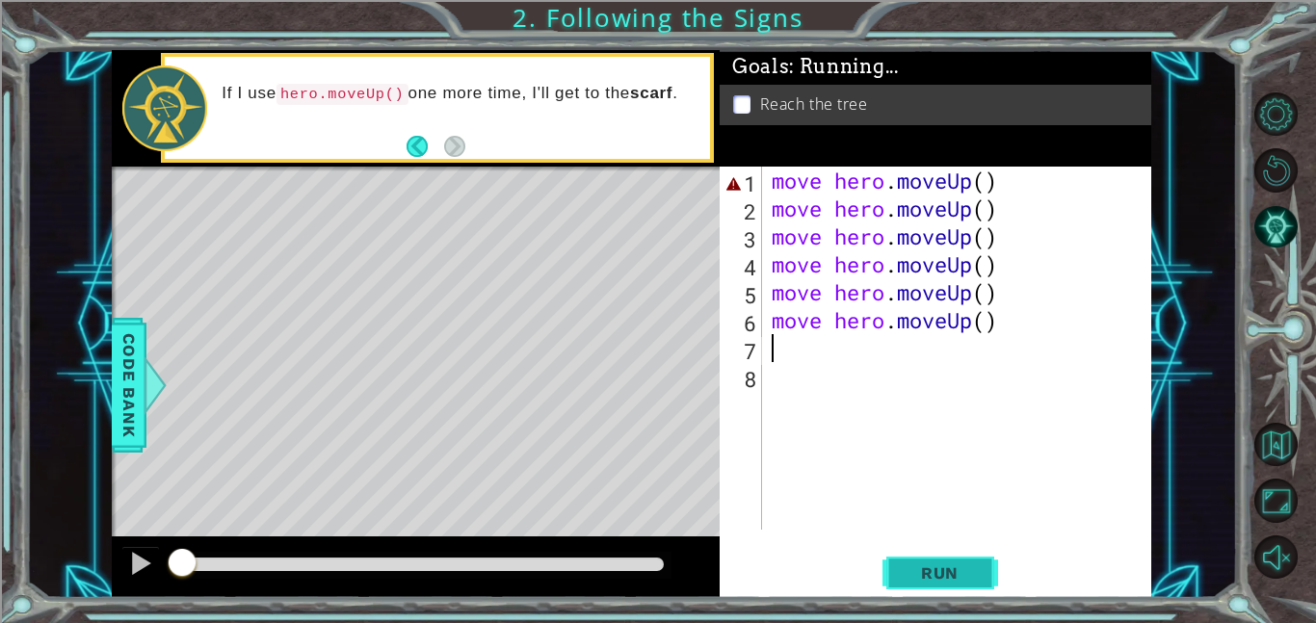
click at [954, 579] on span "Run" at bounding box center [940, 573] width 76 height 19
click at [950, 586] on button "Run" at bounding box center [941, 572] width 116 height 43
click at [953, 583] on button "Run" at bounding box center [941, 572] width 116 height 43
click at [955, 584] on button "Run" at bounding box center [941, 572] width 116 height 43
click at [959, 579] on span "Run" at bounding box center [940, 573] width 76 height 19
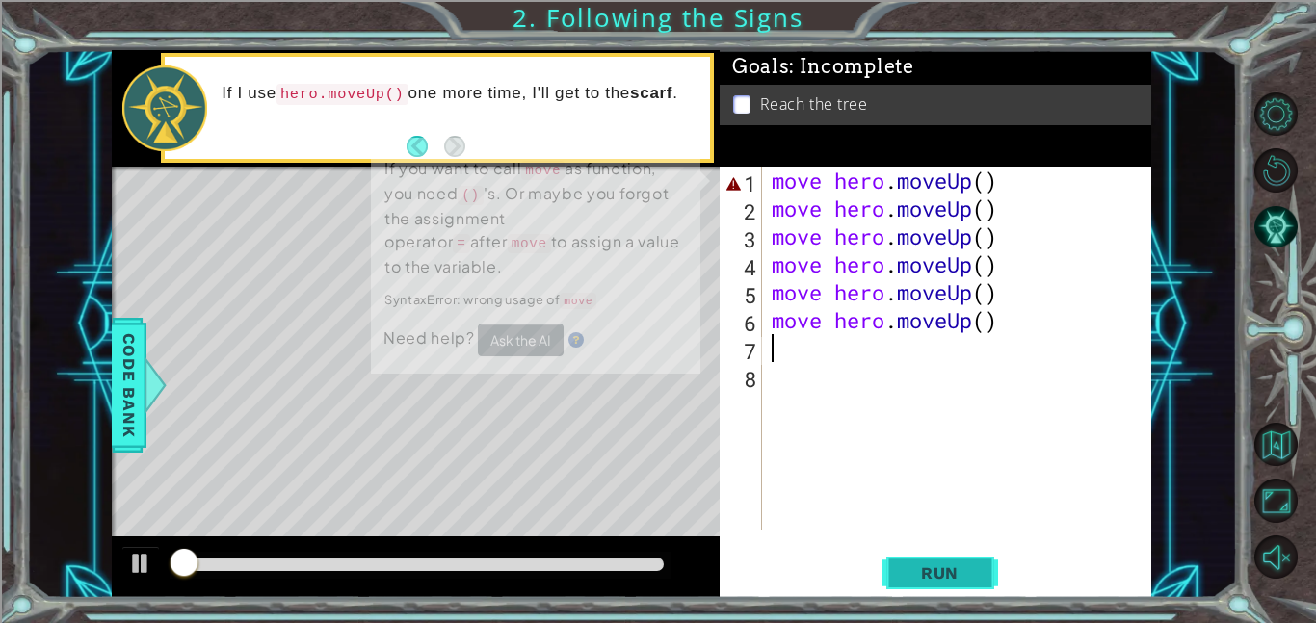
click at [959, 575] on span "Run" at bounding box center [940, 573] width 76 height 19
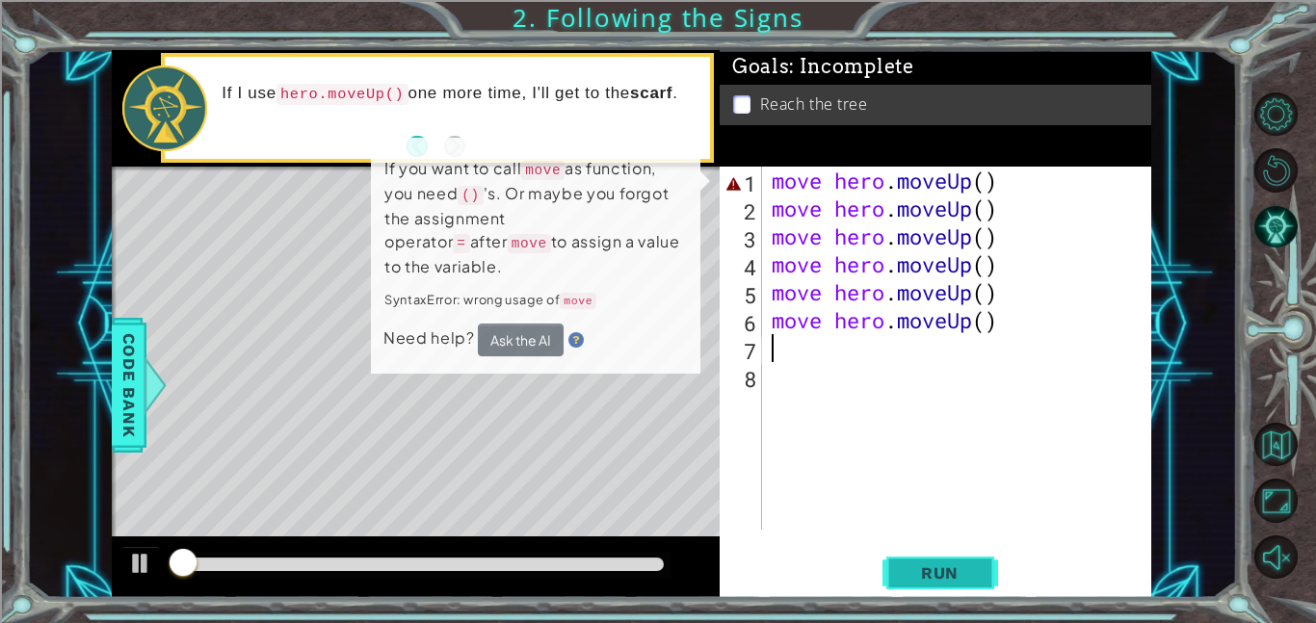
click at [948, 576] on span "Run" at bounding box center [940, 573] width 76 height 19
click at [957, 572] on span "Run" at bounding box center [940, 573] width 76 height 19
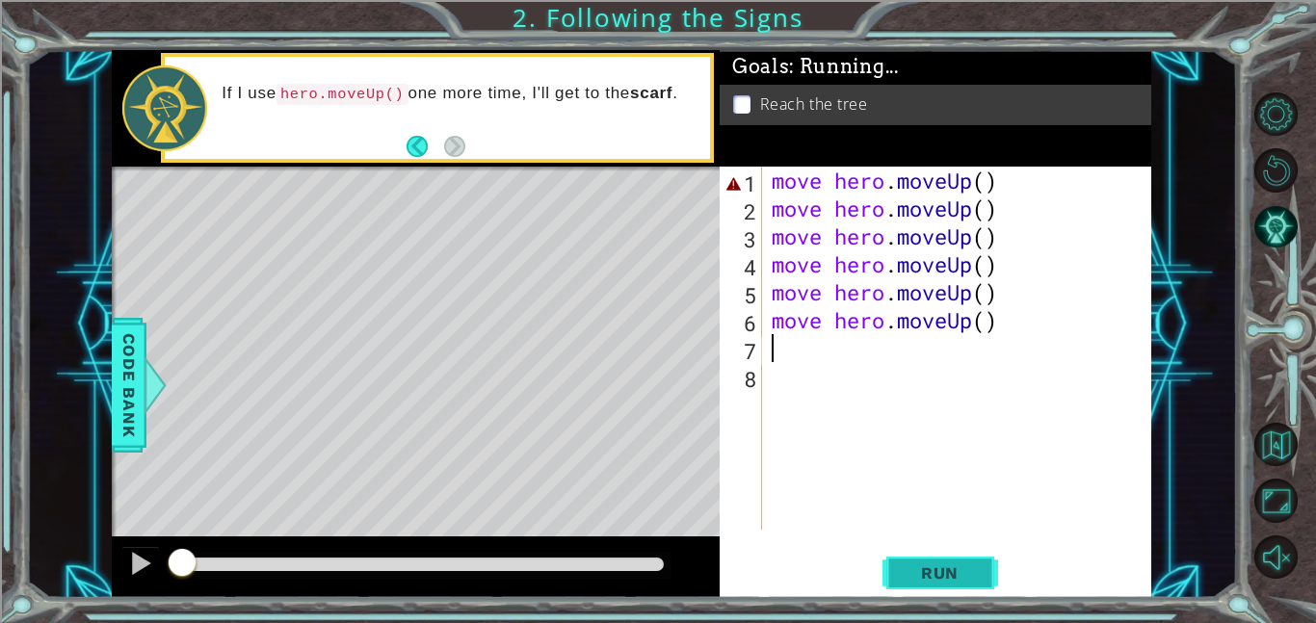
click at [955, 574] on span "Run" at bounding box center [940, 573] width 76 height 19
click at [958, 571] on span "Run" at bounding box center [940, 573] width 76 height 19
click at [961, 575] on span "Run" at bounding box center [940, 573] width 76 height 19
click at [966, 576] on span "Run" at bounding box center [940, 573] width 76 height 19
click at [964, 578] on span "Run" at bounding box center [940, 573] width 76 height 19
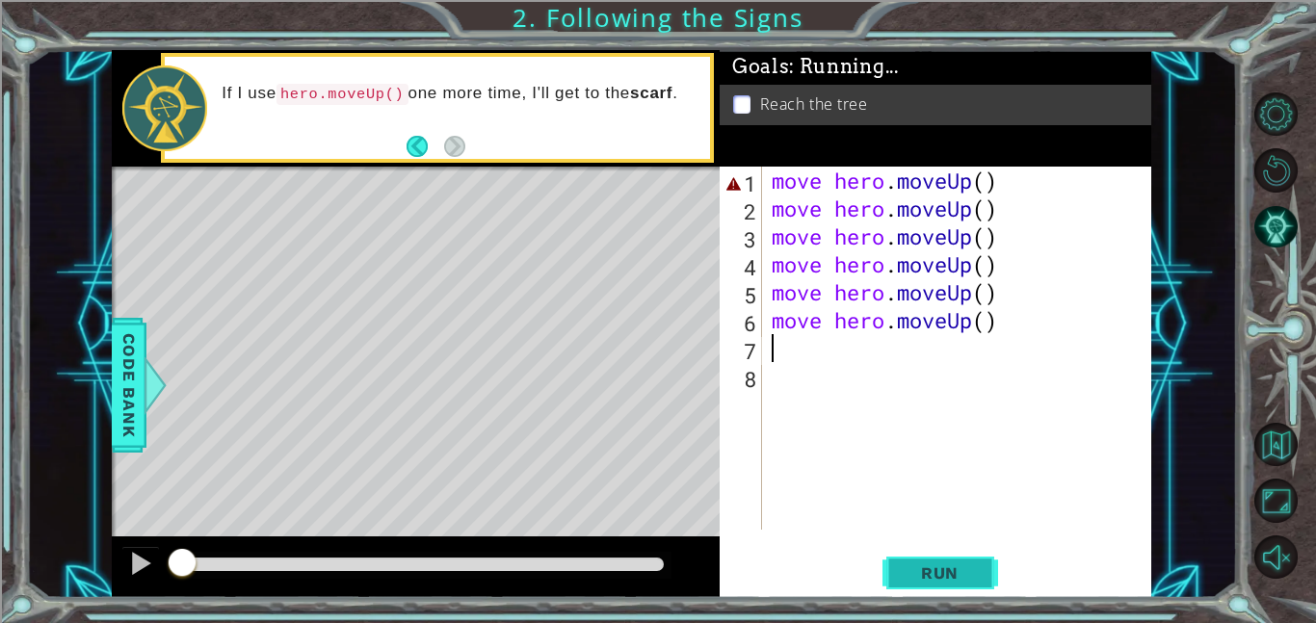
click at [961, 582] on span "Run" at bounding box center [940, 573] width 76 height 19
click at [1014, 358] on div "move hero . moveUp ( ) move hero . moveUp ( ) move hero . moveUp ( ) move hero …" at bounding box center [962, 376] width 389 height 419
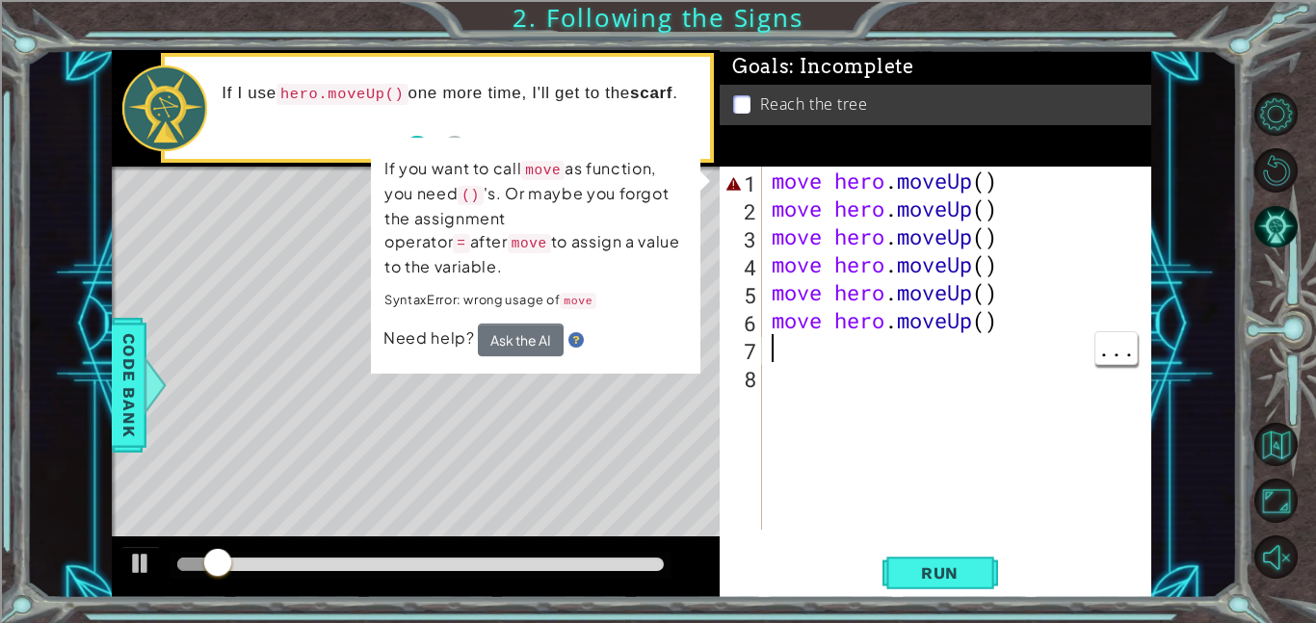
click at [1028, 319] on div "move hero . moveUp ( ) move hero . moveUp ( ) move hero . moveUp ( ) move hero …" at bounding box center [962, 376] width 389 height 419
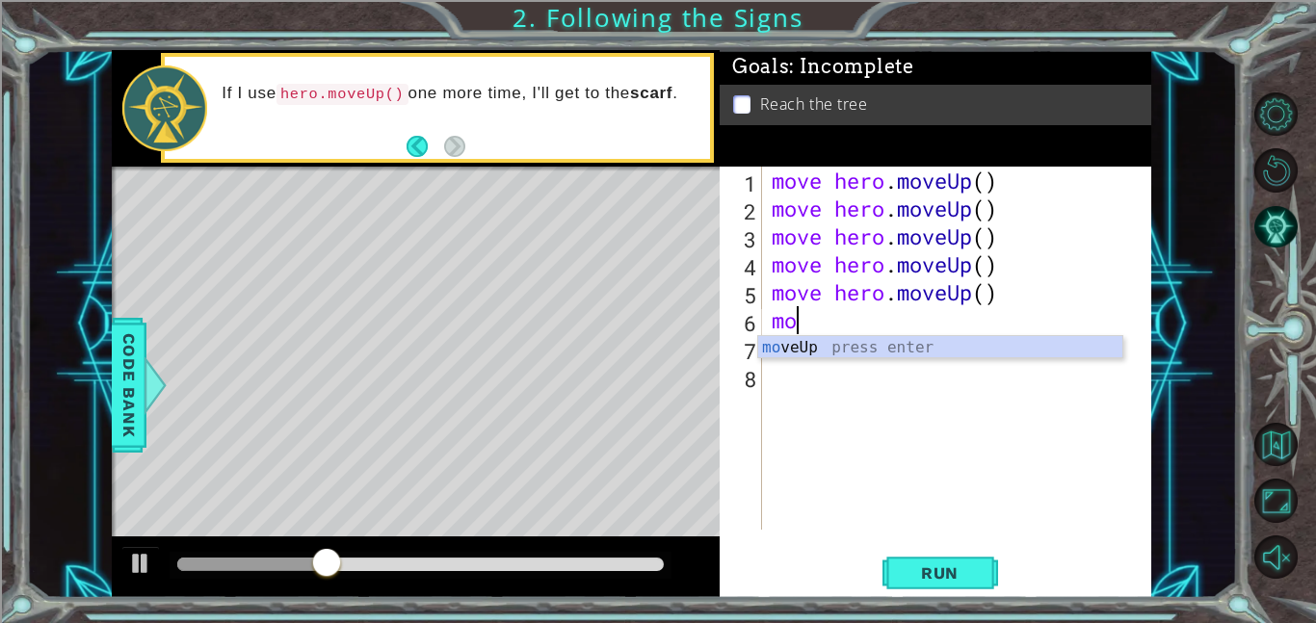
type textarea "m"
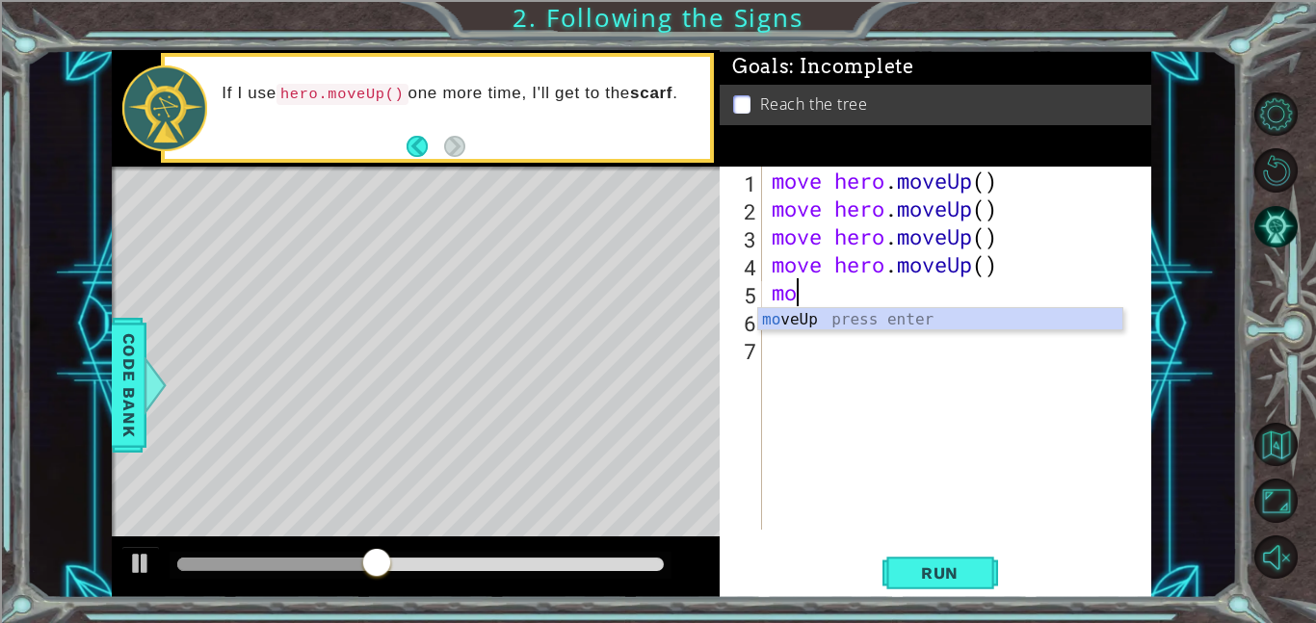
type textarea "m"
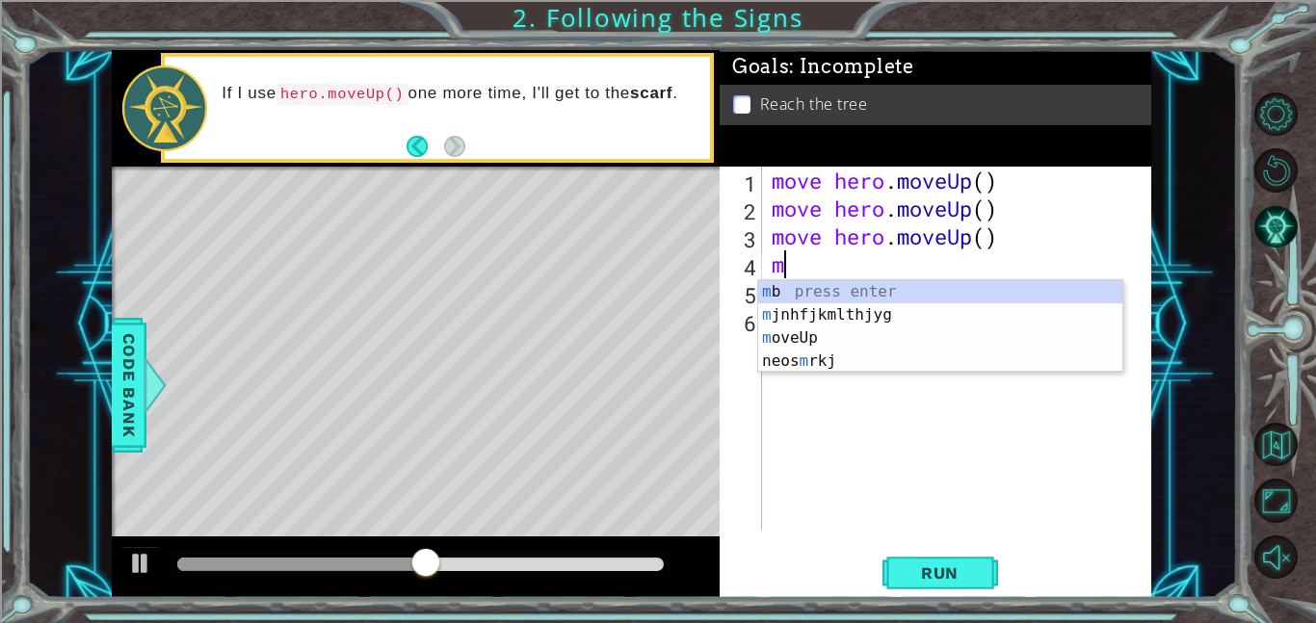
type textarea "m"
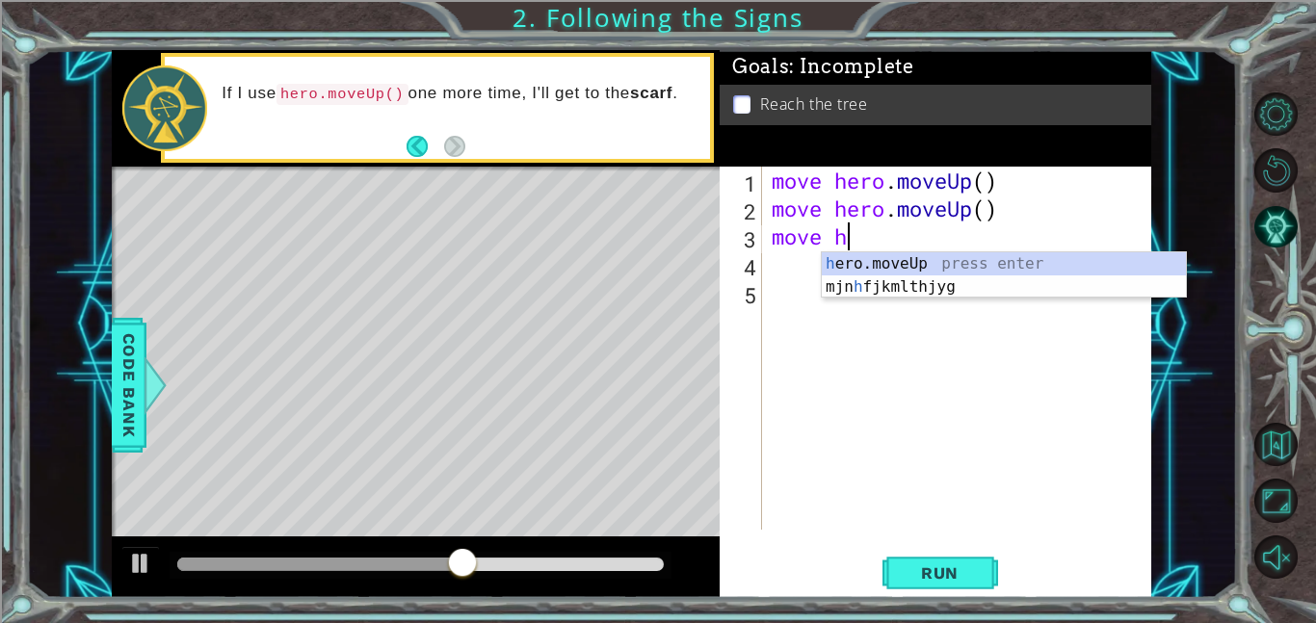
type textarea "m"
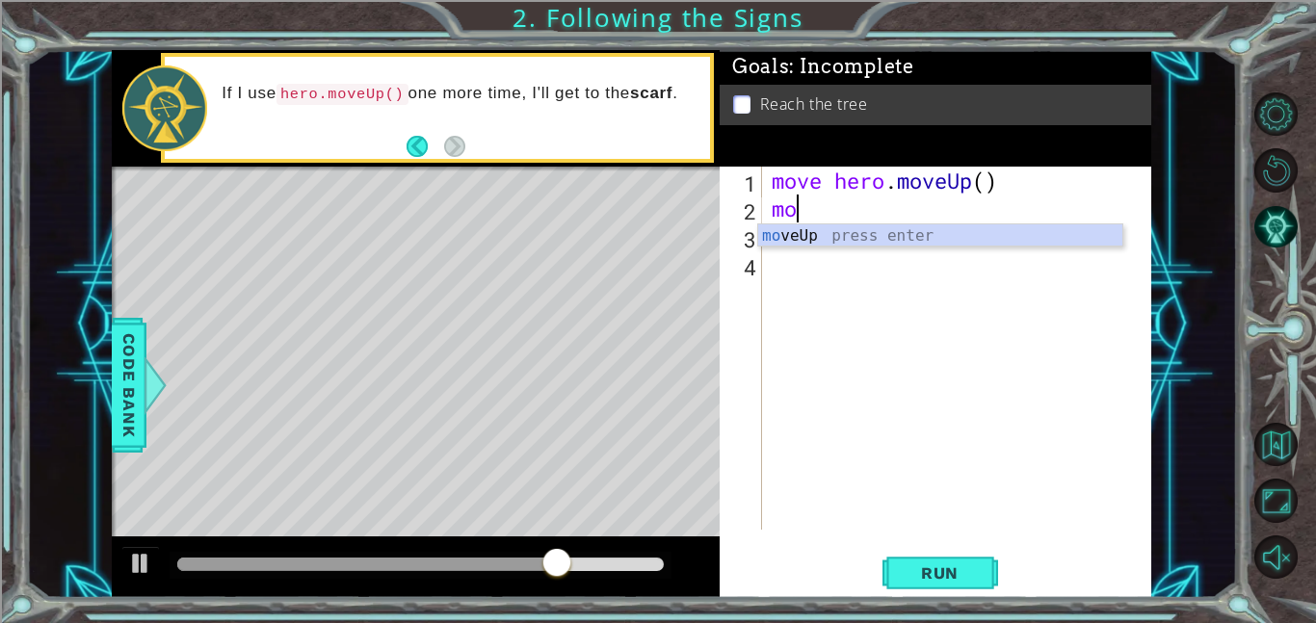
type textarea "m"
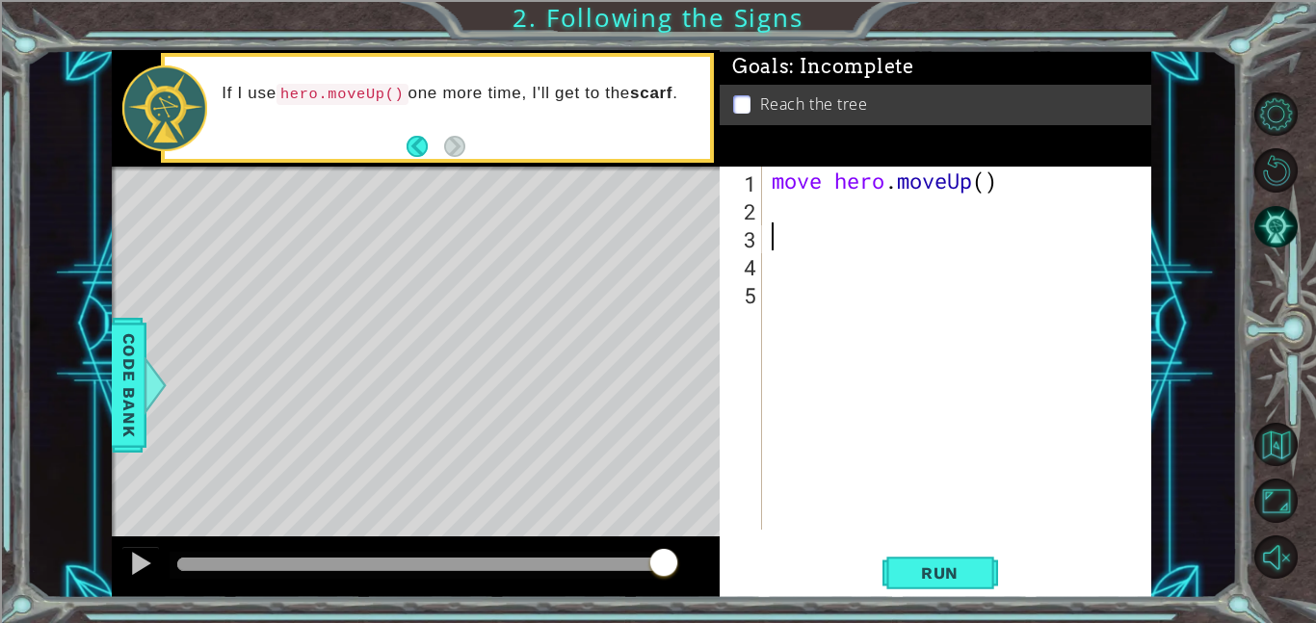
click at [780, 209] on div "move hero . moveUp ( )" at bounding box center [962, 376] width 389 height 419
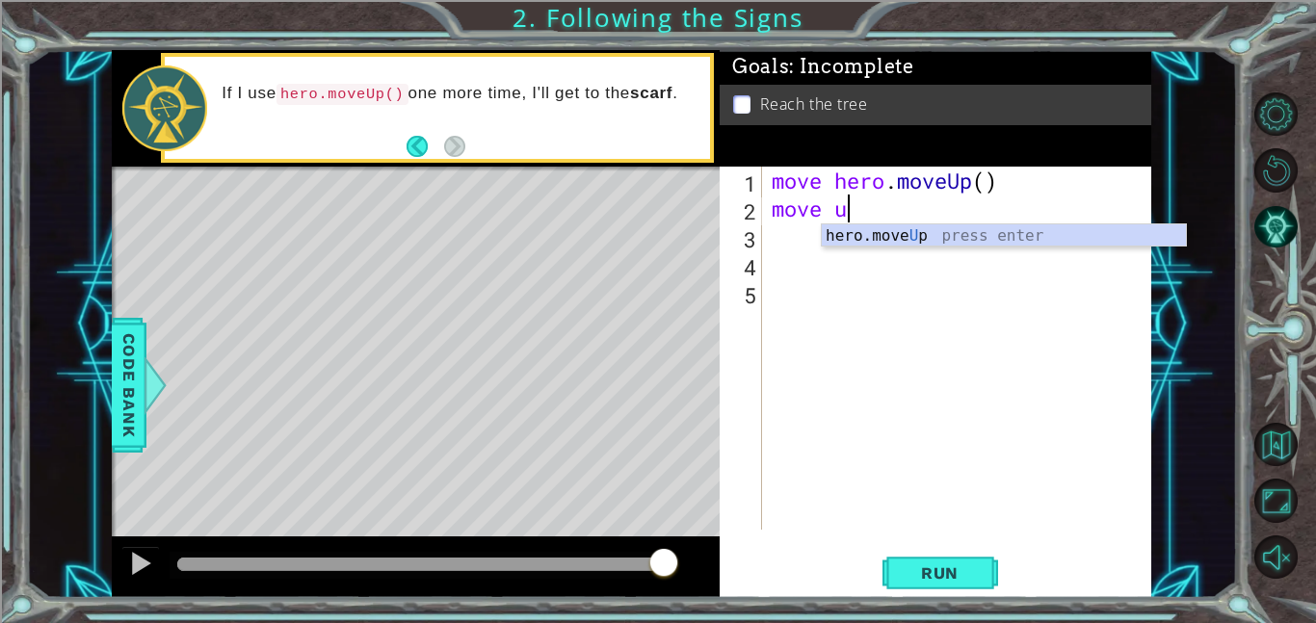
type textarea "move up"
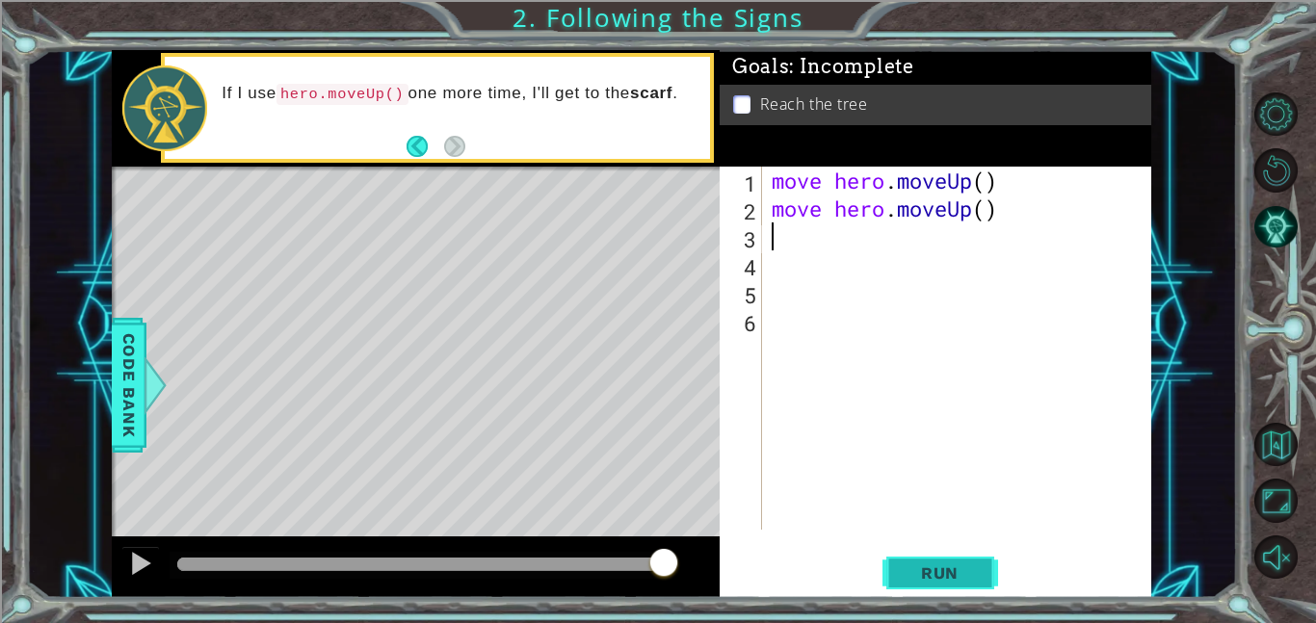
click at [934, 570] on span "Run" at bounding box center [940, 573] width 76 height 19
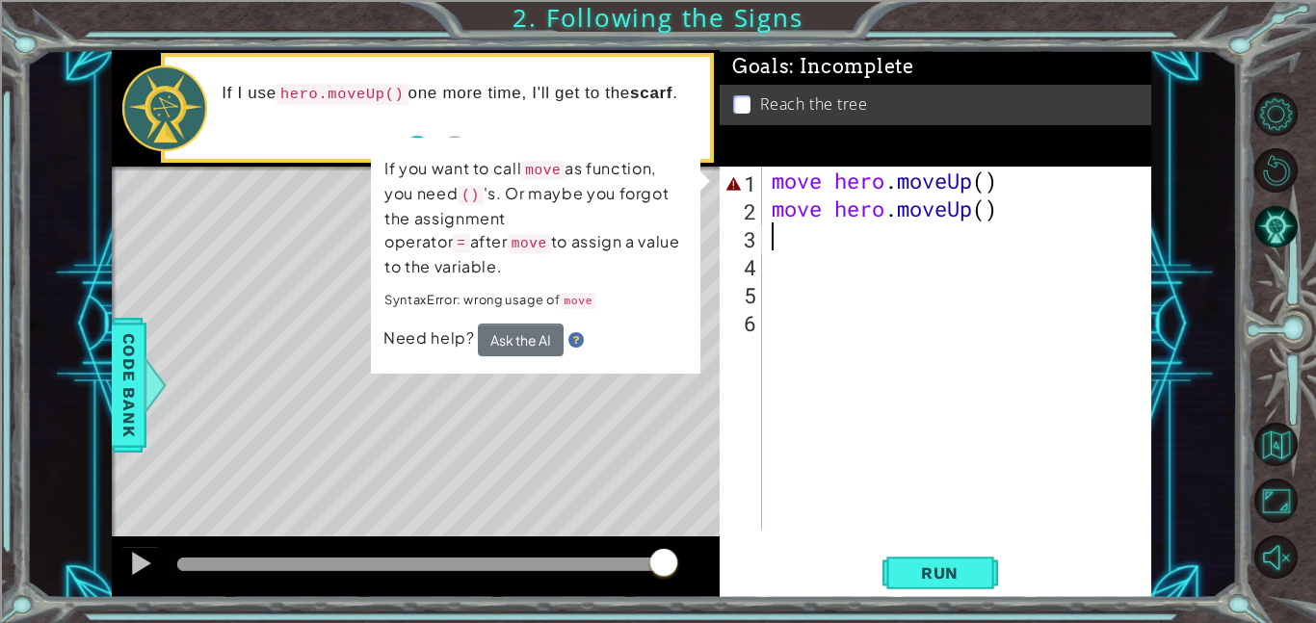
click at [252, 281] on div "Level Map" at bounding box center [557, 451] width 890 height 568
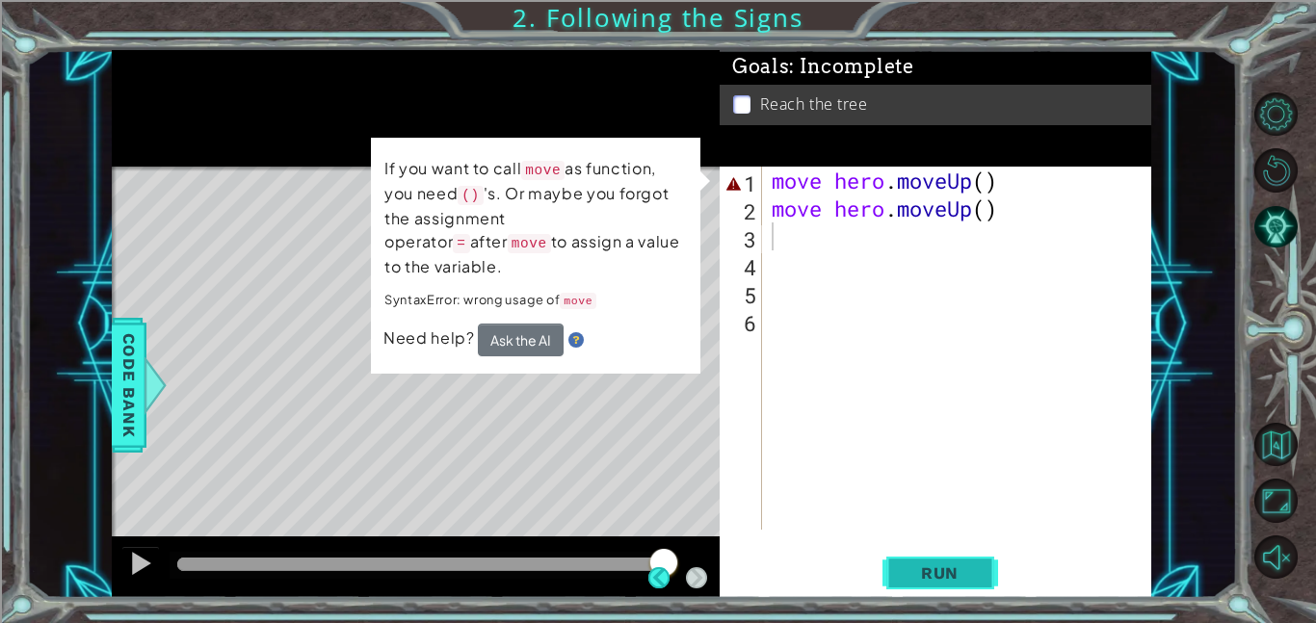
click at [914, 582] on span "Run" at bounding box center [940, 573] width 76 height 19
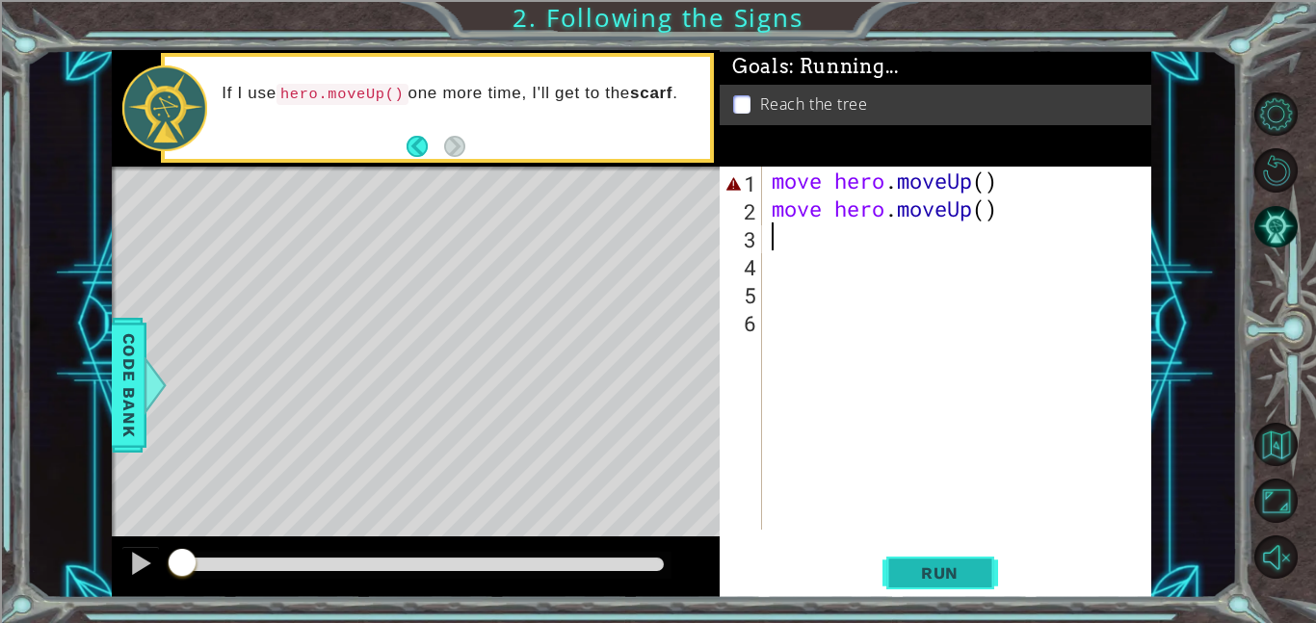
click at [923, 590] on button "Run" at bounding box center [941, 572] width 116 height 43
click at [936, 583] on button "Run" at bounding box center [941, 572] width 116 height 43
click at [938, 582] on span "Run" at bounding box center [940, 573] width 76 height 19
click at [941, 577] on span "Run" at bounding box center [940, 573] width 76 height 19
click at [950, 590] on button "Run" at bounding box center [941, 572] width 116 height 43
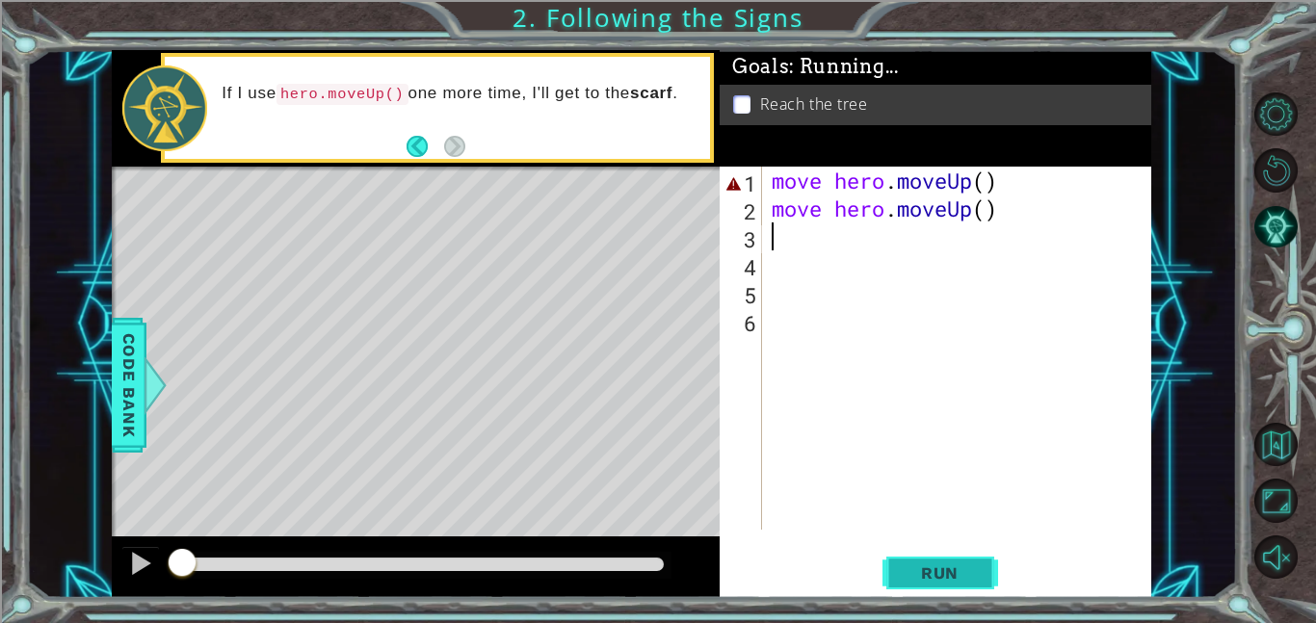
click at [958, 586] on button "Run" at bounding box center [941, 572] width 116 height 43
click at [920, 591] on button "Run" at bounding box center [941, 572] width 116 height 43
click at [918, 587] on button "Run" at bounding box center [941, 572] width 116 height 43
click at [925, 581] on span "Run" at bounding box center [940, 573] width 76 height 19
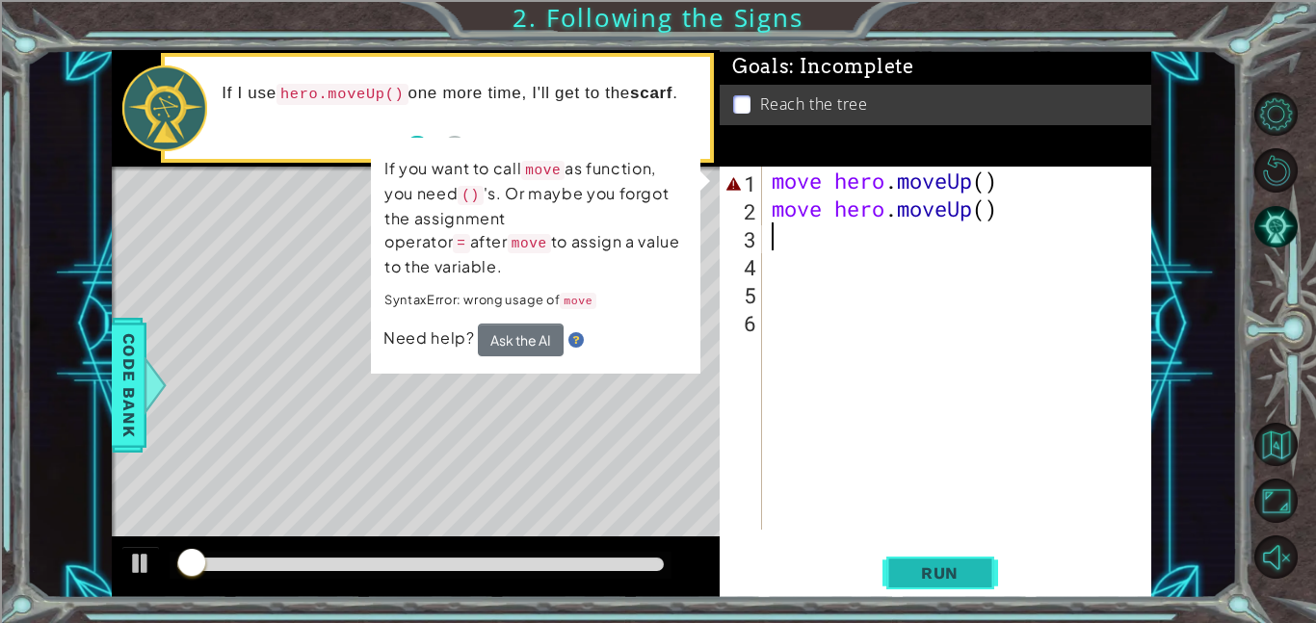
click at [925, 585] on button "Run" at bounding box center [941, 572] width 116 height 43
click at [930, 572] on span "Run" at bounding box center [940, 573] width 76 height 19
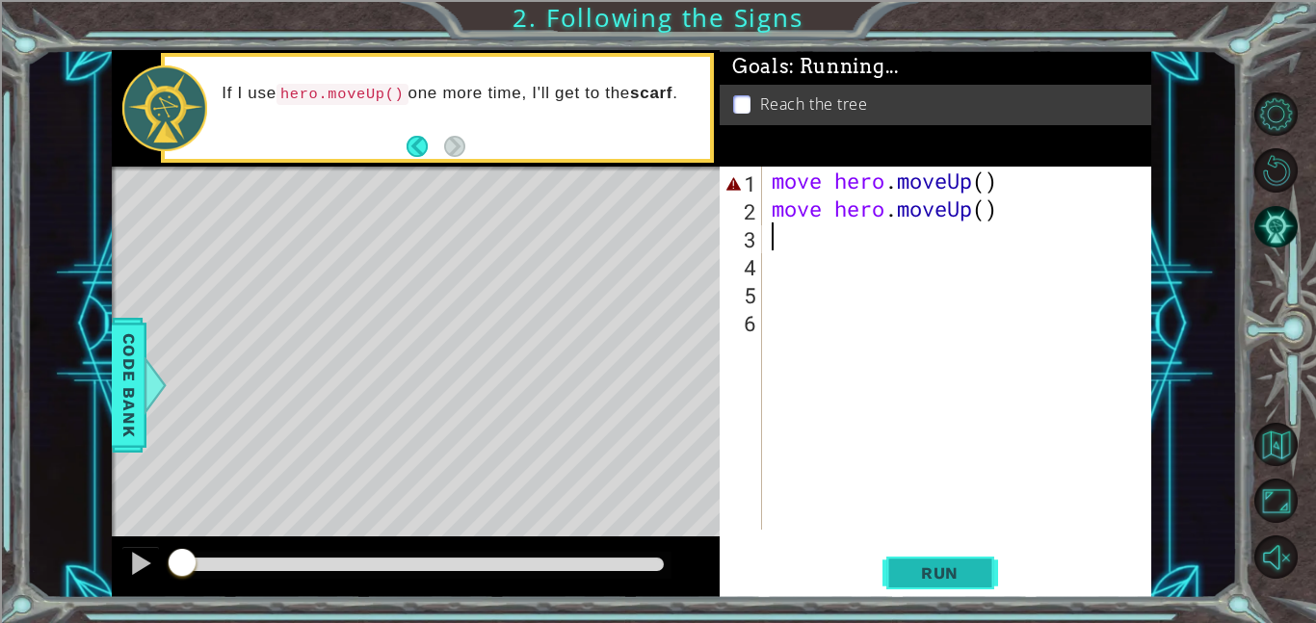
click at [933, 570] on span "Run" at bounding box center [940, 573] width 76 height 19
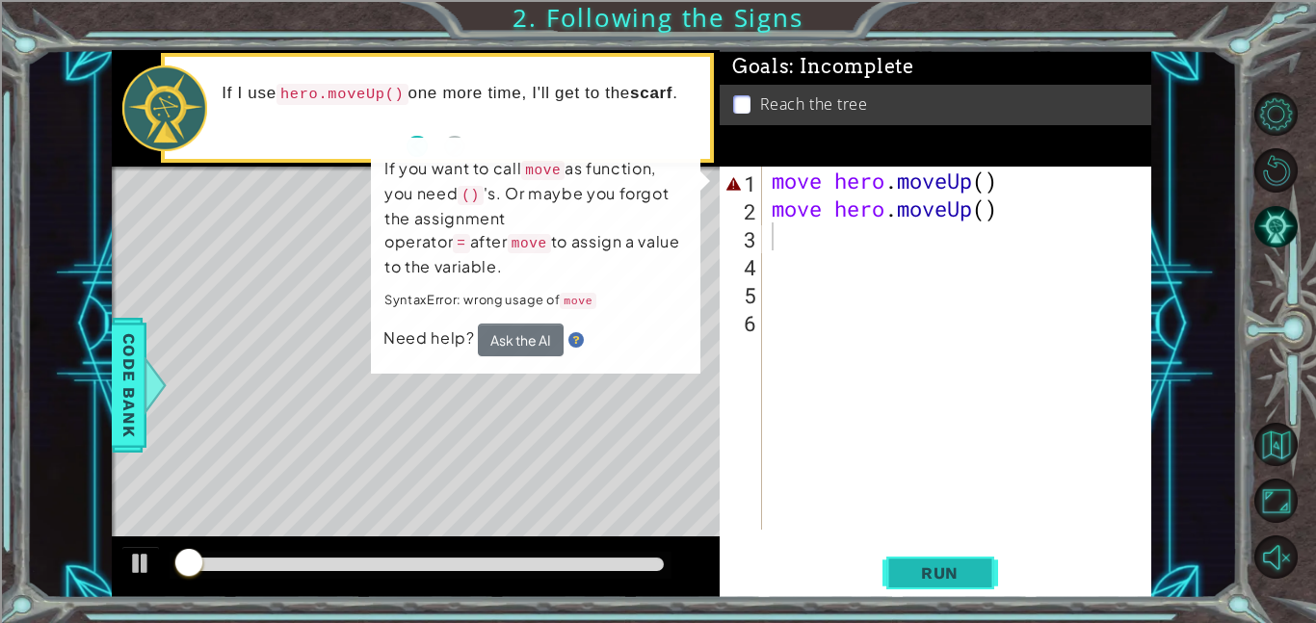
click at [933, 567] on span "Run" at bounding box center [940, 573] width 76 height 19
click at [943, 561] on button "Run" at bounding box center [941, 572] width 116 height 43
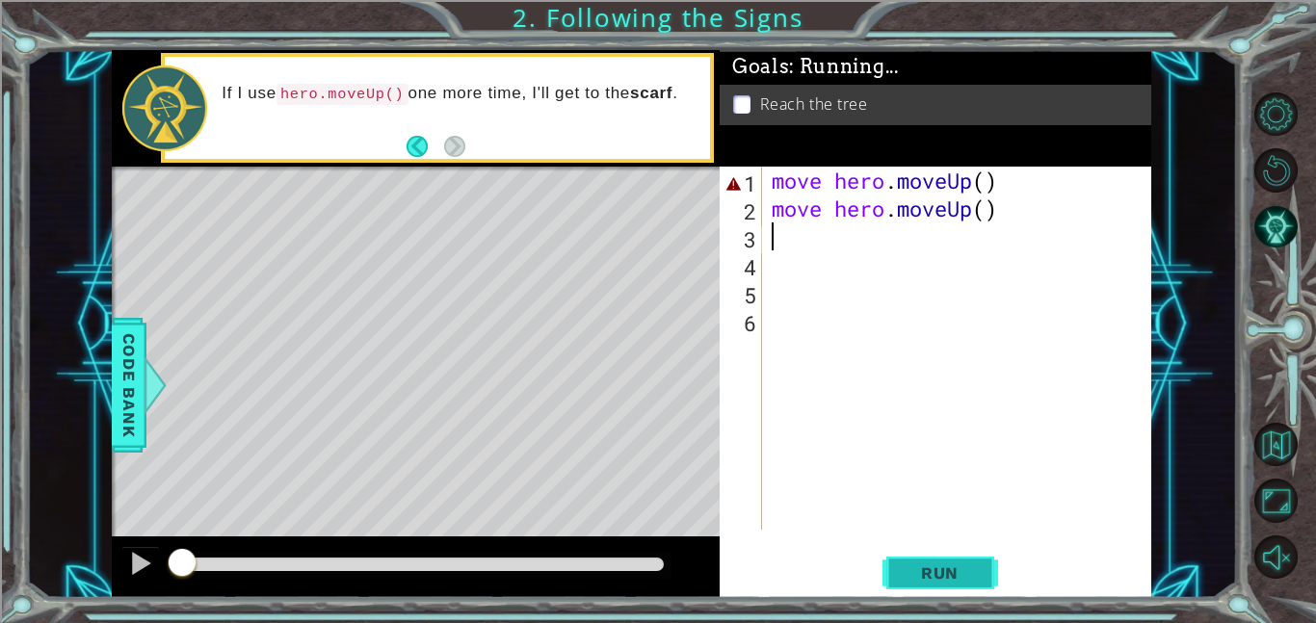
click at [941, 564] on span "Run" at bounding box center [940, 573] width 76 height 19
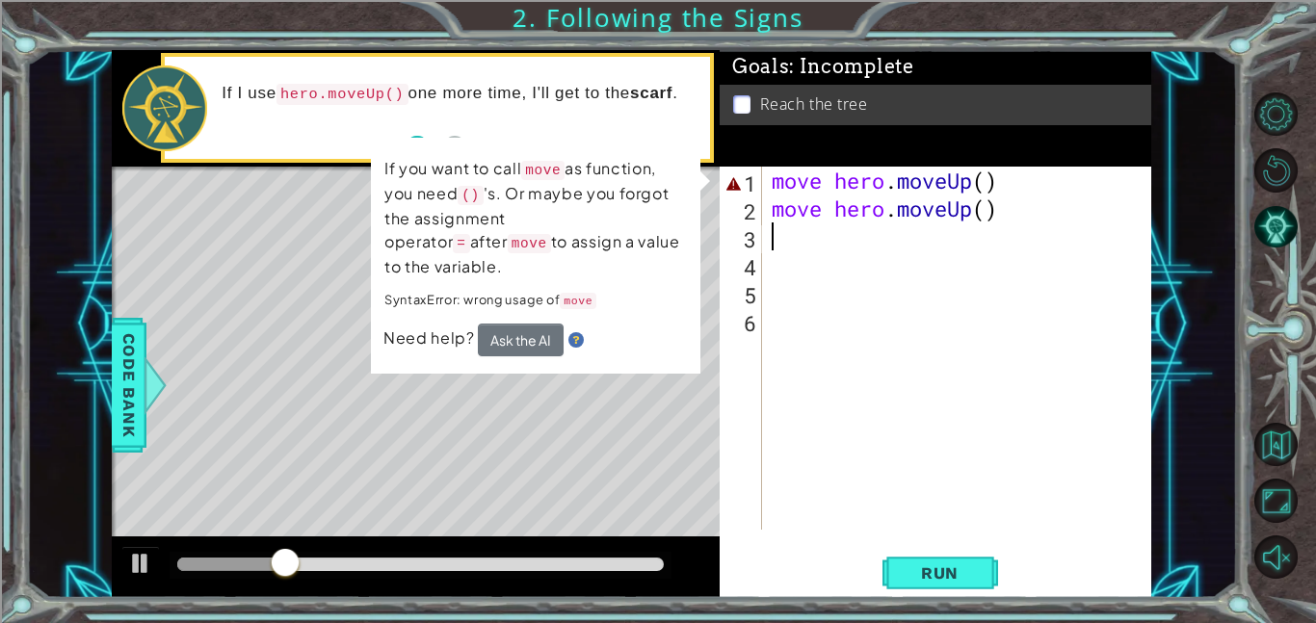
click at [603, 438] on div "Level Map" at bounding box center [557, 451] width 890 height 568
click at [599, 437] on div "Level Map" at bounding box center [557, 451] width 890 height 568
click at [607, 414] on div "Level Map" at bounding box center [557, 451] width 890 height 568
click at [612, 418] on div "Level Map" at bounding box center [557, 451] width 890 height 568
click at [863, 118] on div "Reach the tree" at bounding box center [936, 105] width 432 height 40
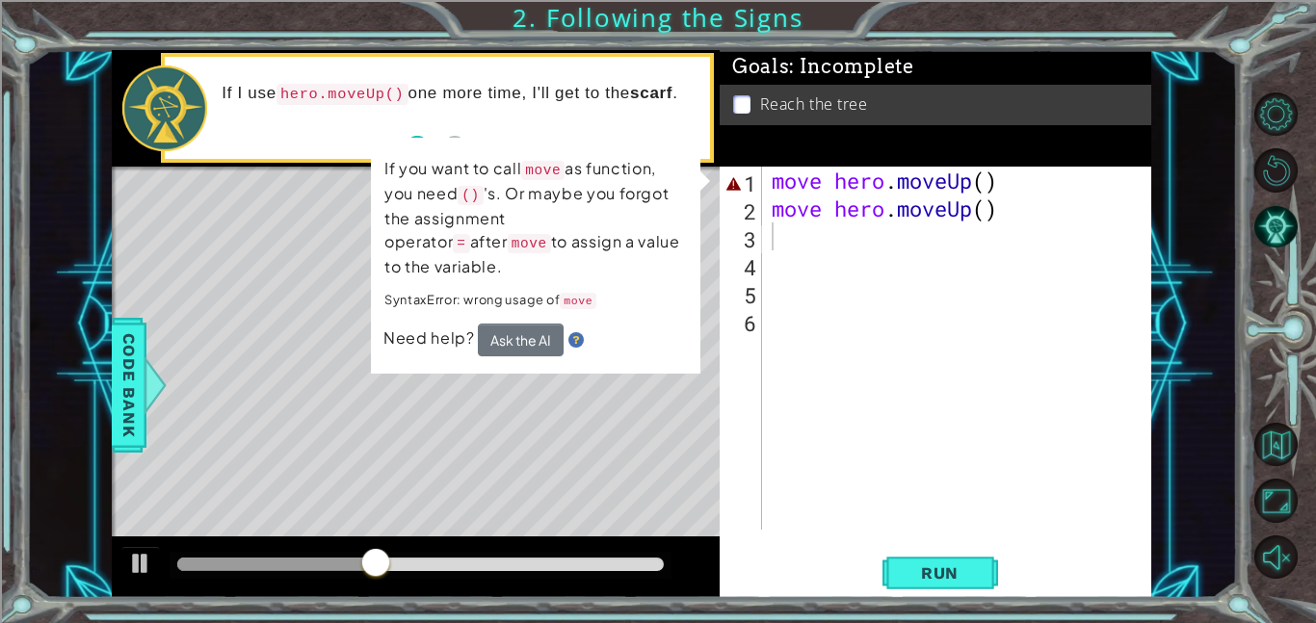
click at [756, 113] on li "Reach the tree" at bounding box center [938, 104] width 410 height 22
click at [749, 101] on p at bounding box center [741, 104] width 17 height 18
click at [1021, 222] on div "move hero . moveUp ( ) move hero . moveUp ( )" at bounding box center [962, 376] width 389 height 419
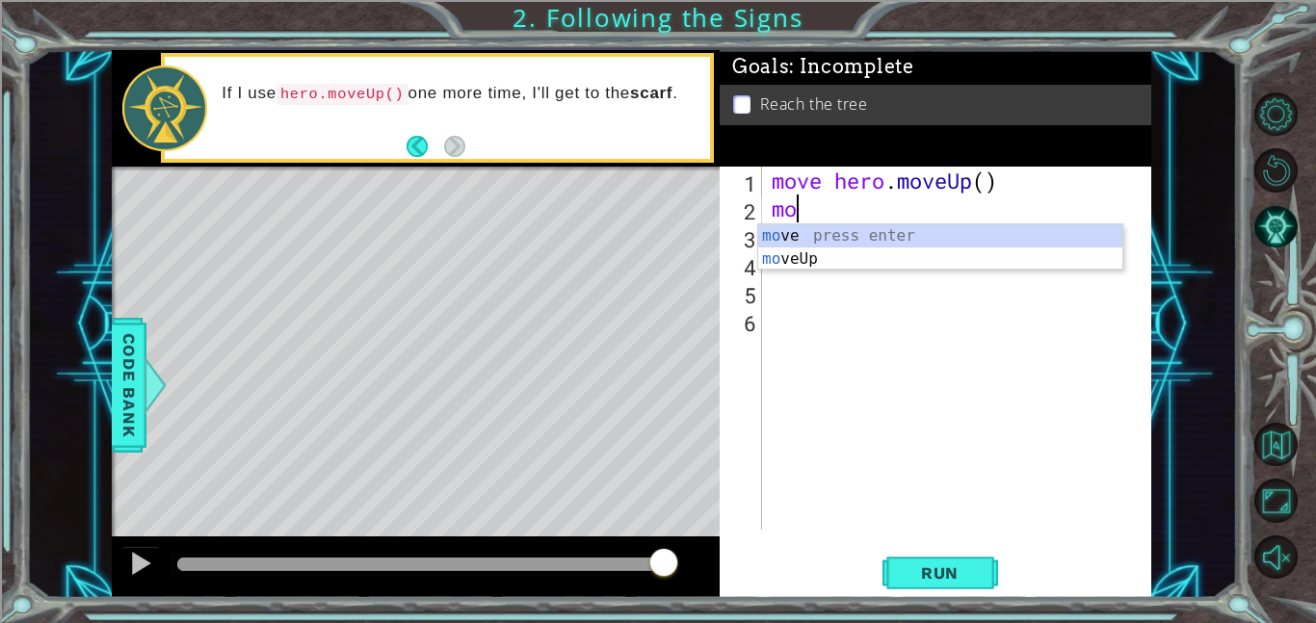
type textarea "m"
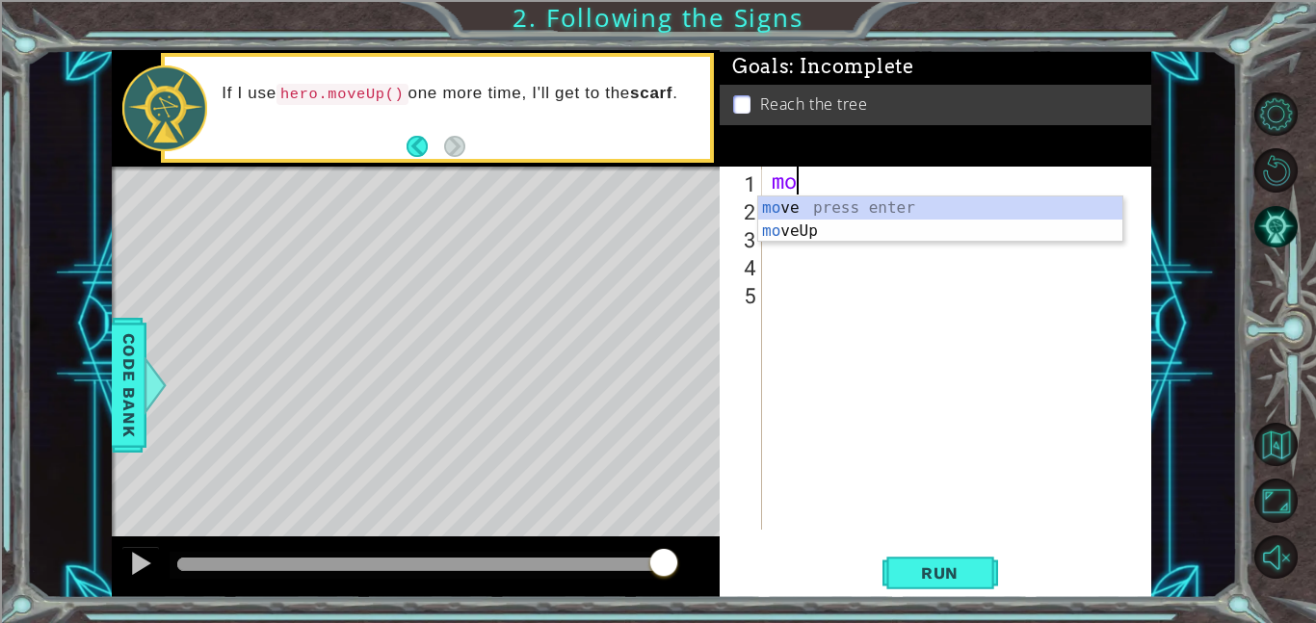
type textarea "m"
type textarea "her"
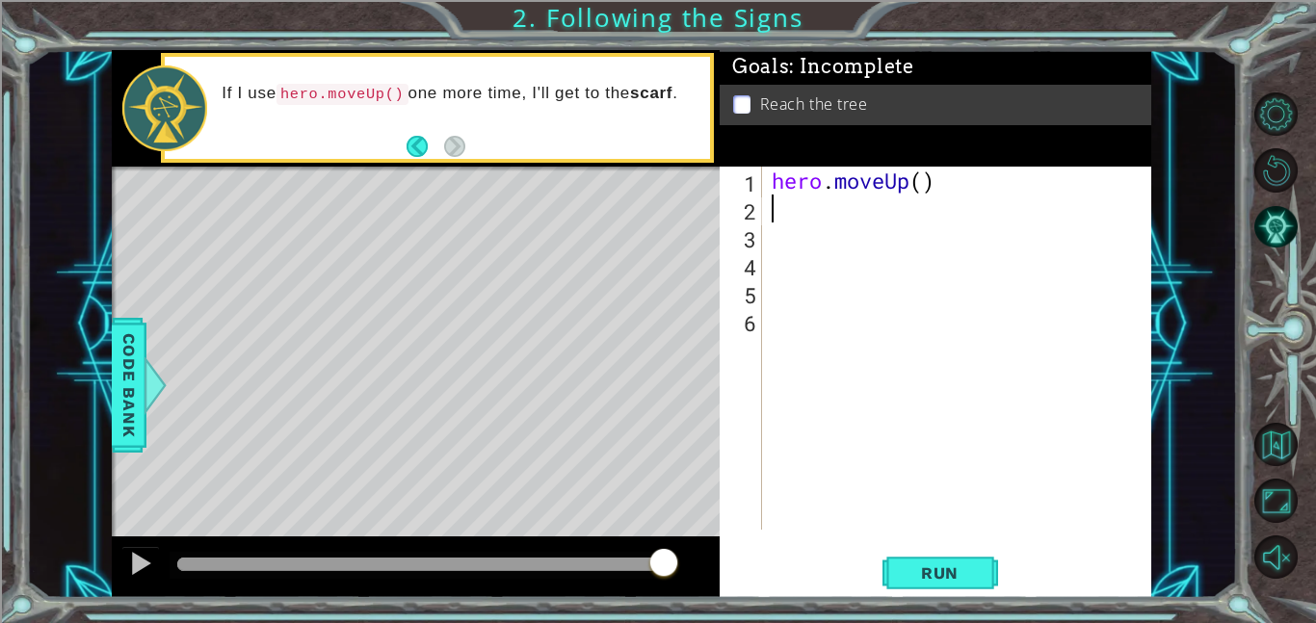
click at [924, 179] on div "hero . moveUp ( )" at bounding box center [962, 376] width 389 height 419
type textarea "hero.moveUp(2)"
click at [942, 564] on span "Run" at bounding box center [940, 573] width 76 height 19
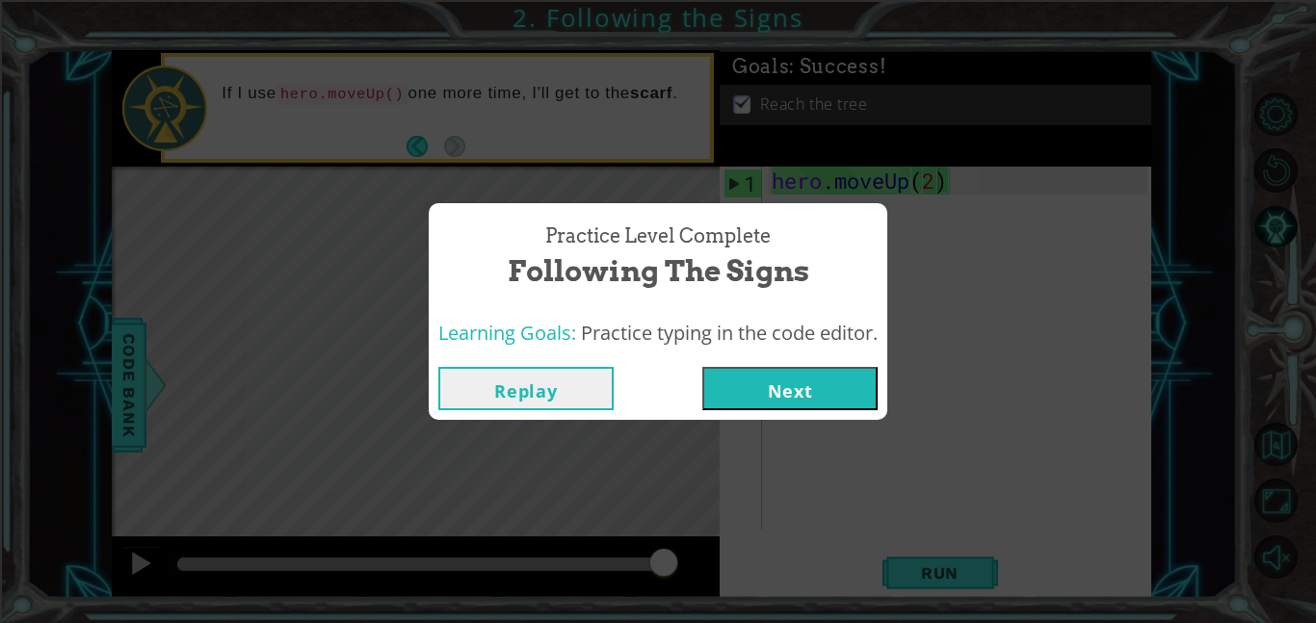
click at [791, 382] on button "Next" at bounding box center [789, 388] width 175 height 43
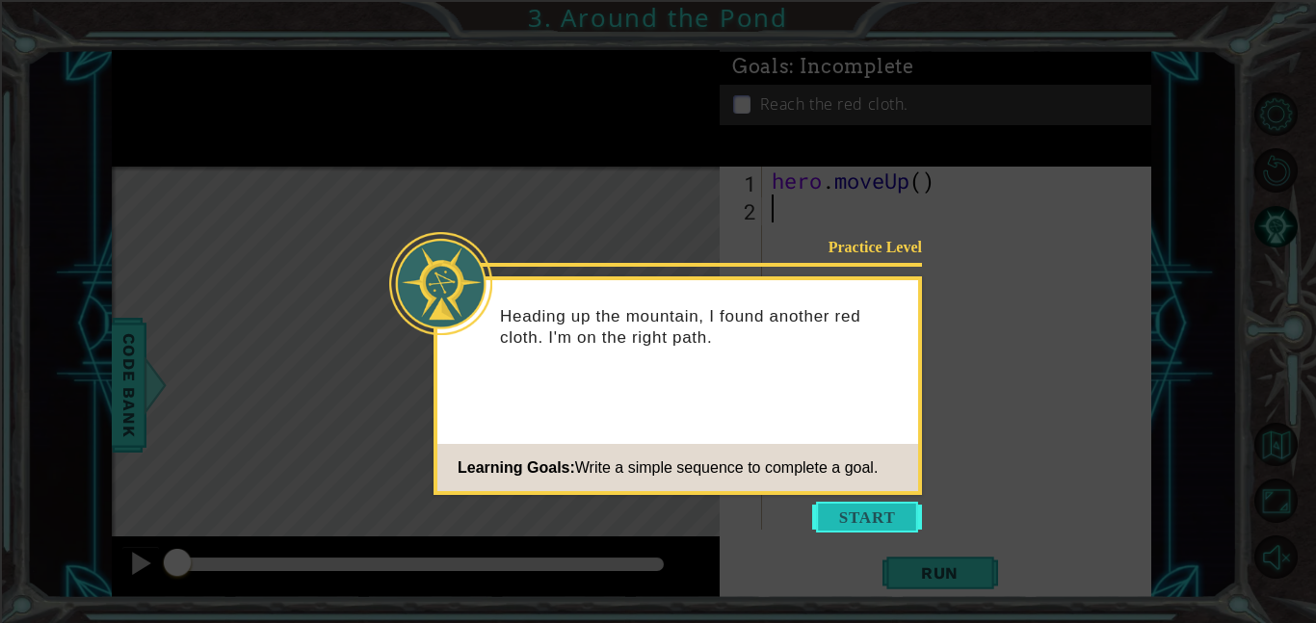
click at [885, 525] on button "Start" at bounding box center [867, 517] width 110 height 31
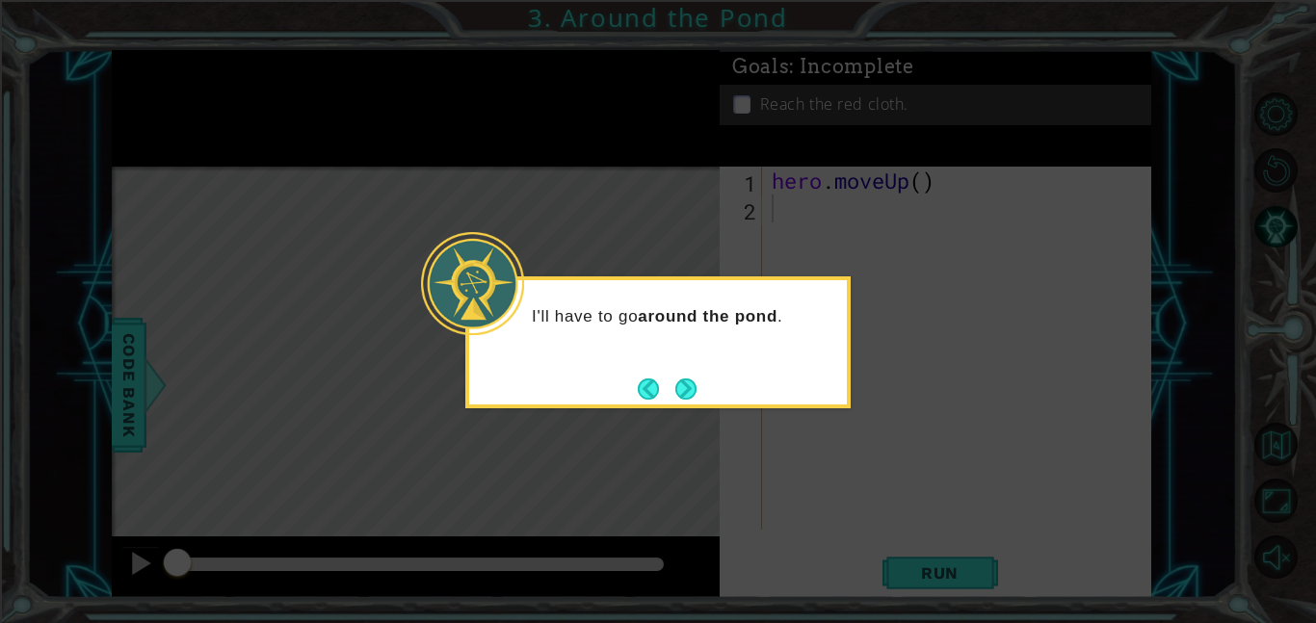
click at [712, 409] on icon at bounding box center [658, 311] width 1316 height 623
click at [718, 411] on icon at bounding box center [658, 311] width 1316 height 623
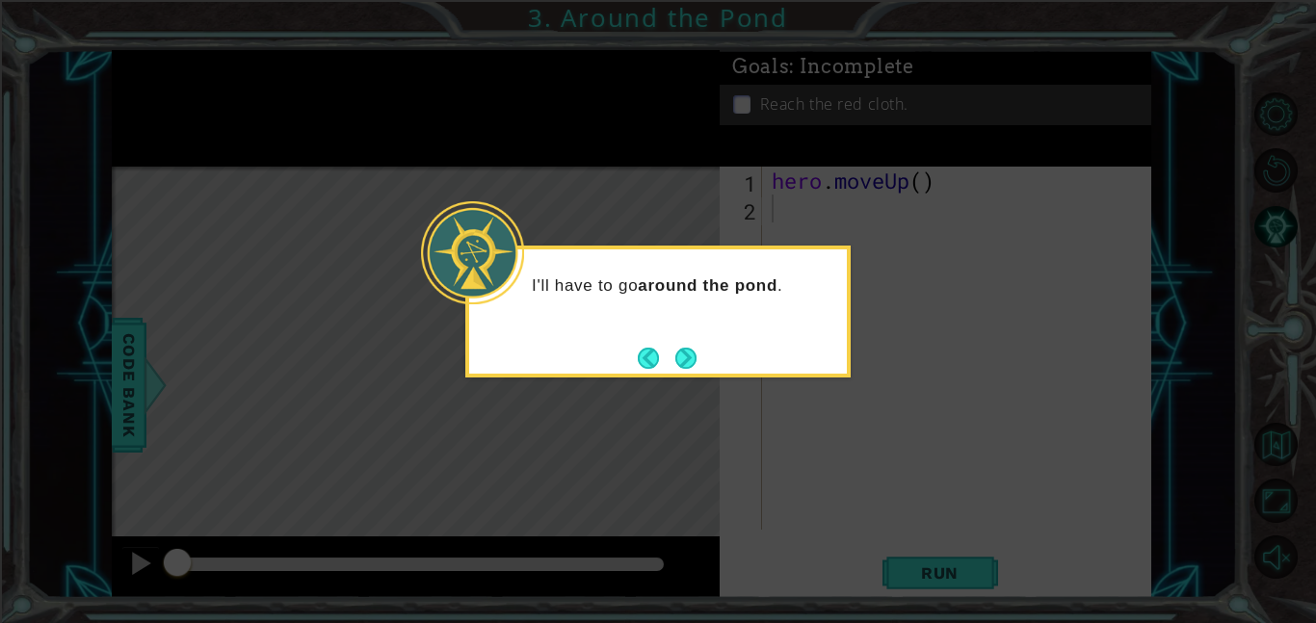
click at [767, 415] on icon at bounding box center [658, 311] width 1316 height 623
click at [694, 365] on button "Next" at bounding box center [686, 358] width 21 height 21
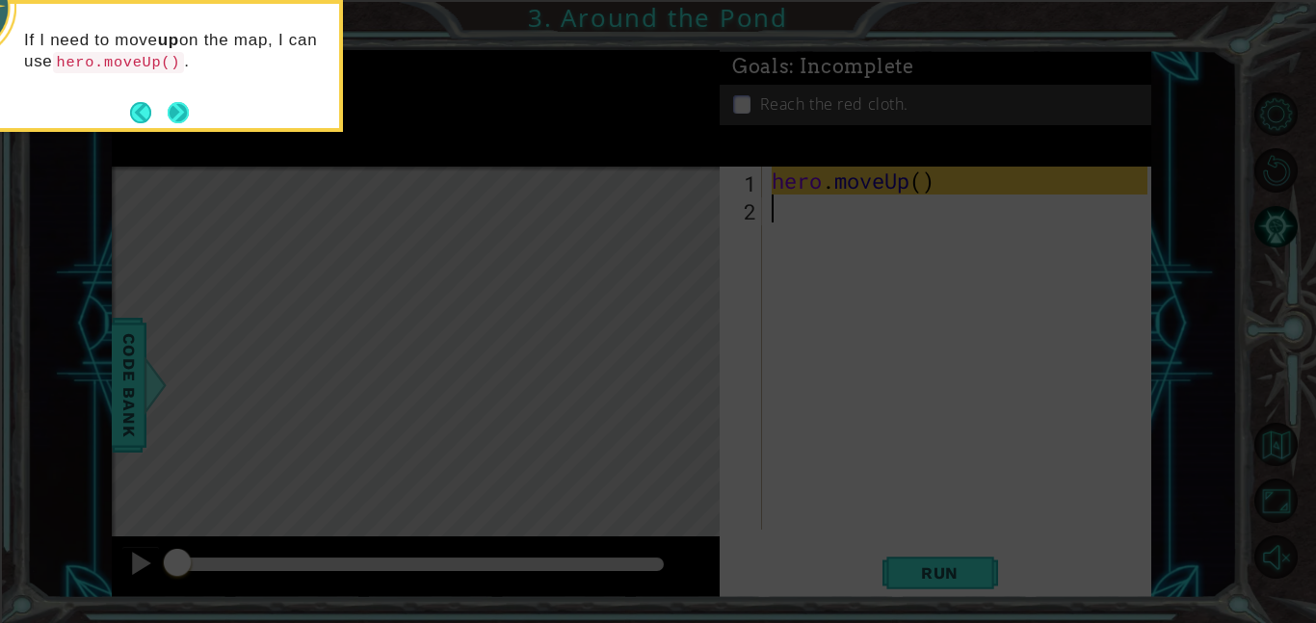
click at [179, 123] on button "Next" at bounding box center [178, 112] width 21 height 21
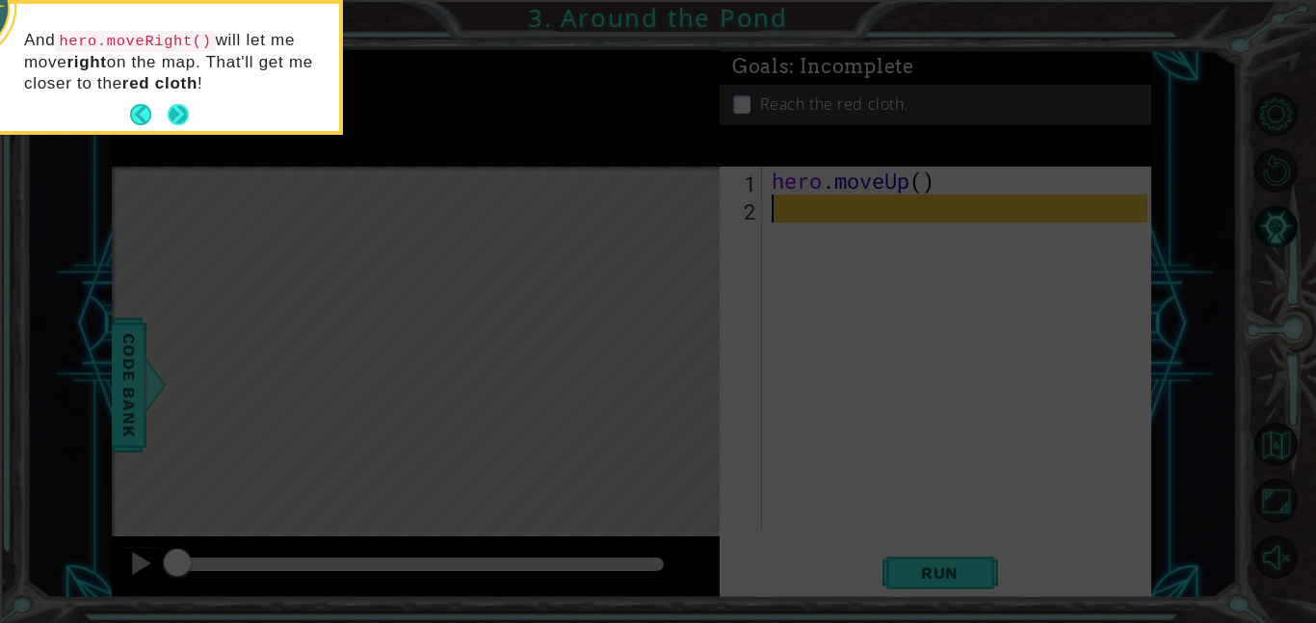
click at [178, 125] on button "Next" at bounding box center [178, 114] width 21 height 21
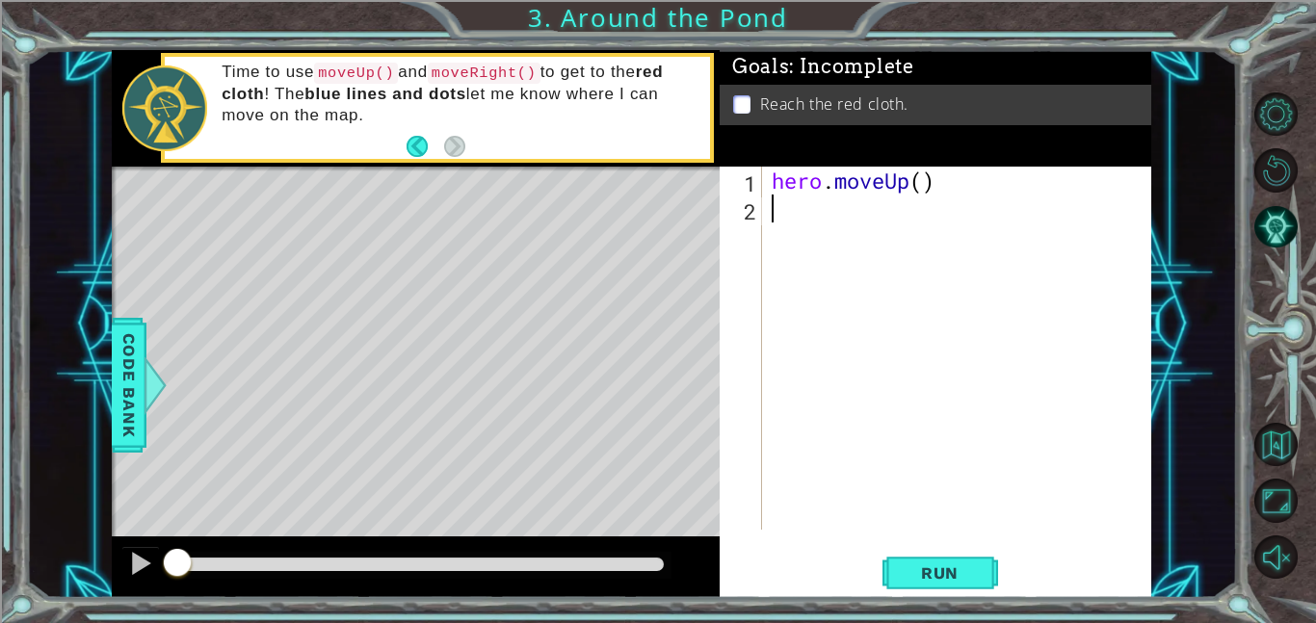
click at [926, 187] on div "hero . moveUp ( )" at bounding box center [962, 376] width 389 height 419
click at [968, 586] on button "Run" at bounding box center [941, 572] width 116 height 43
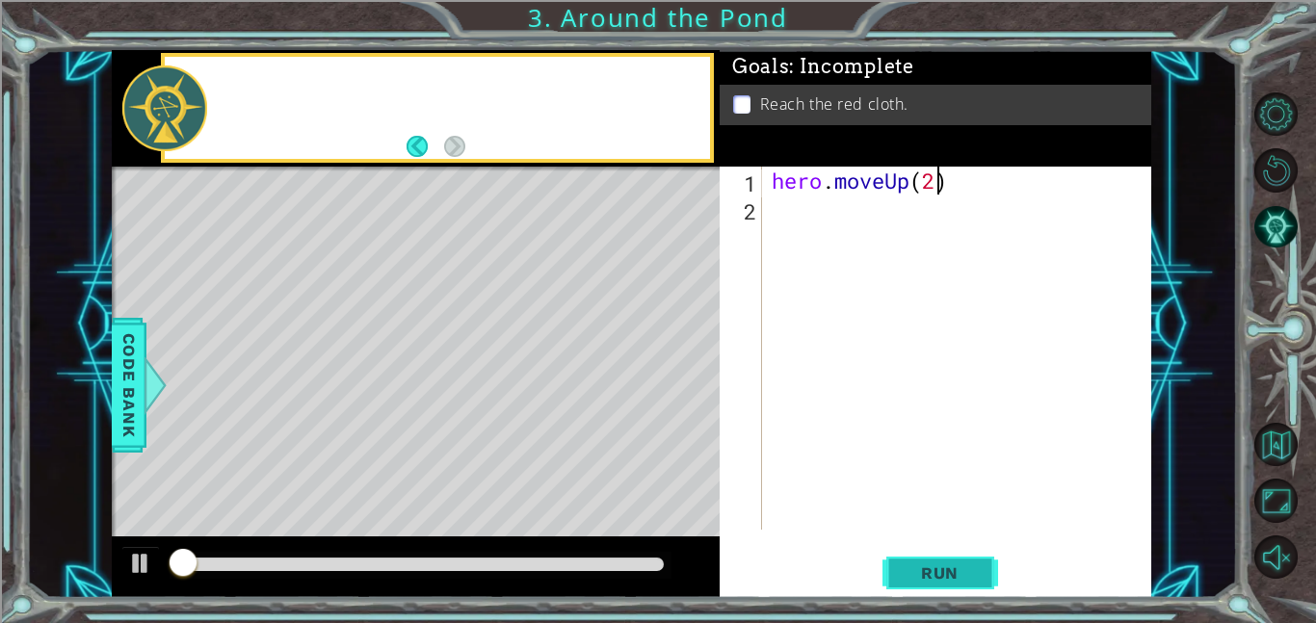
click at [943, 570] on span "Run" at bounding box center [940, 573] width 76 height 19
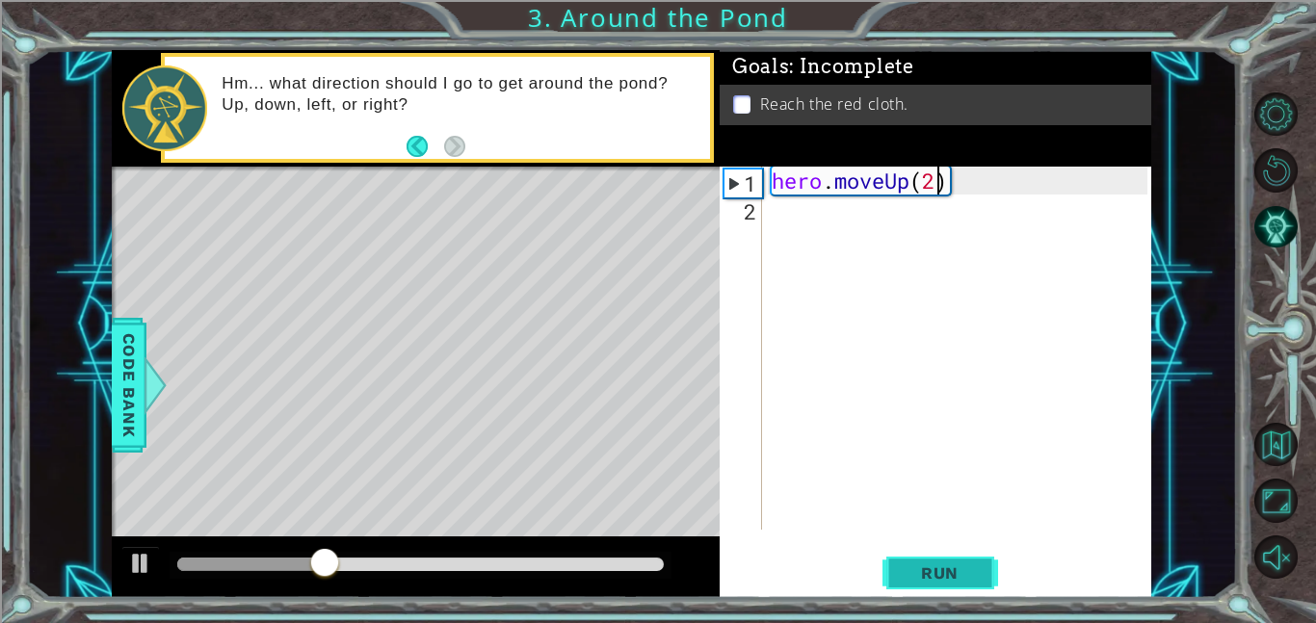
click at [951, 571] on span "Run" at bounding box center [940, 573] width 76 height 19
click at [956, 170] on div "hero . moveUp ( )" at bounding box center [962, 376] width 389 height 419
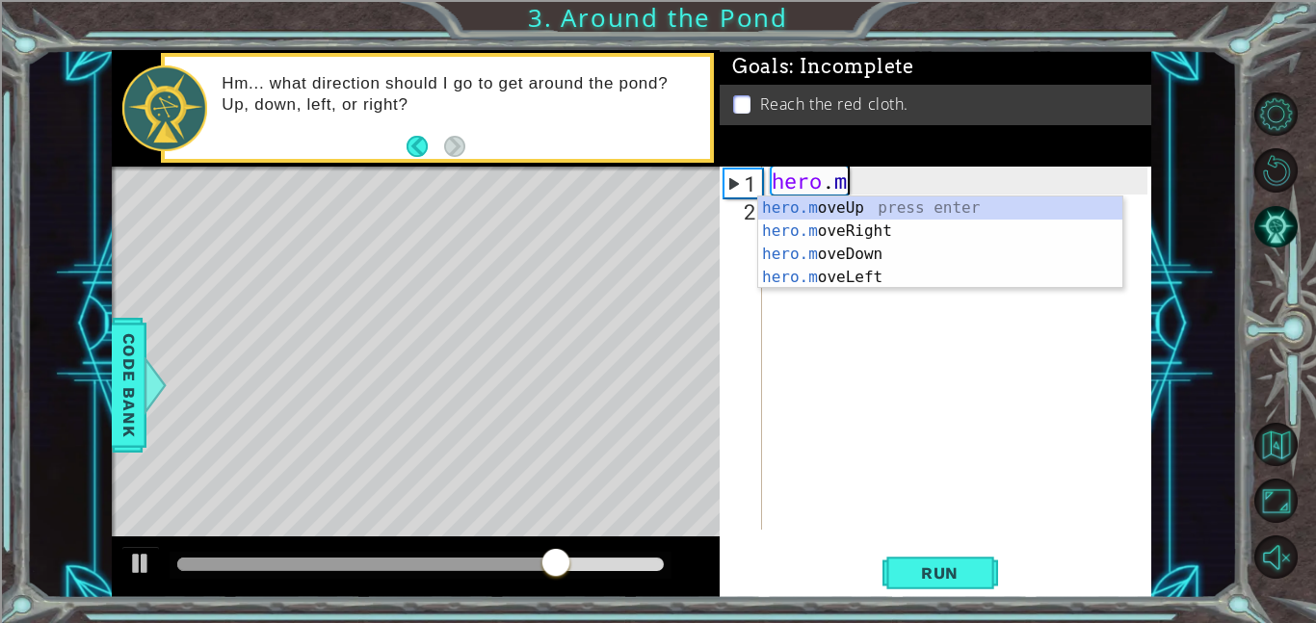
scroll to position [0, 0]
type textarea "h"
type textarea "her"
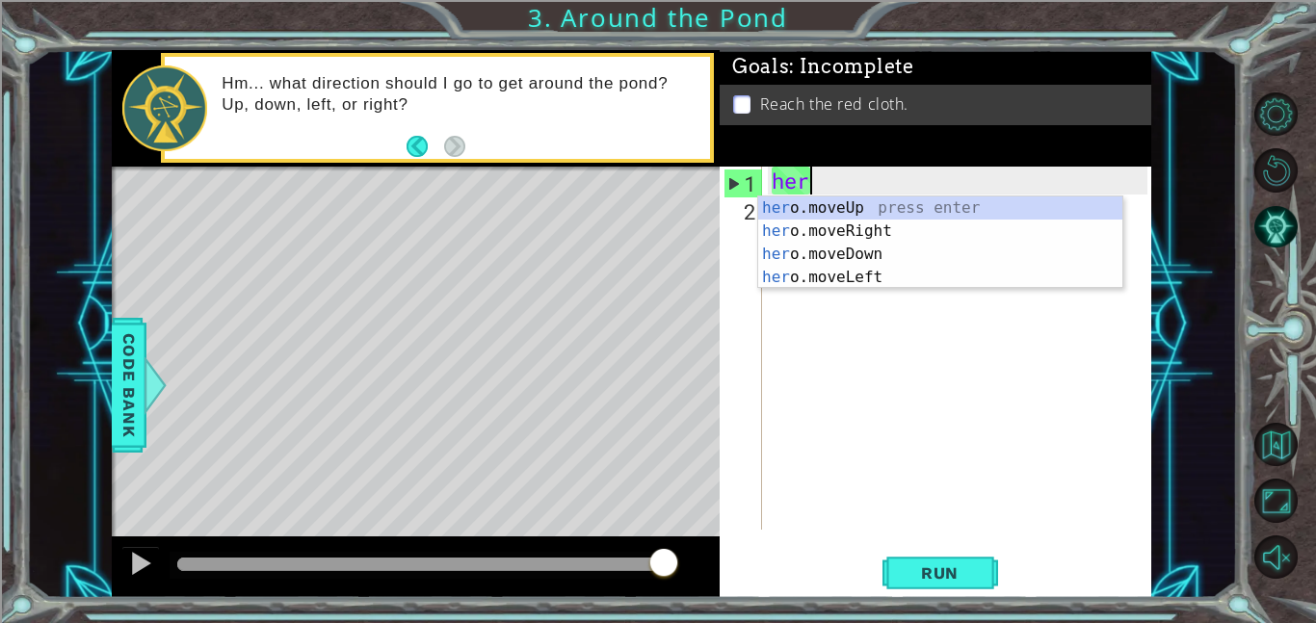
click at [881, 232] on div "her o.moveUp press enter her o.moveRight press enter her o.moveDown press enter…" at bounding box center [940, 266] width 364 height 139
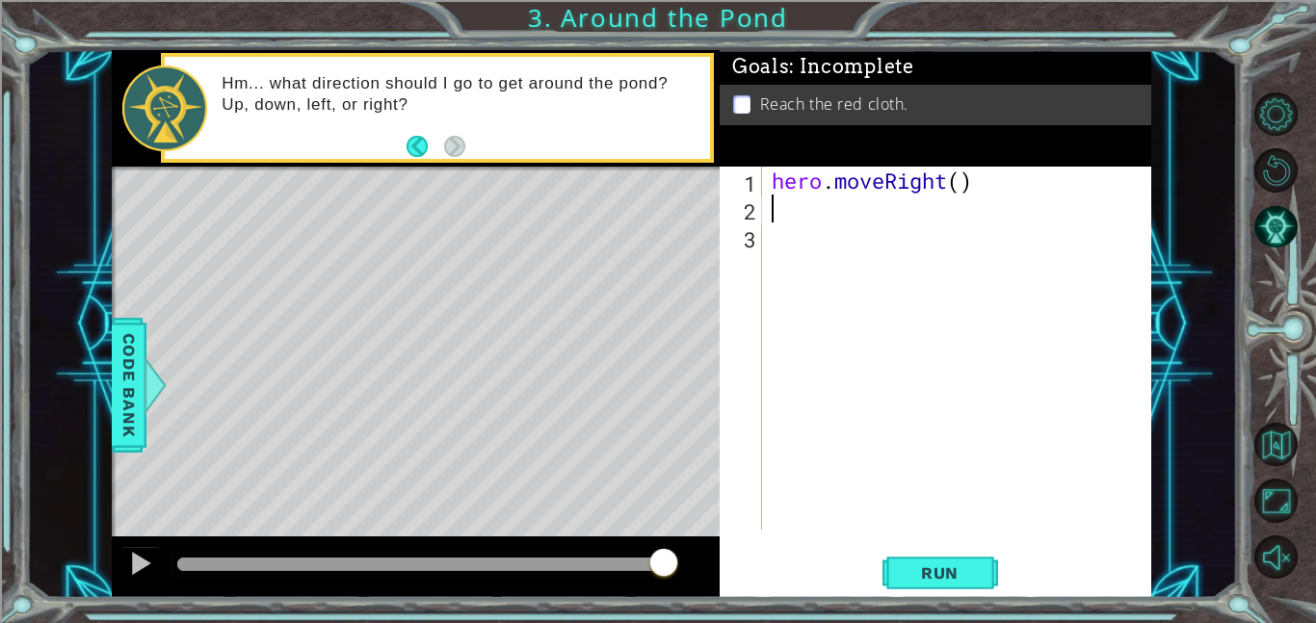
click at [962, 183] on div "hero . moveRight ( )" at bounding box center [962, 376] width 389 height 419
click at [962, 588] on button "Run" at bounding box center [941, 572] width 116 height 43
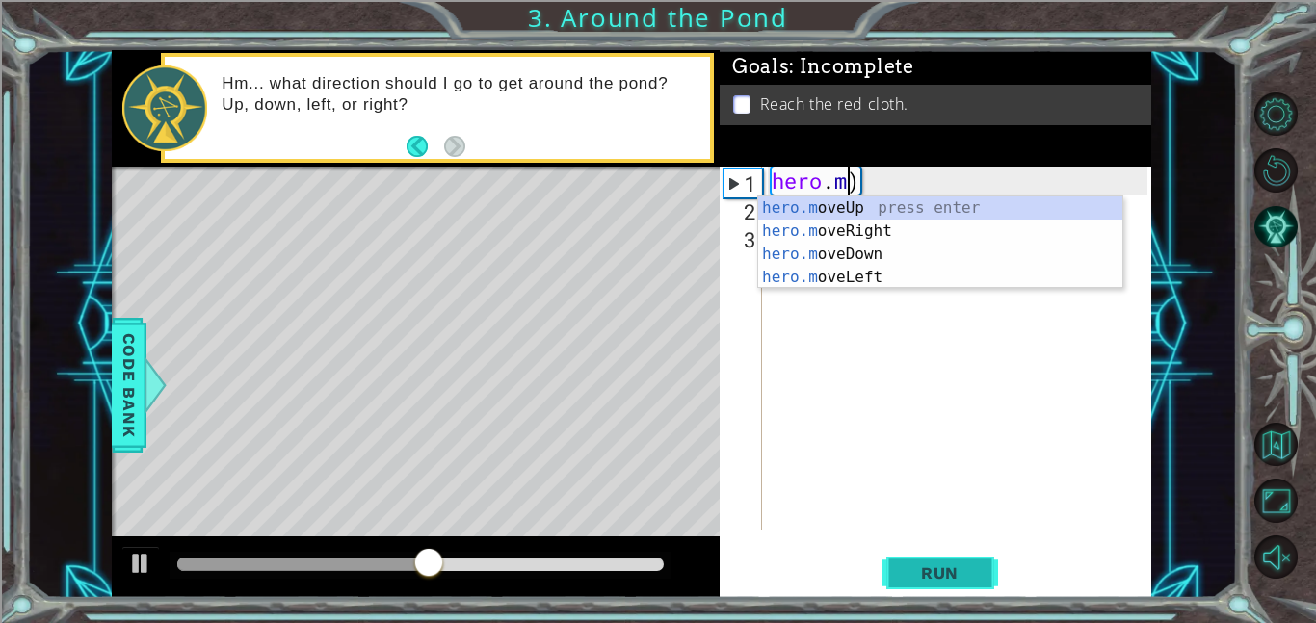
scroll to position [0, 1]
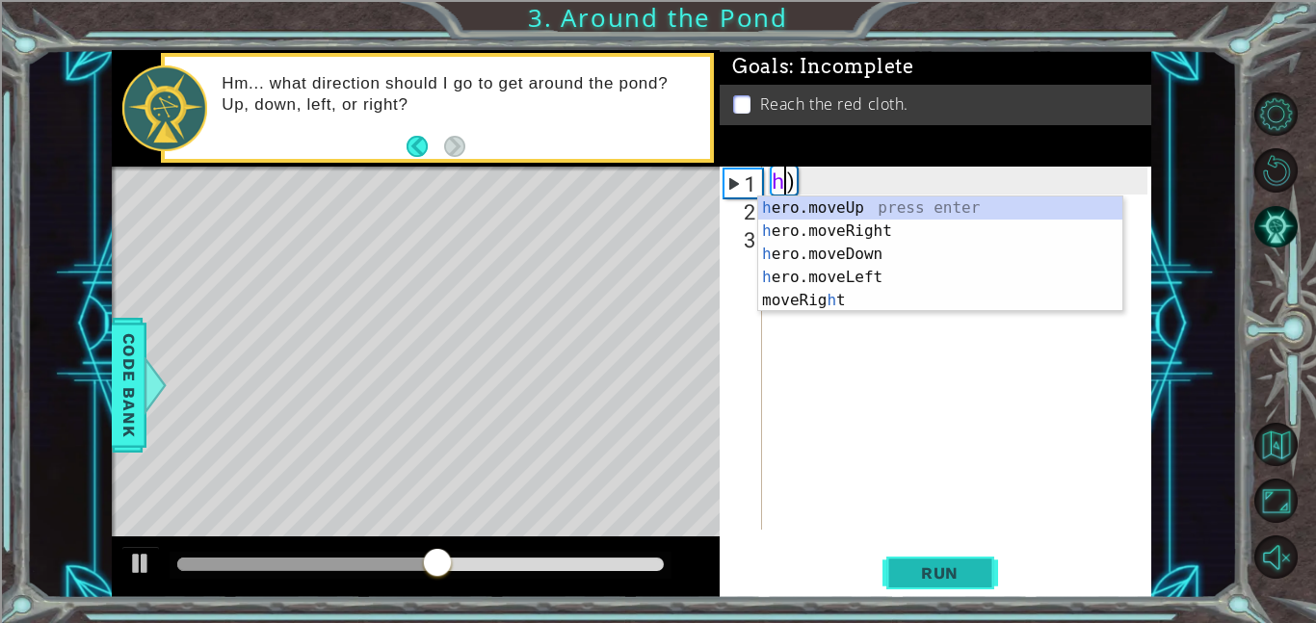
type textarea ")"
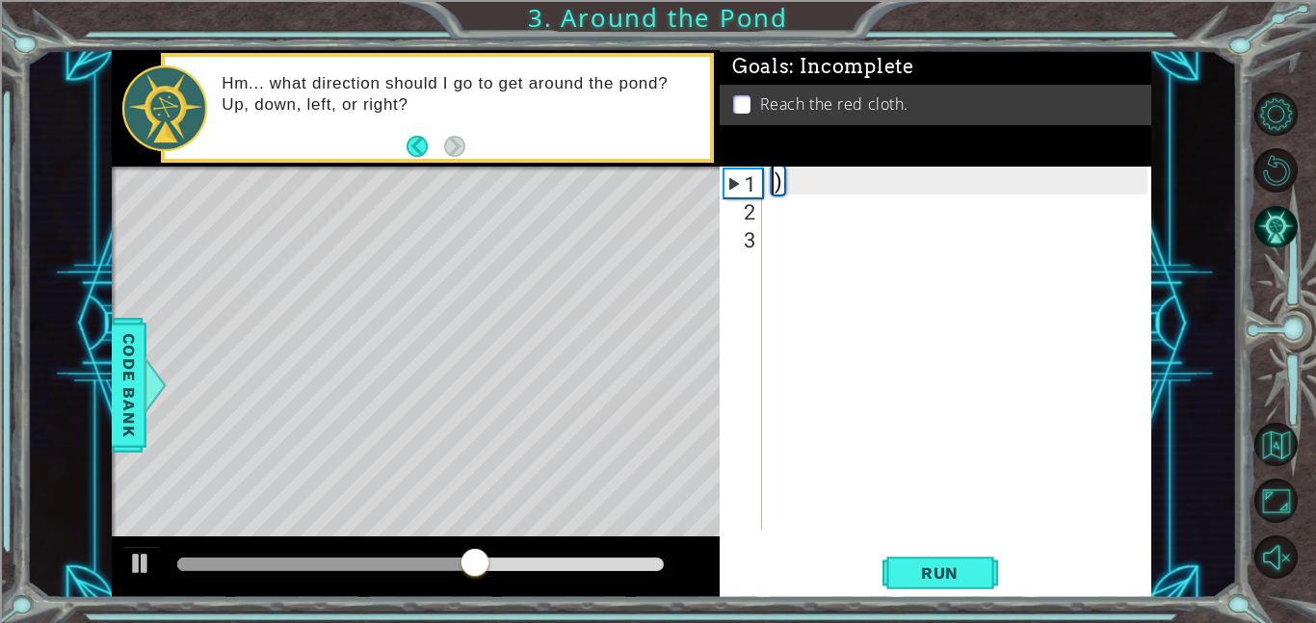
click at [827, 187] on div ")" at bounding box center [962, 376] width 389 height 419
click at [839, 179] on div ")" at bounding box center [962, 376] width 389 height 419
click at [780, 188] on div ")" at bounding box center [962, 376] width 389 height 419
click at [805, 186] on div ")" at bounding box center [962, 376] width 389 height 419
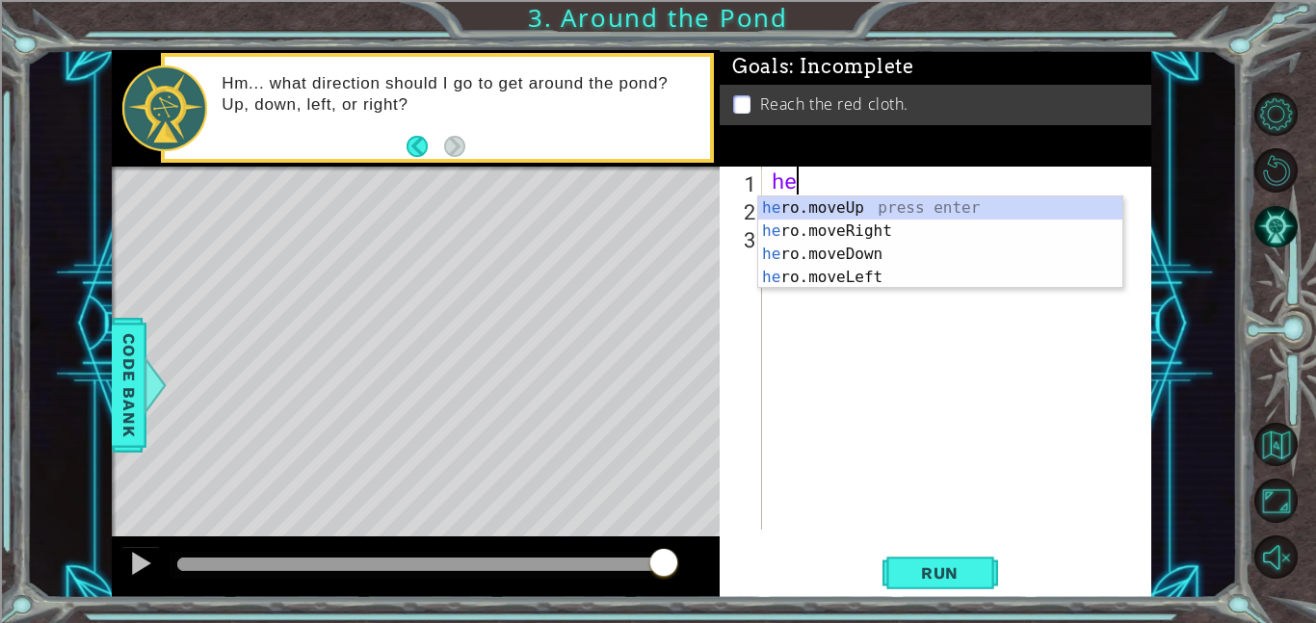
type textarea "her"
click at [880, 205] on div "her o.moveUp press enter her o.moveRight press enter her o.moveDown press enter…" at bounding box center [940, 266] width 364 height 139
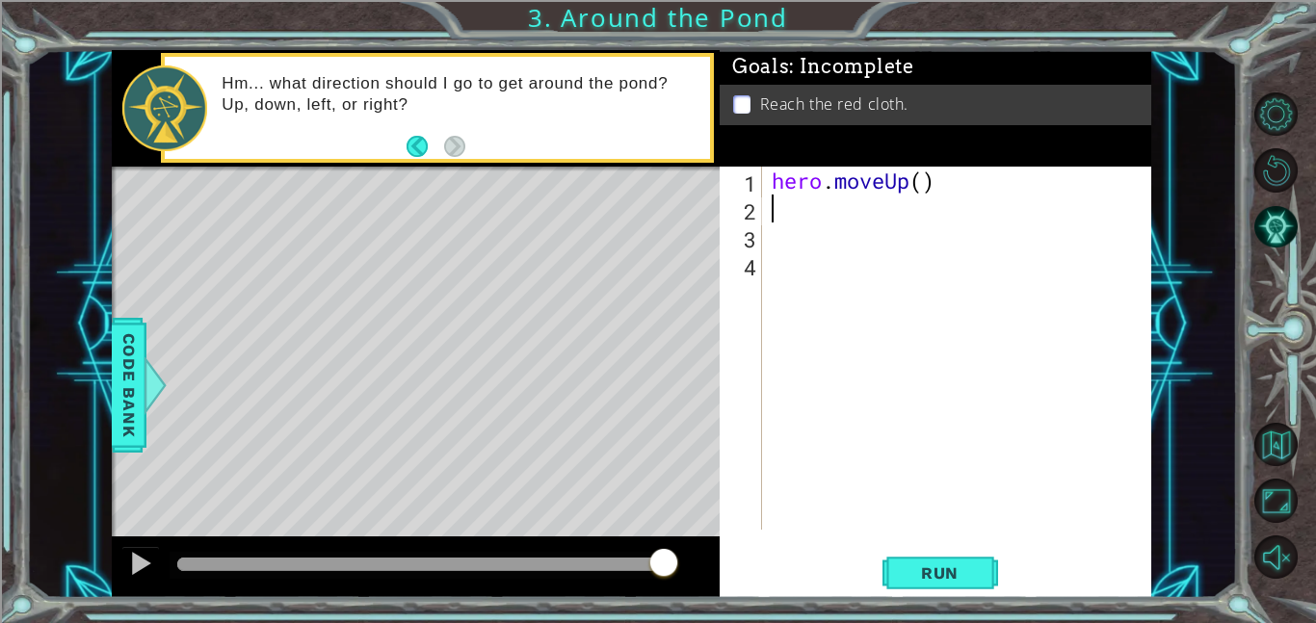
click at [918, 183] on div "hero . moveUp ( )" at bounding box center [962, 376] width 389 height 419
type textarea "hero.moveUp(2)"
click at [781, 226] on div "hero . moveUp ( 2 )" at bounding box center [962, 376] width 389 height 419
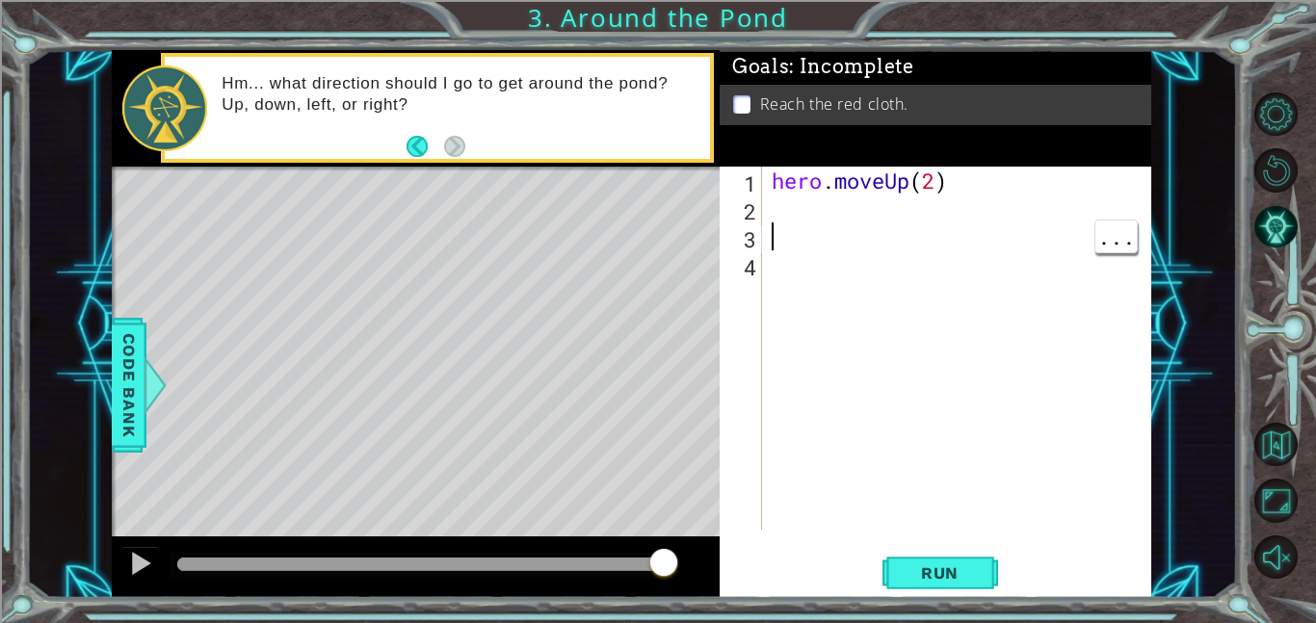
click at [770, 199] on div "hero . moveUp ( 2 )" at bounding box center [962, 376] width 389 height 419
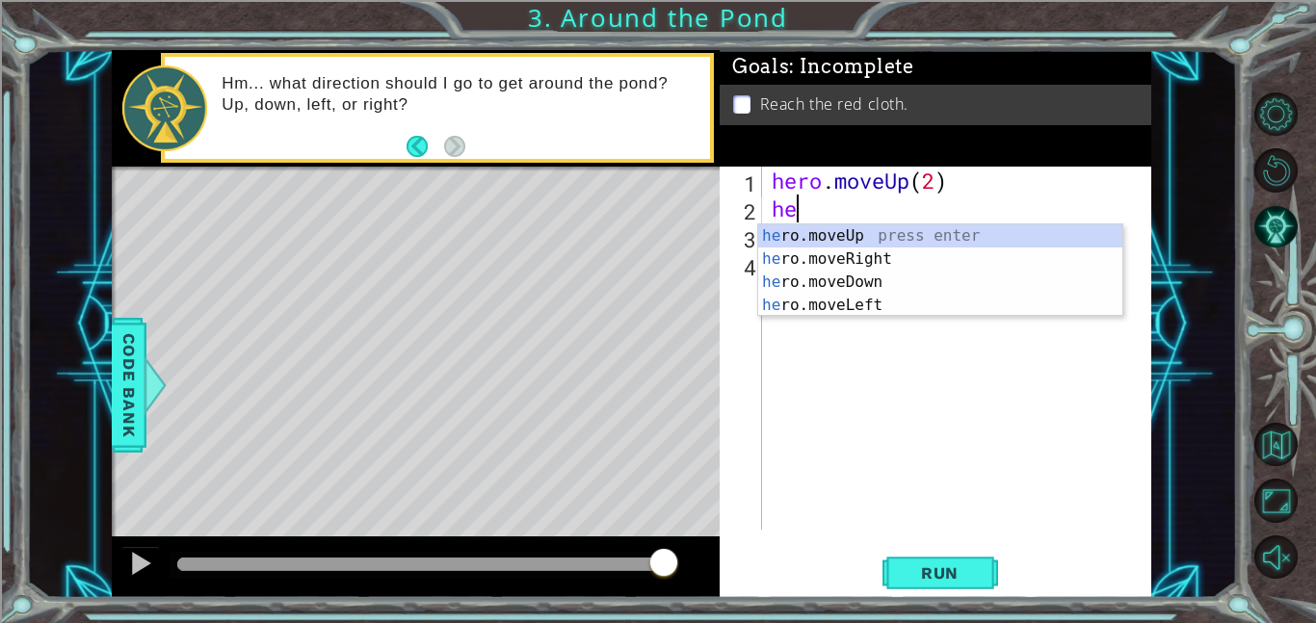
type textarea "hero"
click at [889, 267] on div "hero .moveUp press enter hero .moveRight press enter hero .moveDown press enter…" at bounding box center [940, 294] width 364 height 139
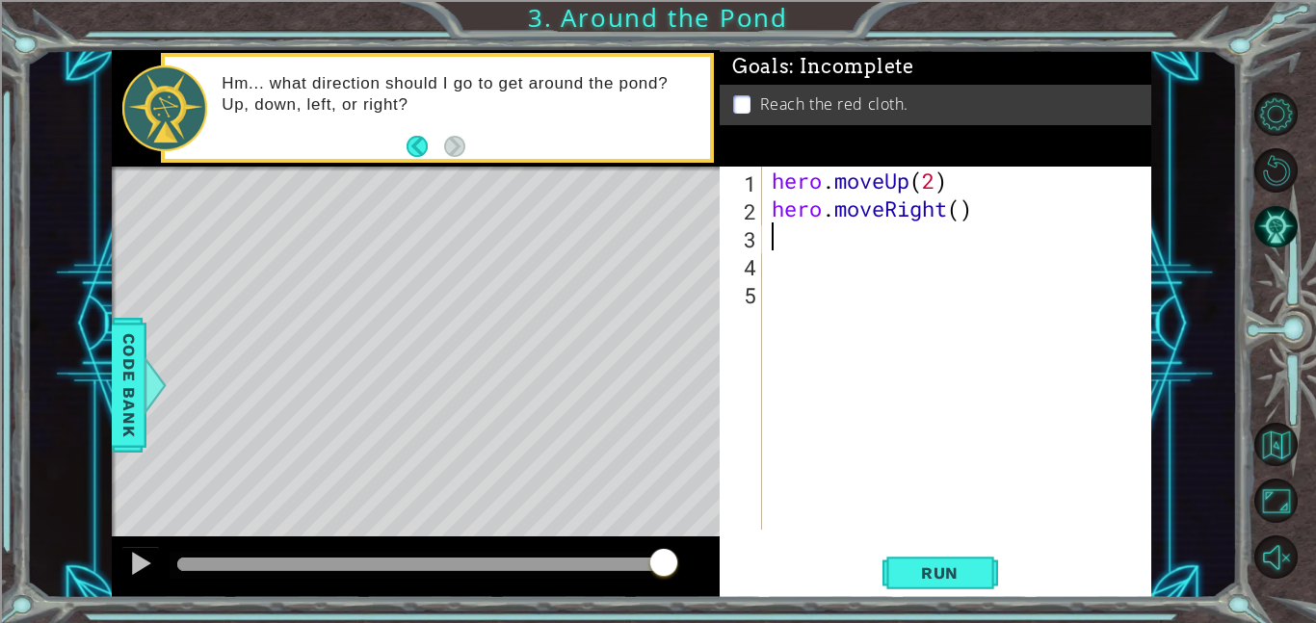
scroll to position [0, 0]
click at [967, 210] on div "hero . moveUp ( 2 ) hero . moveRight ( )" at bounding box center [962, 376] width 389 height 419
type textarea "hero.moveRight(1)"
click at [773, 253] on div "hero . moveUp ( 2 ) hero . moveRight ( 1 )" at bounding box center [962, 376] width 389 height 419
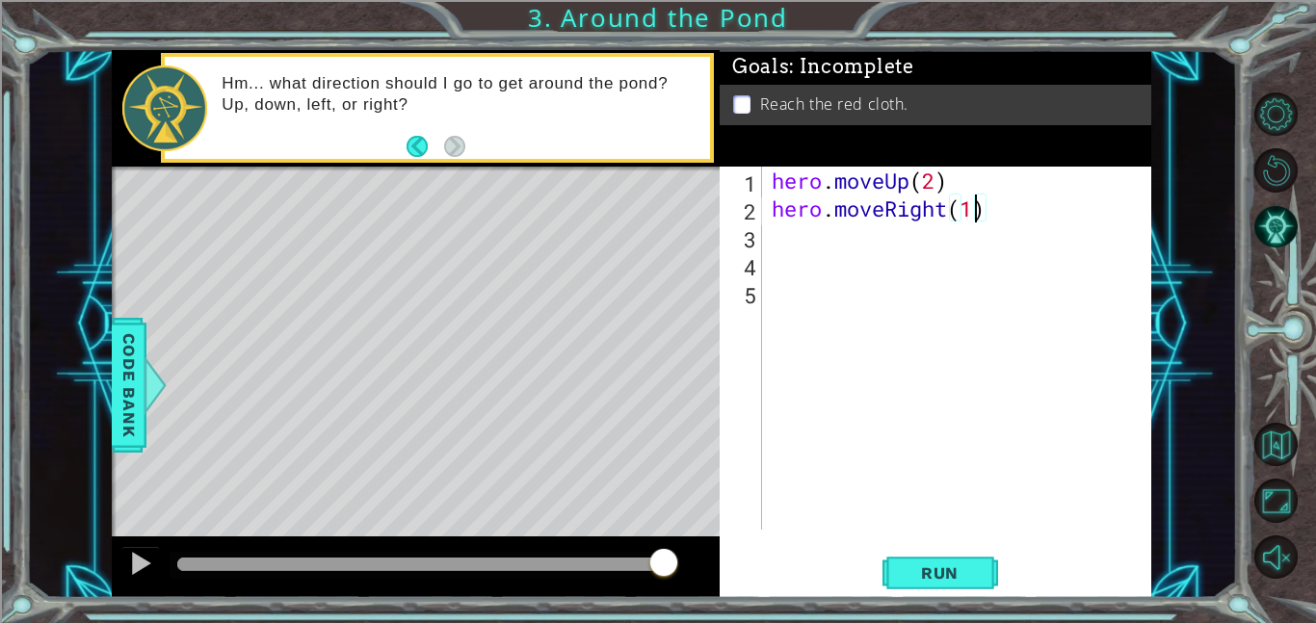
scroll to position [0, 0]
click at [781, 249] on div "hero . moveUp ( 2 ) hero . moveRight ( 1 )" at bounding box center [962, 376] width 389 height 419
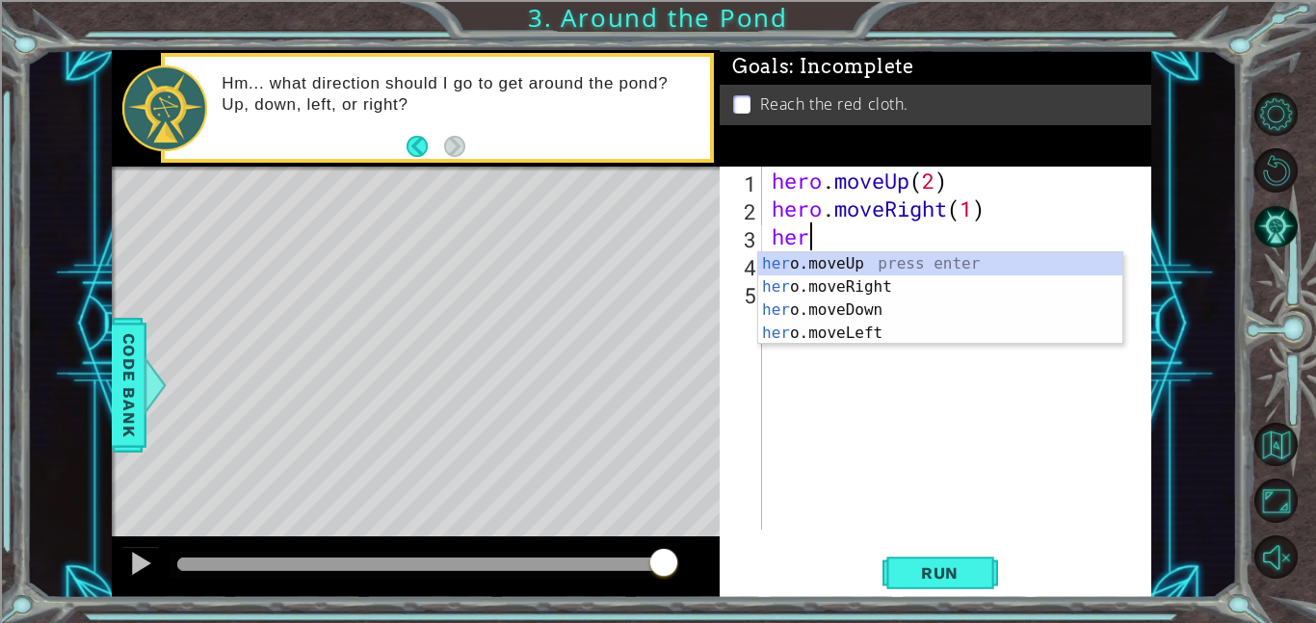
type textarea "hero"
click at [852, 269] on div "hero .moveUp press enter hero .moveRight press enter hero .moveDown press enter…" at bounding box center [940, 321] width 364 height 139
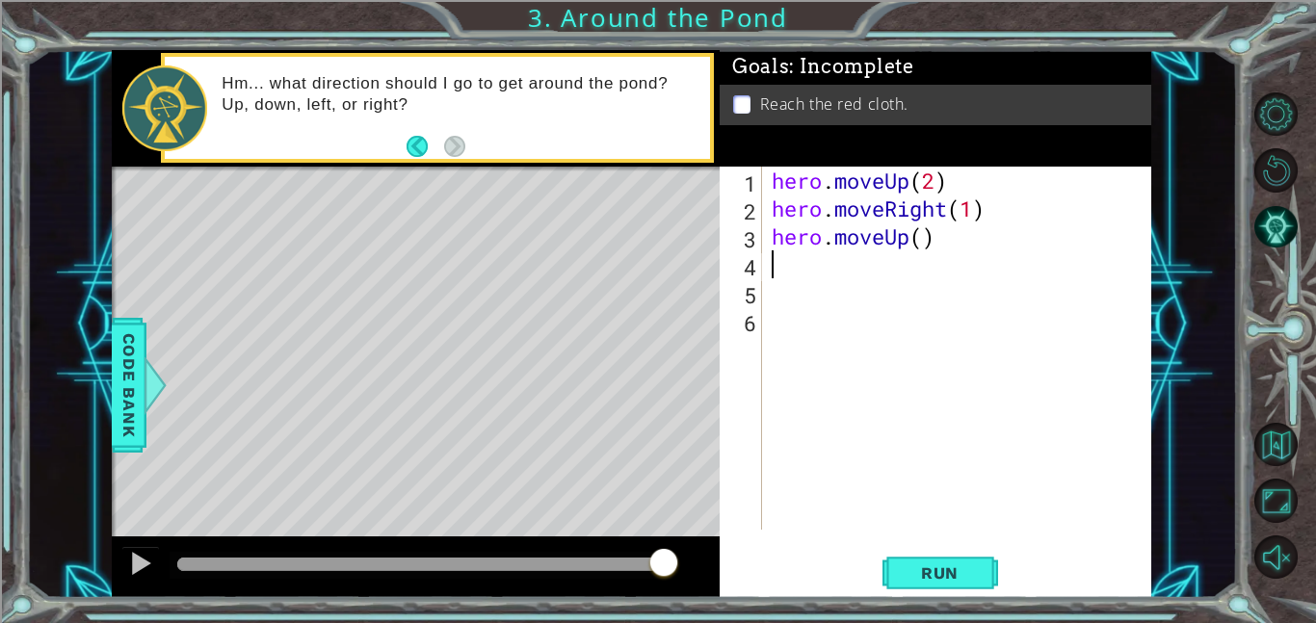
scroll to position [0, 0]
click at [914, 242] on div "hero . moveUp ( 2 ) hero . moveRight ( 1 ) hero . moveUp ( )" at bounding box center [962, 376] width 389 height 419
click at [926, 235] on div "hero . moveUp ( 2 ) hero . moveRight ( 1 ) hero . moveUp ( )" at bounding box center [962, 376] width 389 height 419
type textarea "hero.moveUp(1)"
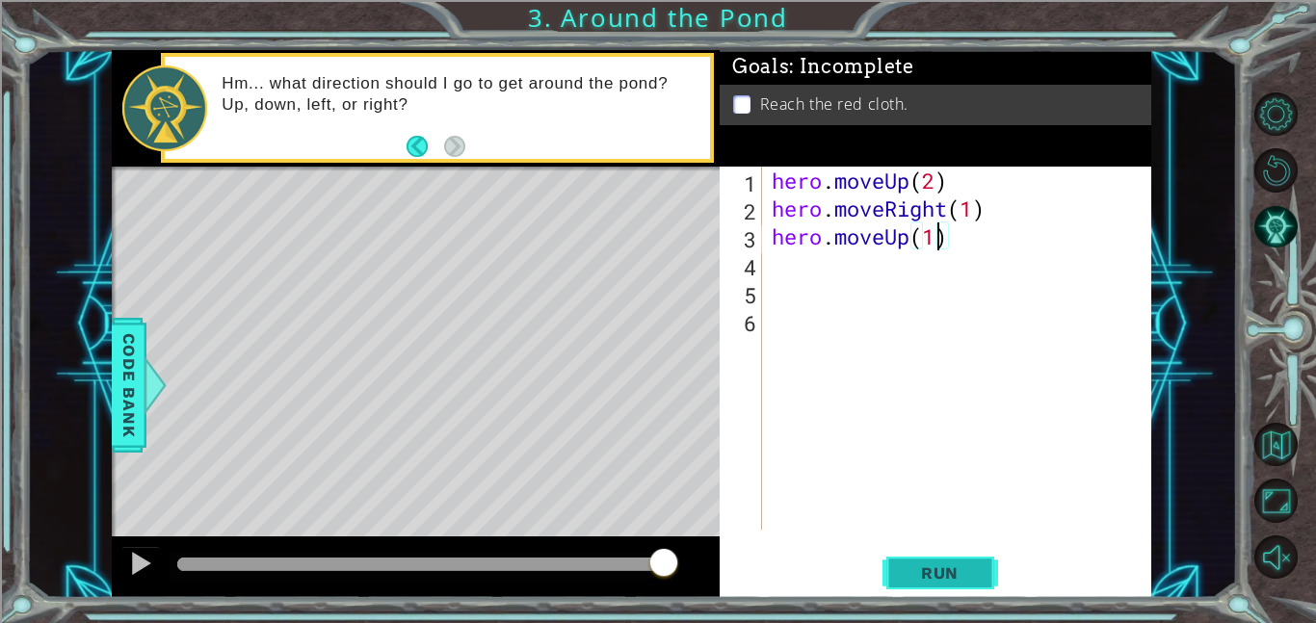
click at [941, 580] on span "Run" at bounding box center [940, 573] width 76 height 19
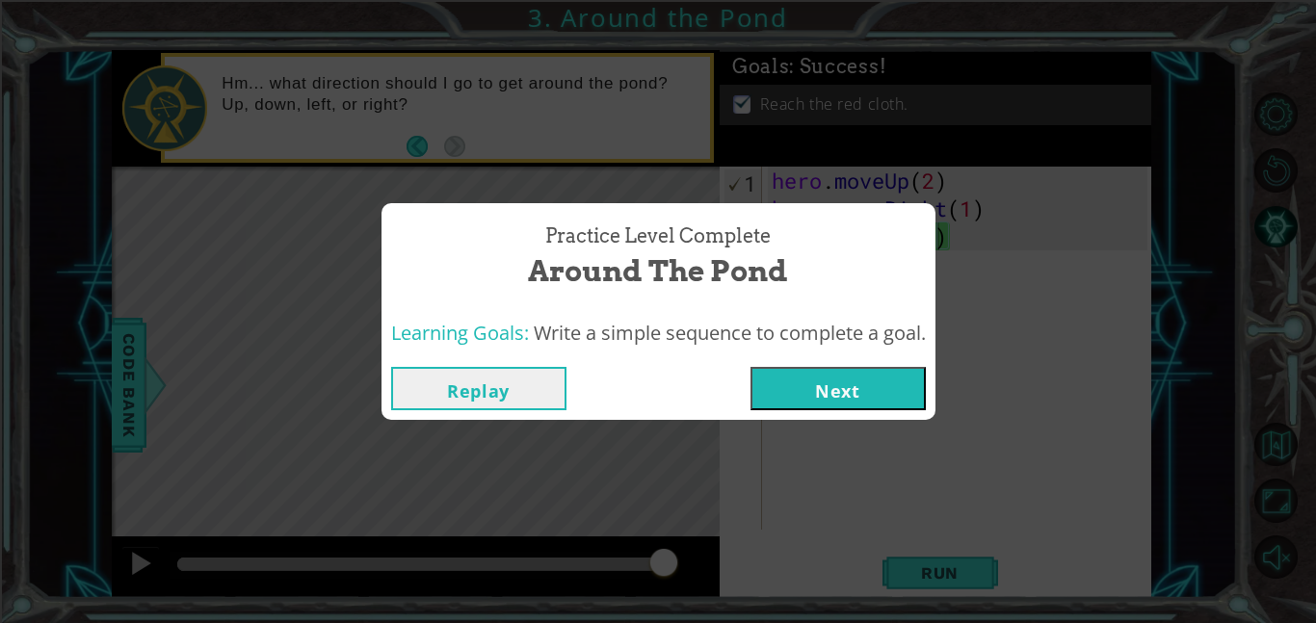
click at [782, 388] on button "Next" at bounding box center [838, 388] width 175 height 43
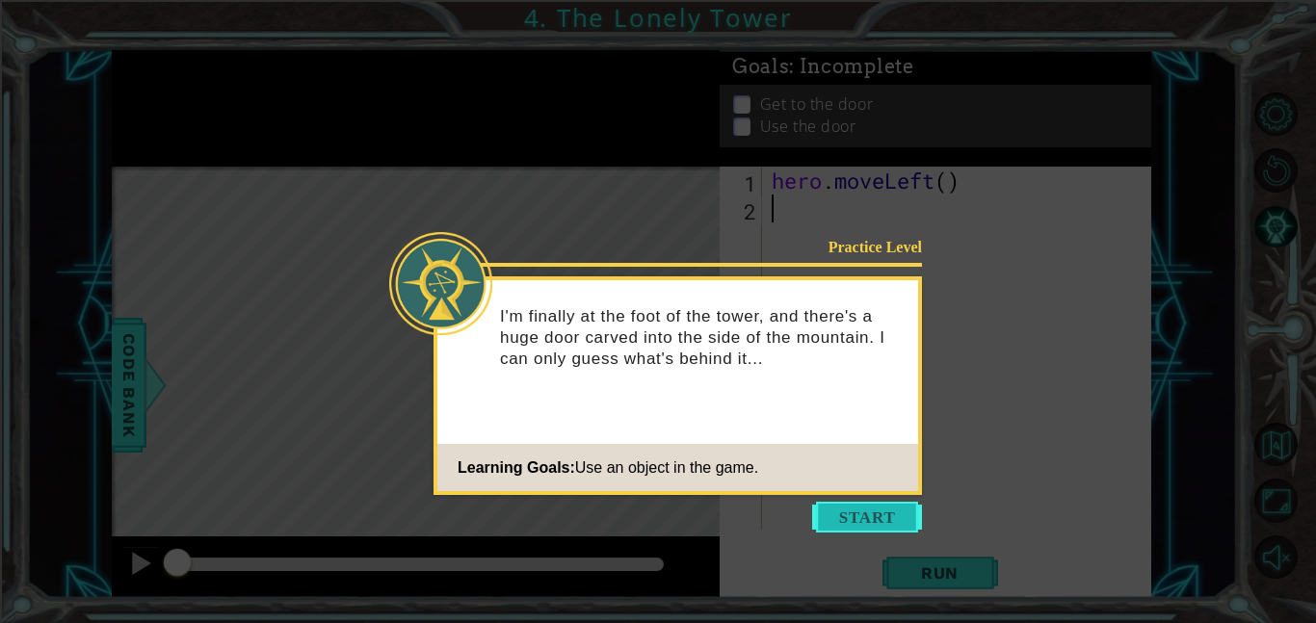
click at [889, 511] on button "Start" at bounding box center [867, 517] width 110 height 31
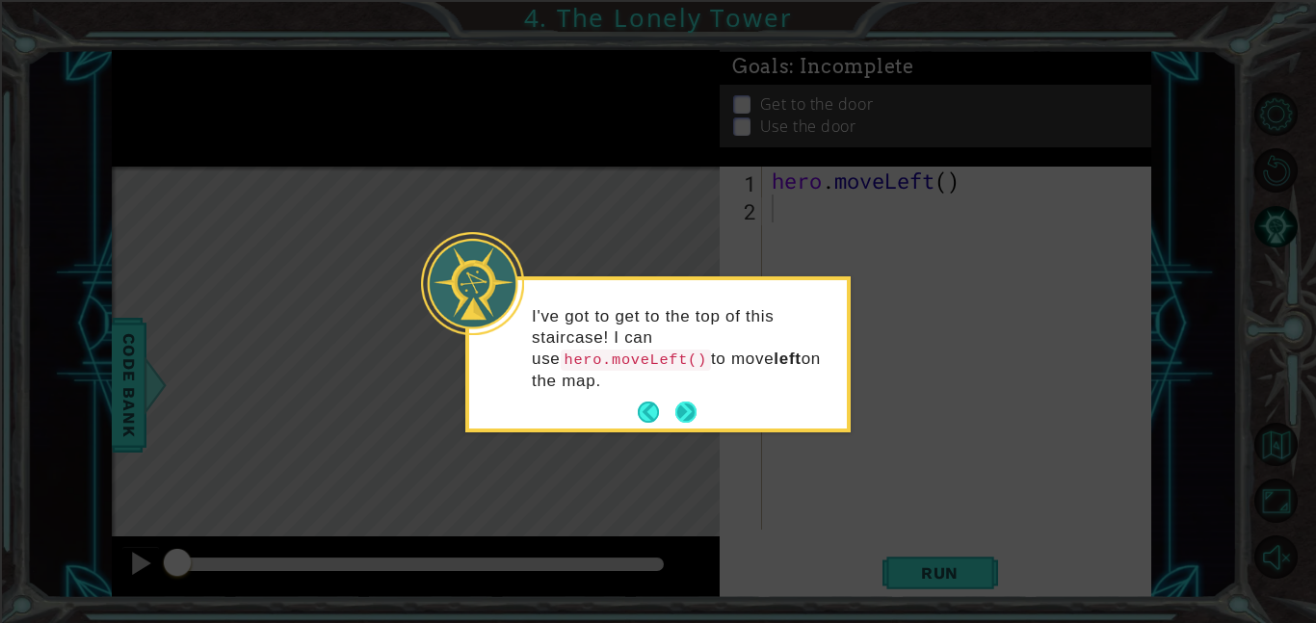
click at [677, 411] on button "Next" at bounding box center [686, 412] width 21 height 21
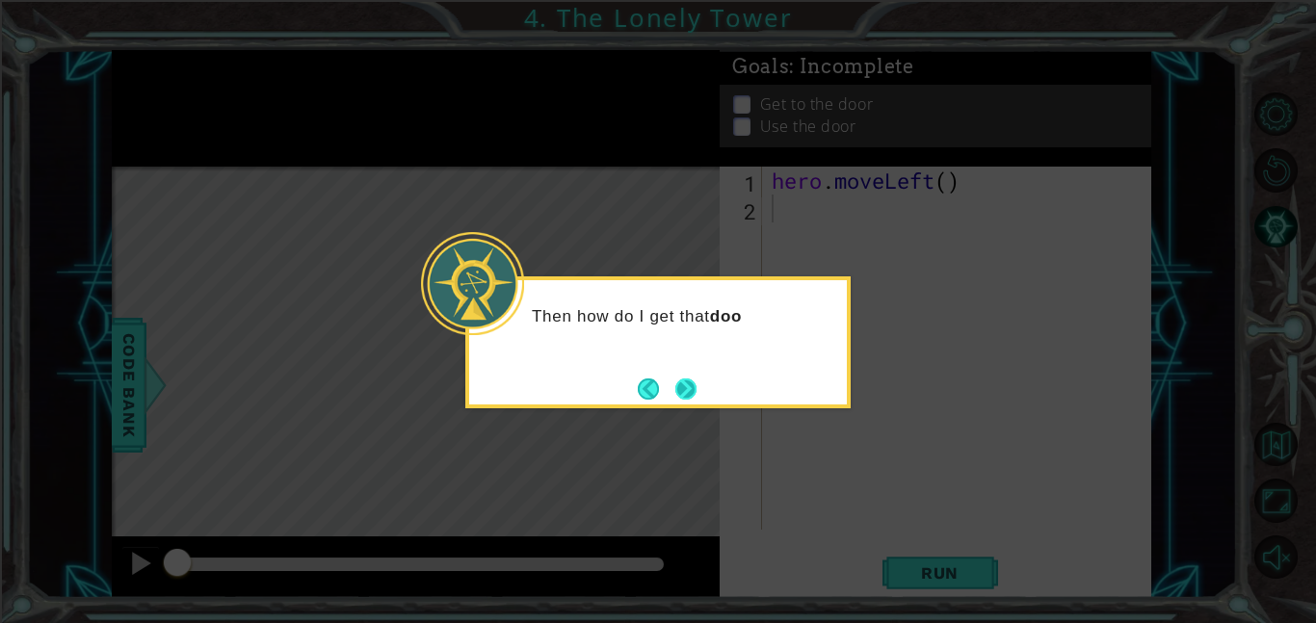
click at [683, 387] on button "Next" at bounding box center [686, 389] width 21 height 21
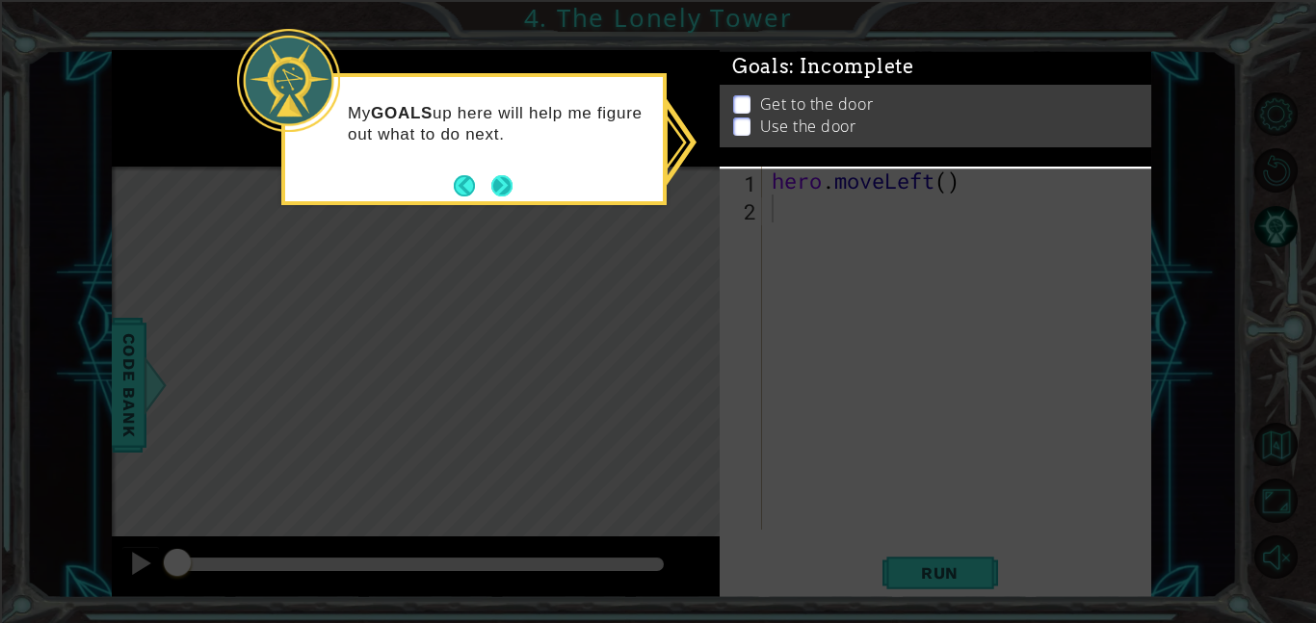
click at [505, 177] on button "Next" at bounding box center [501, 185] width 21 height 21
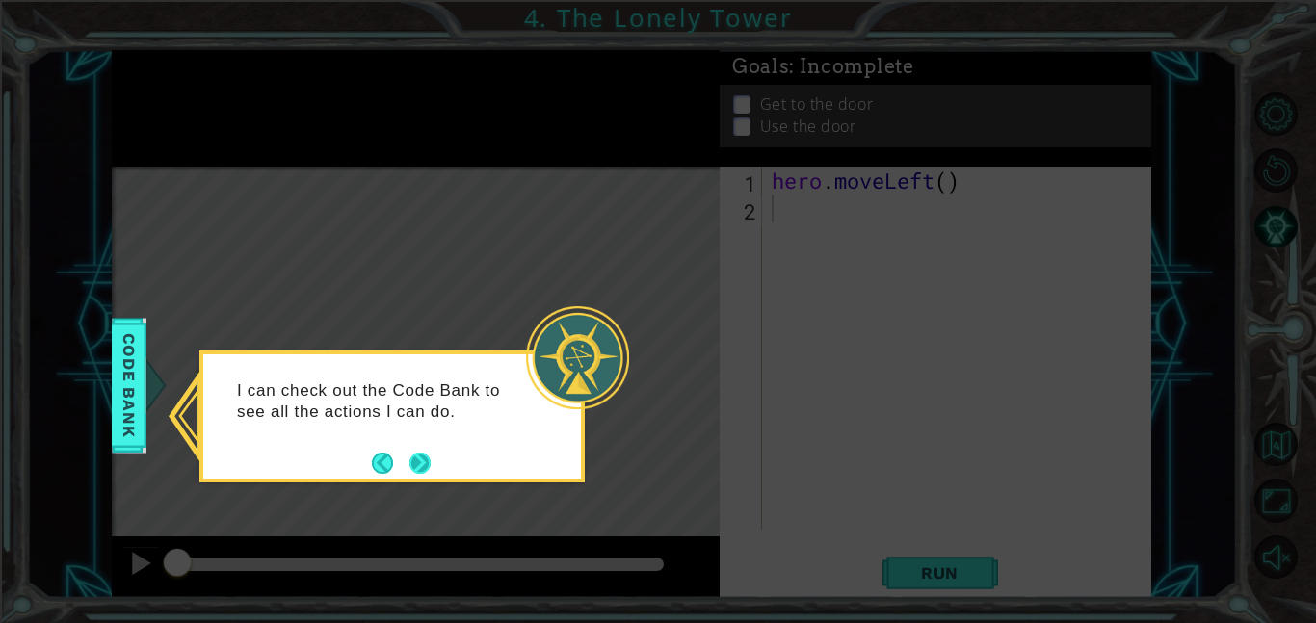
click at [419, 460] on button "Next" at bounding box center [420, 463] width 21 height 21
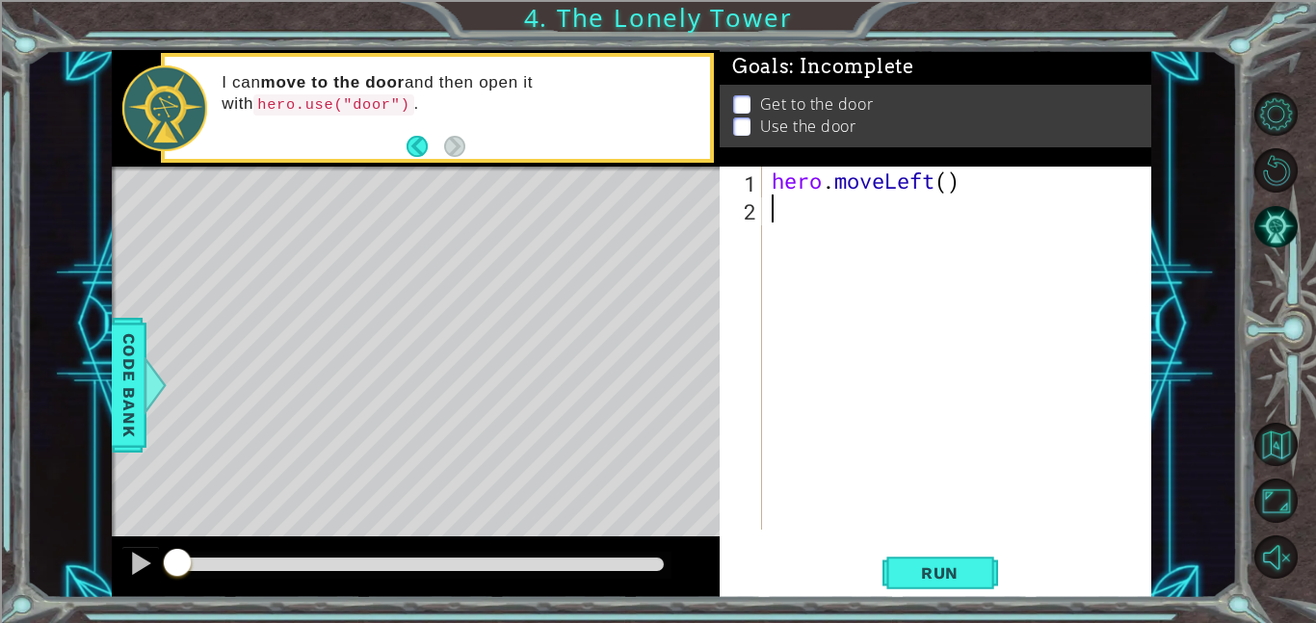
click at [947, 183] on div "hero . moveLeft ( )" at bounding box center [962, 376] width 389 height 419
type textarea "hero.moveLeft(2)"
click at [781, 223] on div "hero . moveLeft ( 2 )" at bounding box center [962, 376] width 389 height 419
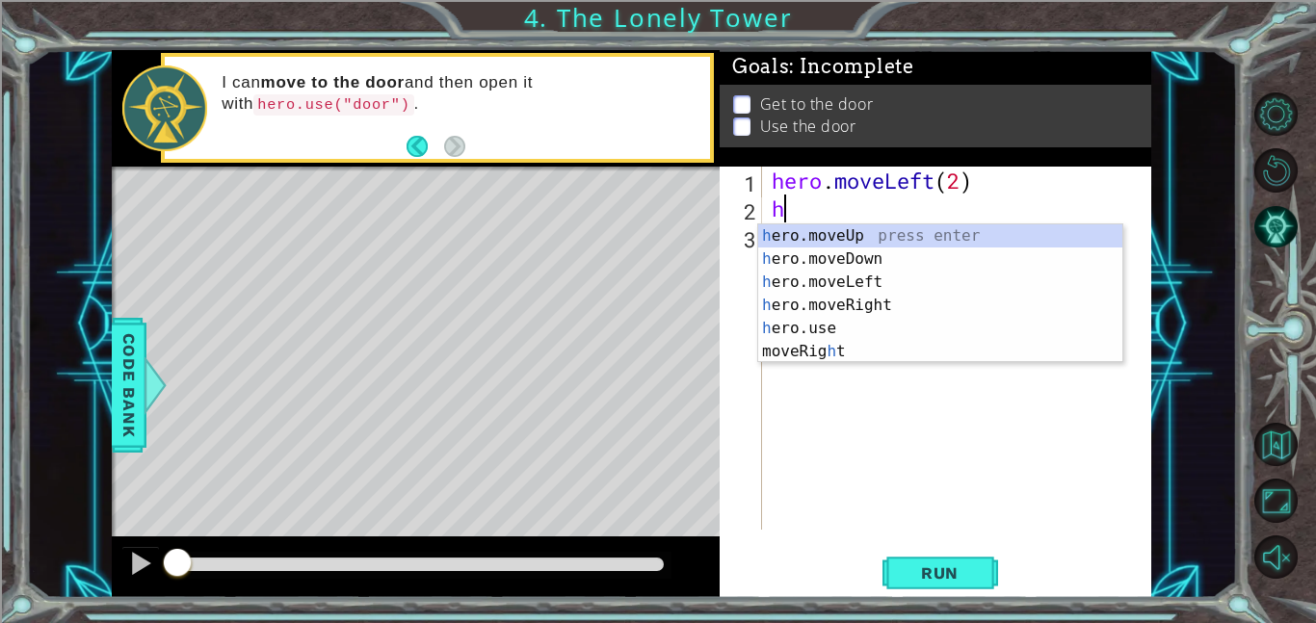
type textarea "her"
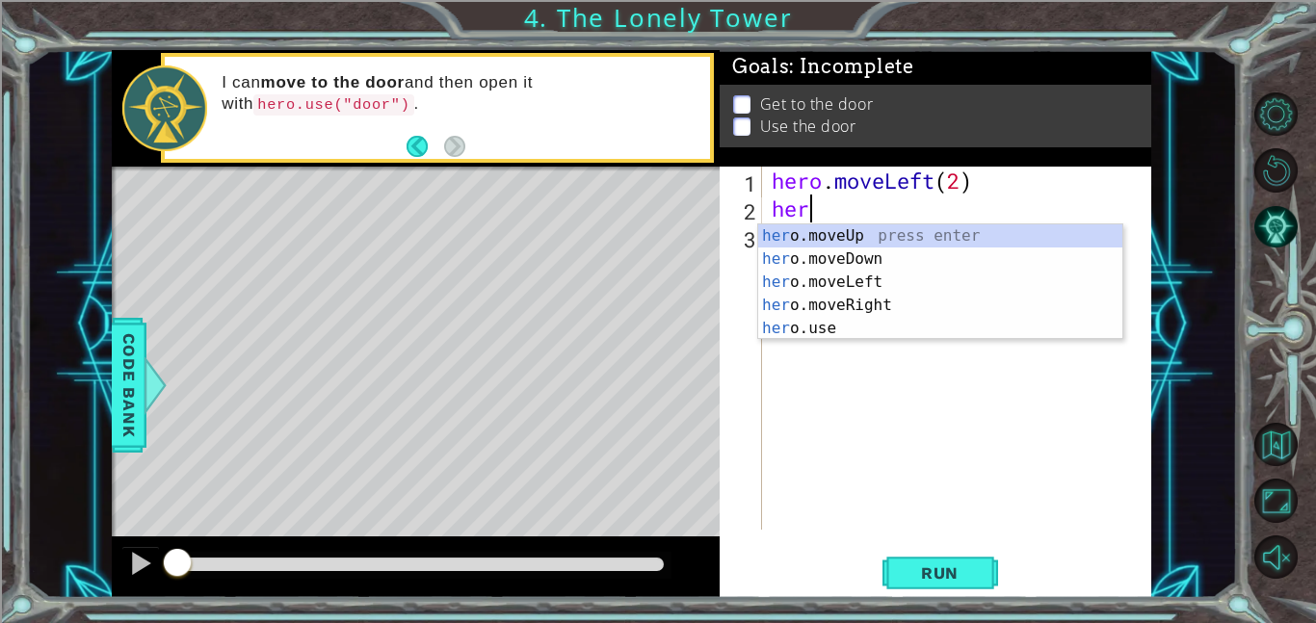
click at [881, 312] on div "her o.moveUp press enter her o.moveDown press enter her o.moveLeft press enter …" at bounding box center [940, 306] width 364 height 162
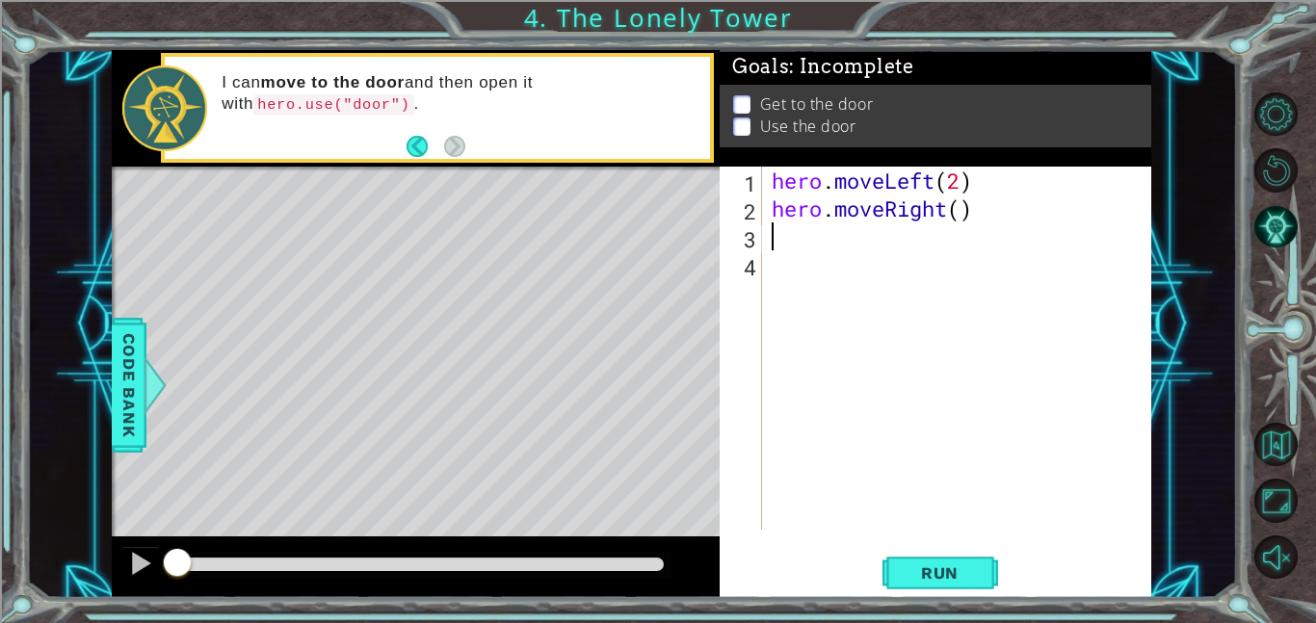
click at [955, 218] on div "hero . moveLeft ( 2 ) hero . moveRight ( )" at bounding box center [962, 376] width 389 height 419
type textarea "hero.moveRight()"
click at [964, 212] on div "hero . moveLeft ( 2 ) hero . moveRight ( )" at bounding box center [962, 376] width 389 height 419
